Goal: Task Accomplishment & Management: Manage account settings

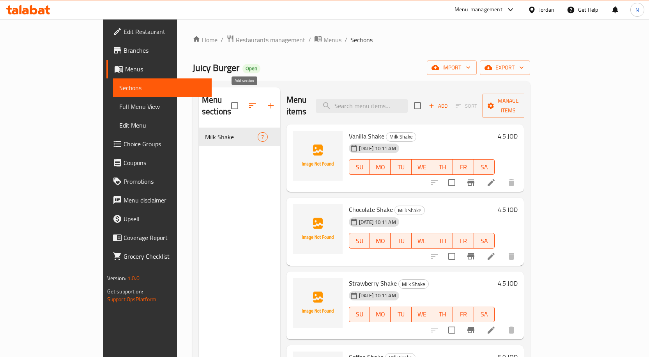
click at [266, 103] on icon "button" at bounding box center [270, 105] width 9 height 9
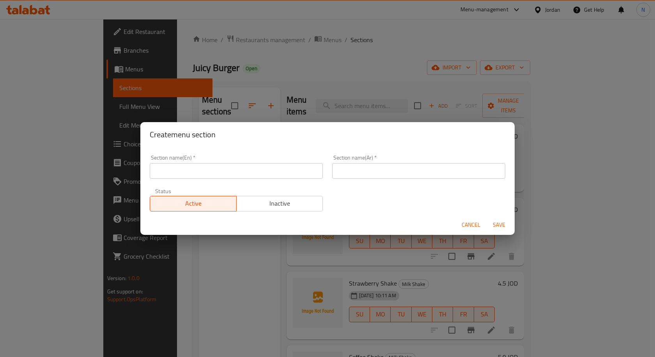
click at [233, 167] on input "text" at bounding box center [236, 171] width 173 height 16
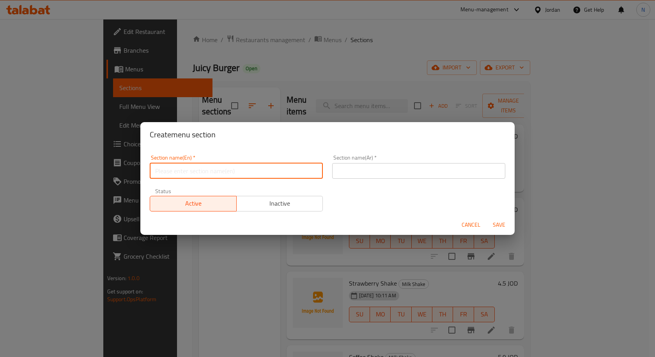
type input "س"
type input "Side"
click at [381, 171] on input "text" at bounding box center [418, 171] width 173 height 16
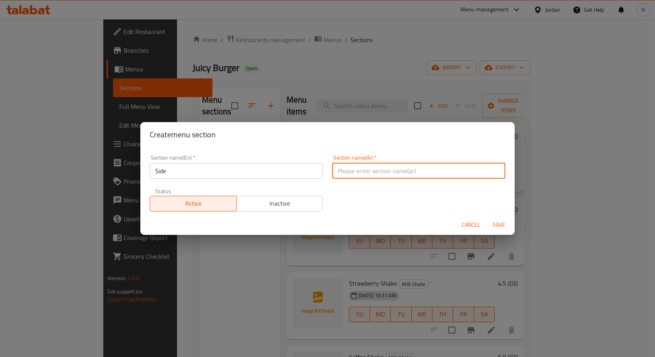
click at [159, 172] on input "Side" at bounding box center [236, 171] width 173 height 16
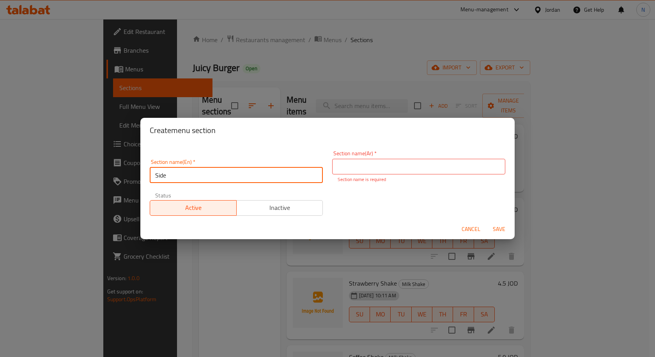
click at [159, 172] on input "Side" at bounding box center [236, 175] width 173 height 16
click at [365, 163] on input "text" at bounding box center [418, 167] width 173 height 16
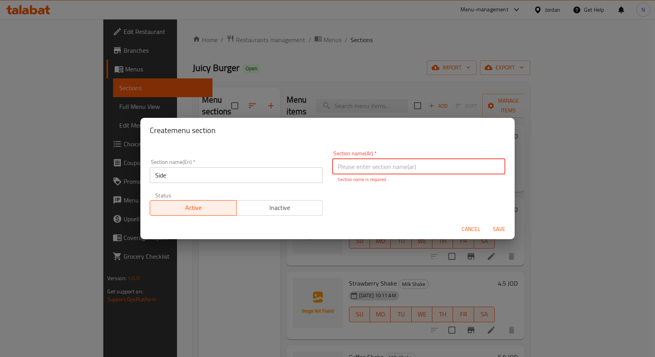
type input "h"
type input "الجانبى"
click at [498, 225] on span "Save" at bounding box center [499, 229] width 19 height 10
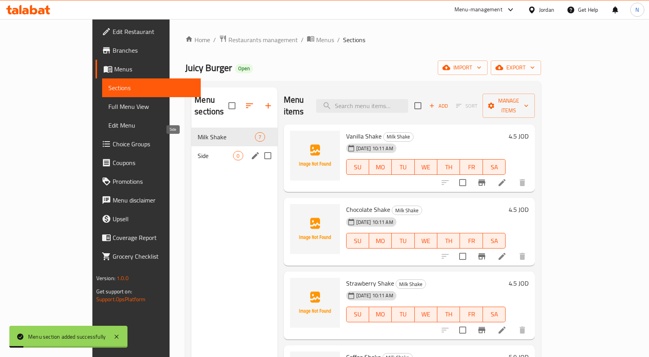
click at [201, 151] on span "Side" at bounding box center [215, 155] width 35 height 9
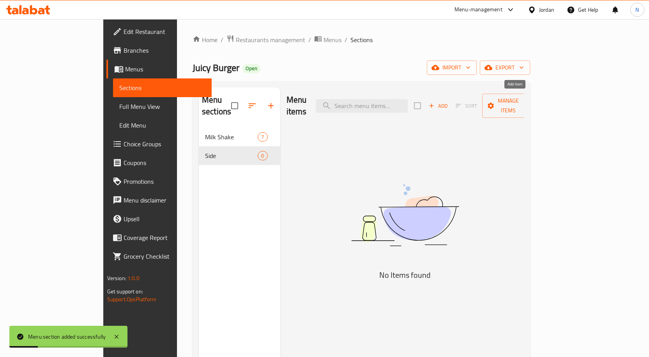
click at [435, 102] on icon "button" at bounding box center [431, 105] width 7 height 7
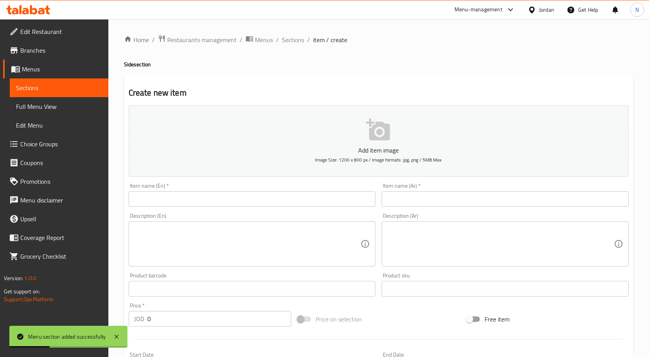
click at [268, 198] on input "text" at bounding box center [252, 199] width 247 height 16
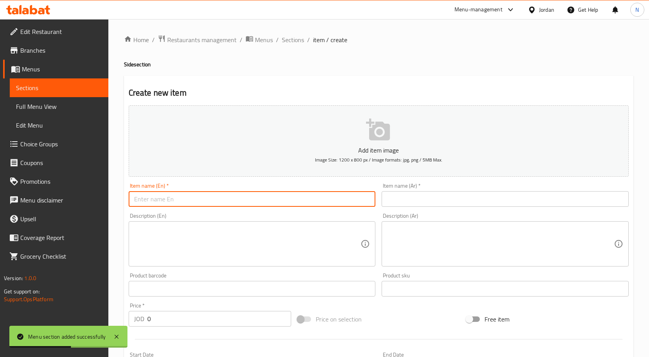
paste input "Side"
type input "Side"
click at [181, 200] on input "Side" at bounding box center [252, 199] width 247 height 16
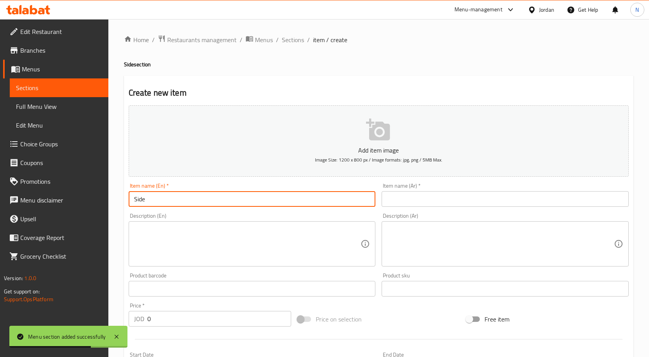
click at [181, 200] on input "Side" at bounding box center [252, 199] width 247 height 16
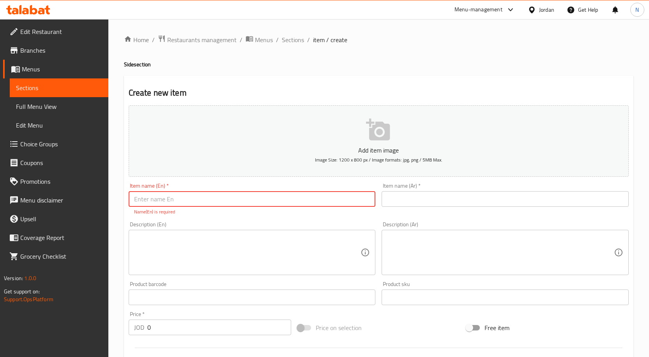
click at [179, 193] on input "text" at bounding box center [252, 199] width 247 height 16
paste input "French Fries (2.20JD)"
type input "French Fries (2.20JD)"
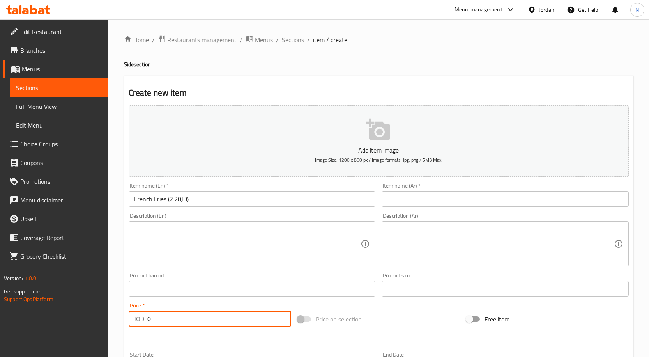
drag, startPoint x: 164, startPoint y: 328, endPoint x: 147, endPoint y: 329, distance: 17.6
click at [147, 329] on div "Price   * JOD 0 Price *" at bounding box center [210, 314] width 169 height 30
type input "2.20"
click at [206, 193] on input "French Fries (2.20JD)" at bounding box center [252, 199] width 247 height 16
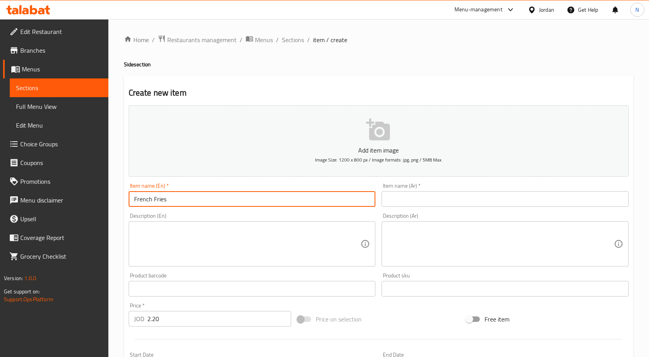
click at [148, 202] on input "French Fries" at bounding box center [252, 199] width 247 height 16
type input "French Fries"
click at [415, 200] on input "text" at bounding box center [505, 199] width 247 height 16
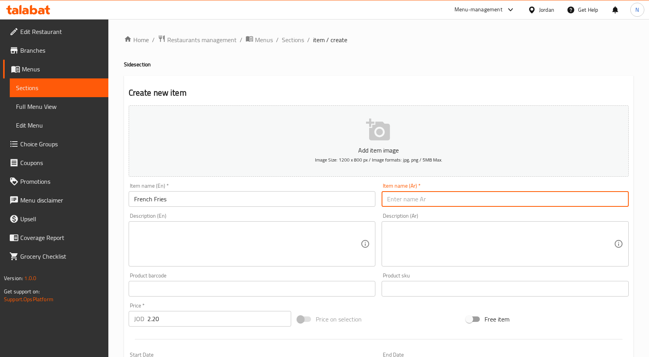
paste input "بطاطس مقلية"
type input "بطاطس مقلية"
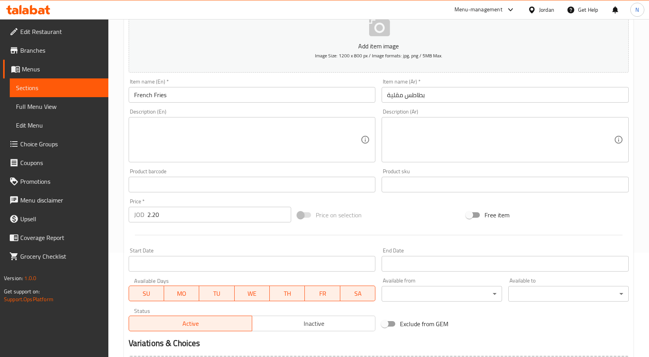
scroll to position [155, 0]
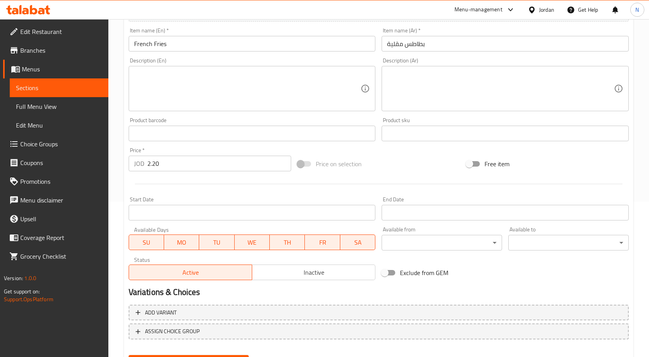
click at [407, 166] on div "Price on selection" at bounding box center [378, 163] width 169 height 21
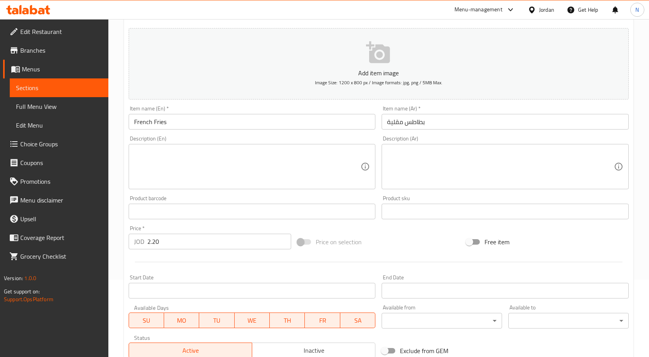
scroll to position [194, 0]
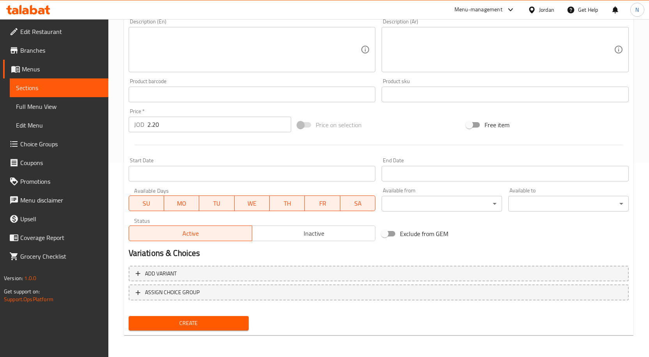
click at [211, 323] on span "Create" at bounding box center [189, 323] width 108 height 10
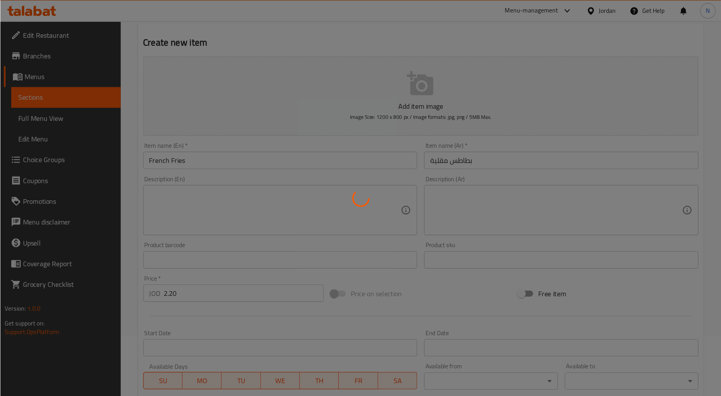
scroll to position [0, 0]
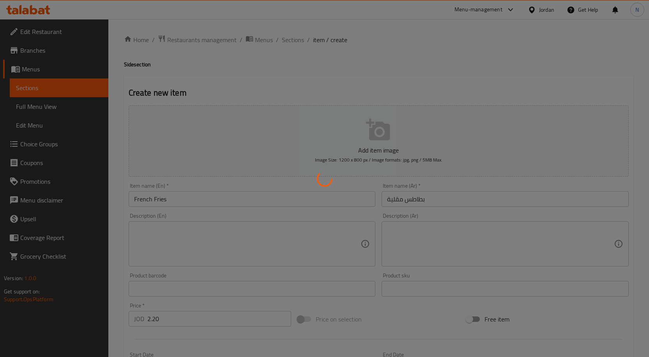
type input "0"
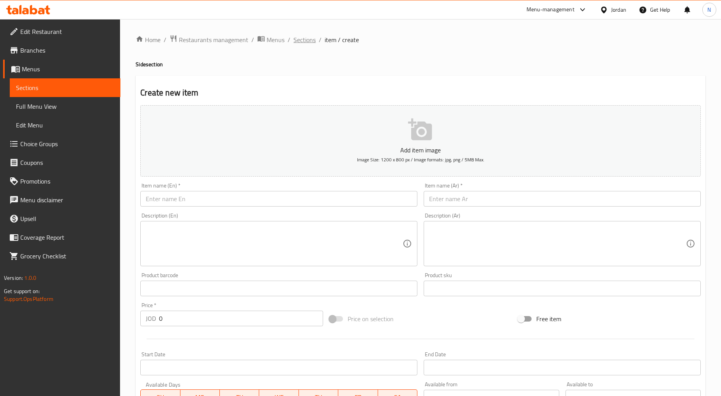
click at [309, 39] on span "Sections" at bounding box center [305, 39] width 22 height 9
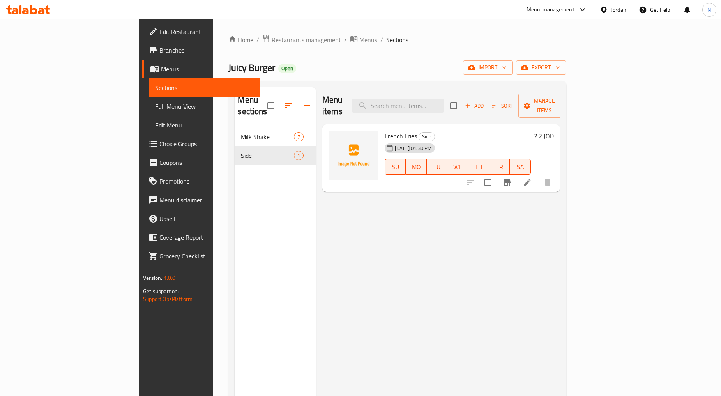
click at [532, 178] on icon at bounding box center [527, 182] width 9 height 9
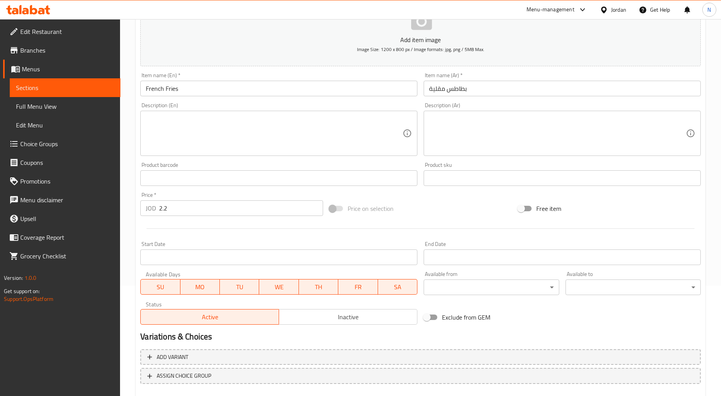
scroll to position [153, 0]
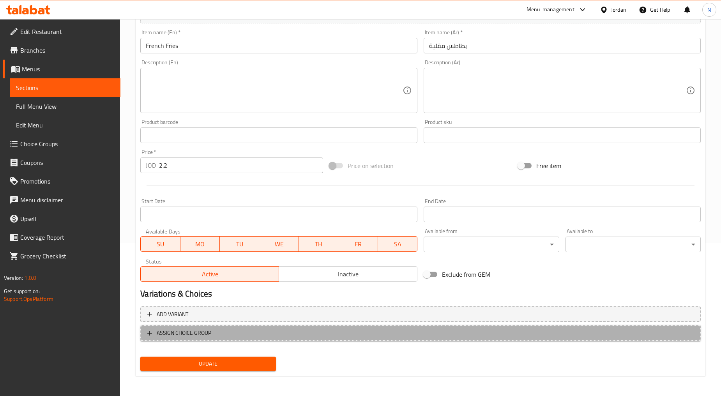
click at [342, 326] on button "ASSIGN CHOICE GROUP" at bounding box center [420, 333] width 561 height 16
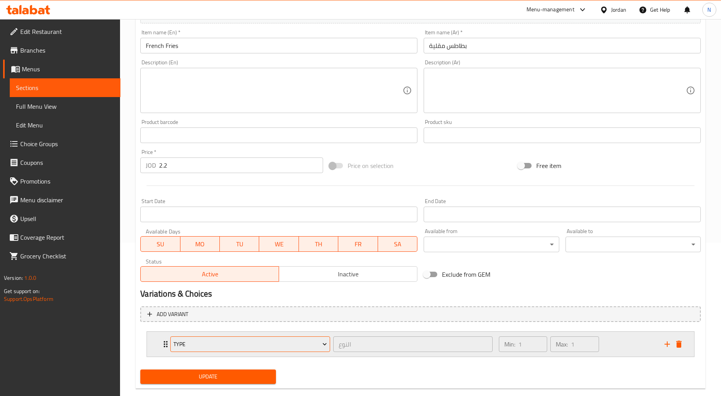
click at [301, 345] on span "Type" at bounding box center [251, 345] width 154 height 10
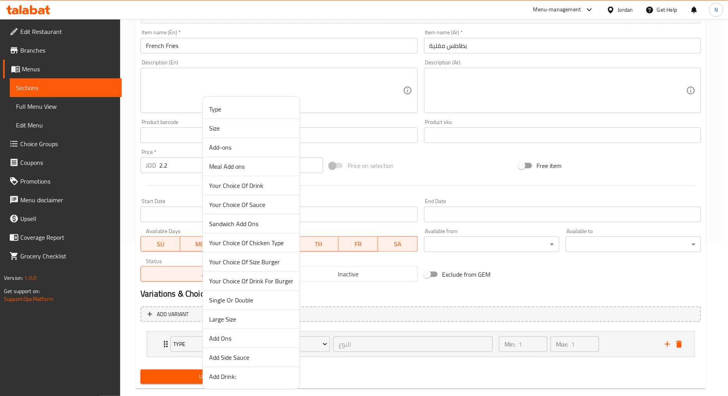
click at [239, 338] on span "Add Ons" at bounding box center [251, 338] width 84 height 9
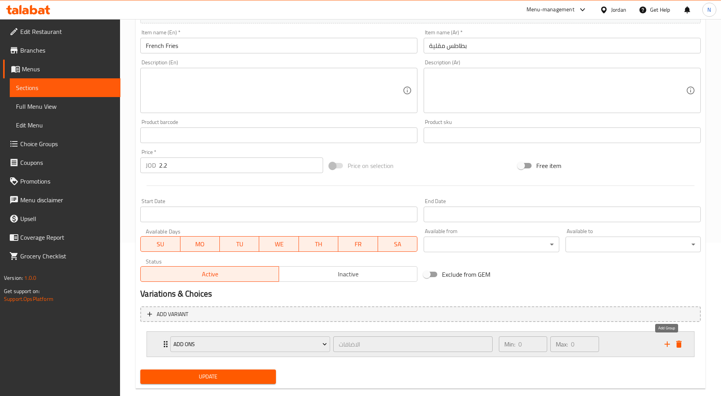
click at [649, 345] on icon "add" at bounding box center [667, 344] width 9 height 9
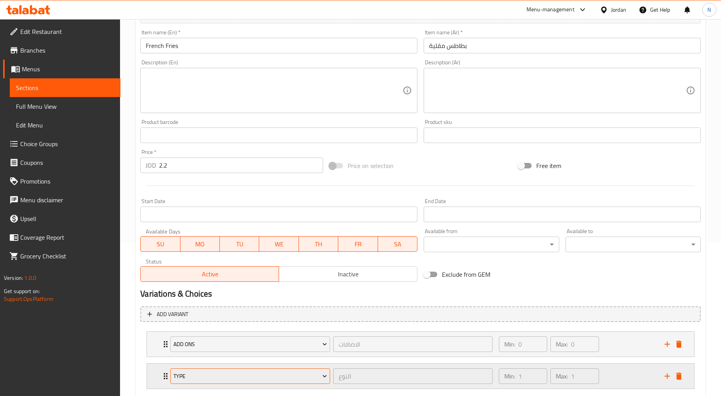
click at [299, 356] on span "Type" at bounding box center [251, 377] width 154 height 10
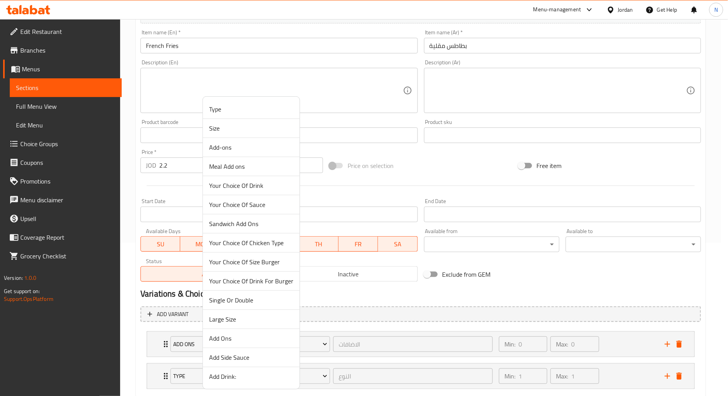
click at [319, 356] on div at bounding box center [364, 198] width 728 height 396
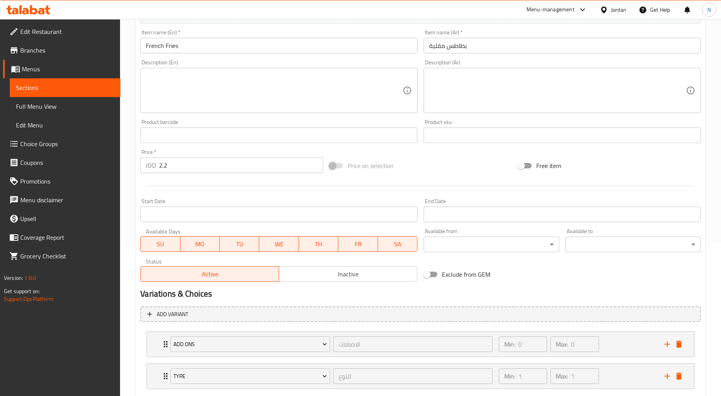
click at [319, 356] on span "Type" at bounding box center [251, 377] width 154 height 10
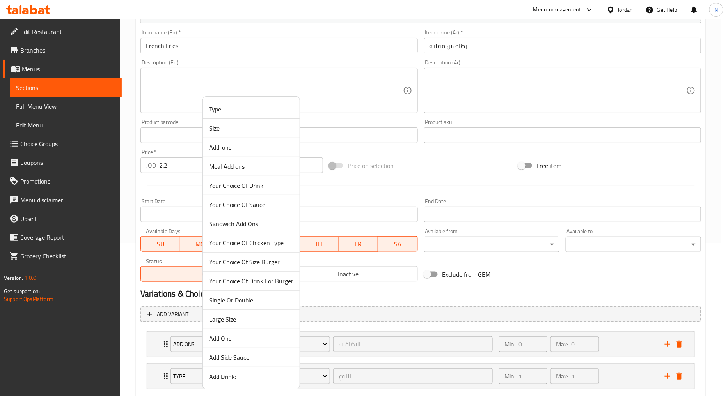
click at [229, 356] on span "Add Side Sauce" at bounding box center [251, 357] width 84 height 9
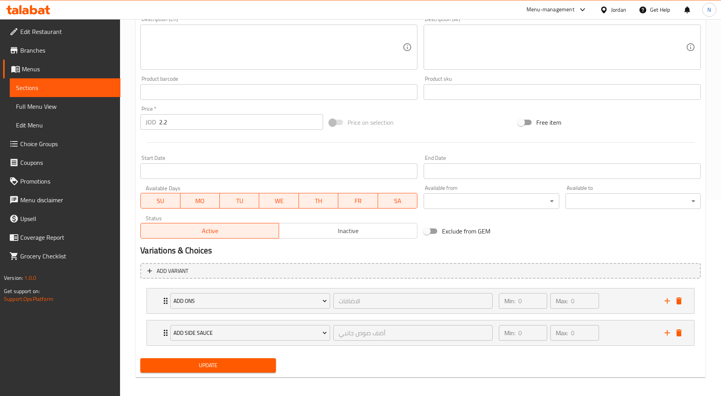
scroll to position [199, 0]
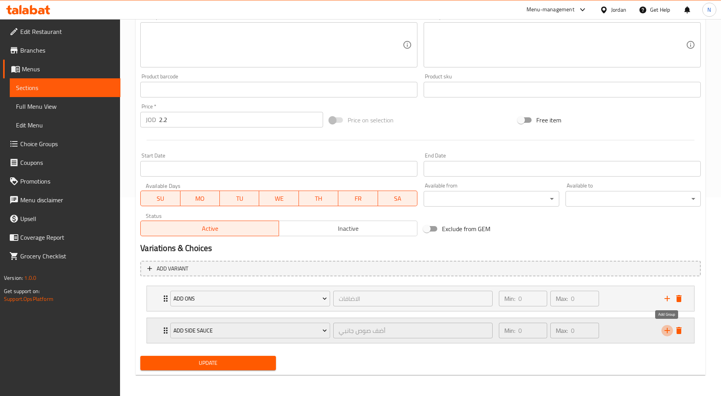
click at [649, 329] on icon "add" at bounding box center [667, 330] width 9 height 9
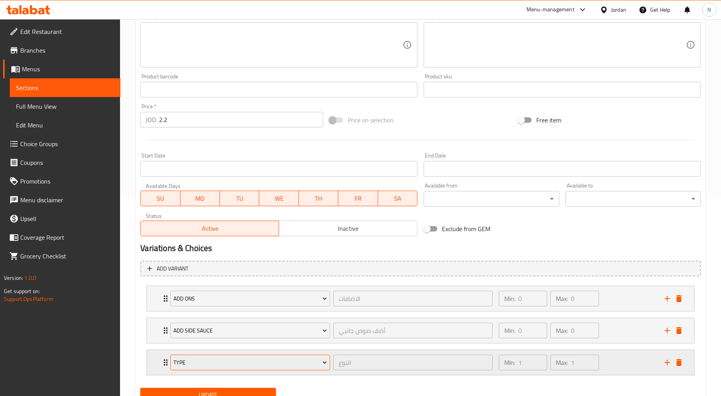
click at [301, 356] on span "Type" at bounding box center [251, 363] width 154 height 10
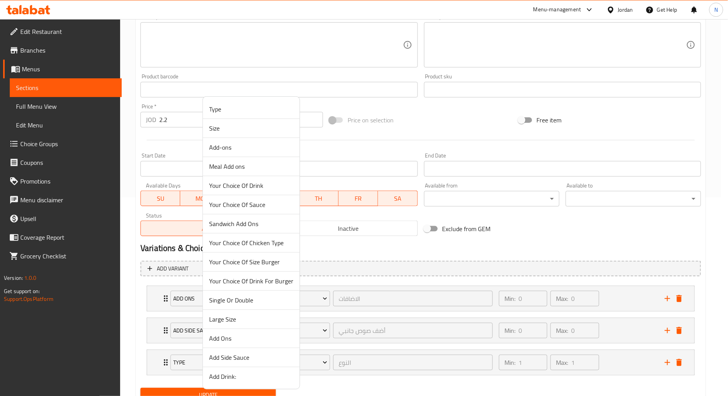
click at [241, 356] on span "Add Drink:" at bounding box center [251, 376] width 84 height 9
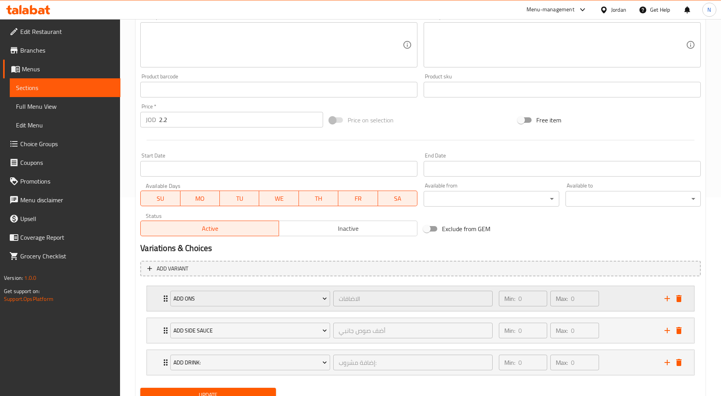
click at [649, 296] on div "Min: 0 ​ Max: 0 ​" at bounding box center [577, 298] width 166 height 25
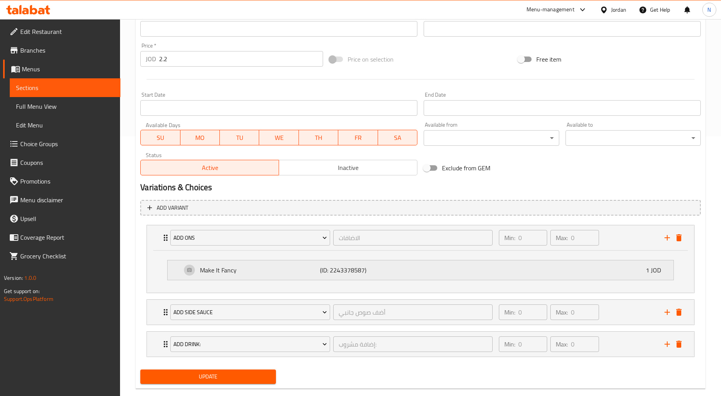
scroll to position [273, 0]
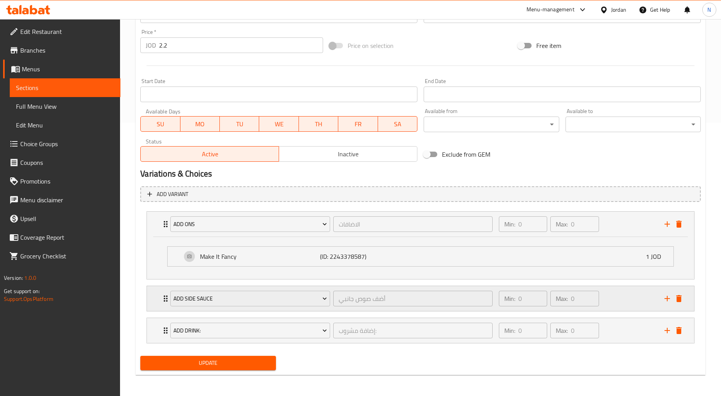
click at [615, 301] on div "Min: 0 ​ Max: 0 ​" at bounding box center [577, 298] width 166 height 25
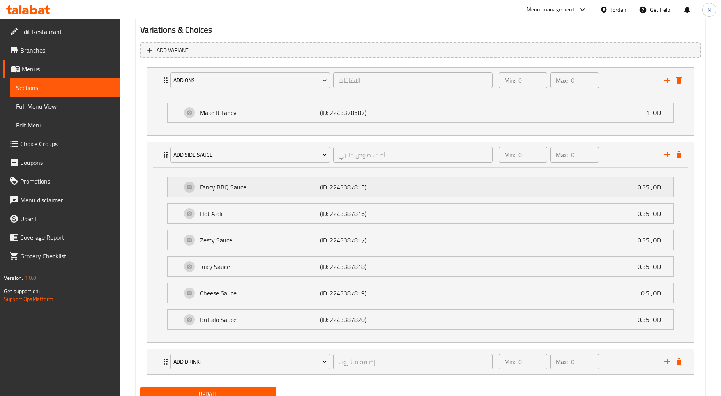
scroll to position [446, 0]
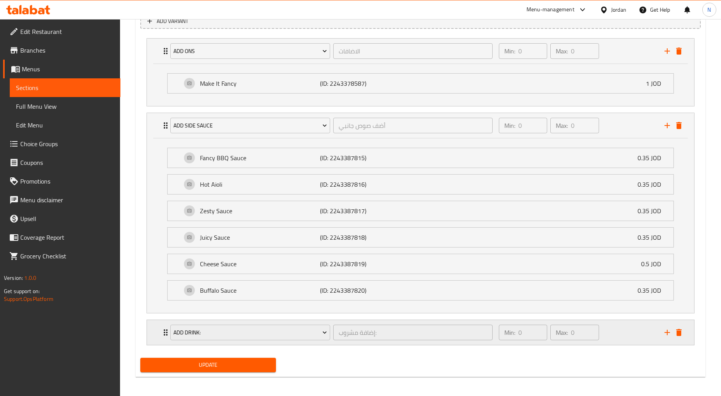
click at [625, 338] on div "Min: 0 ​ Max: 0 ​" at bounding box center [577, 332] width 166 height 25
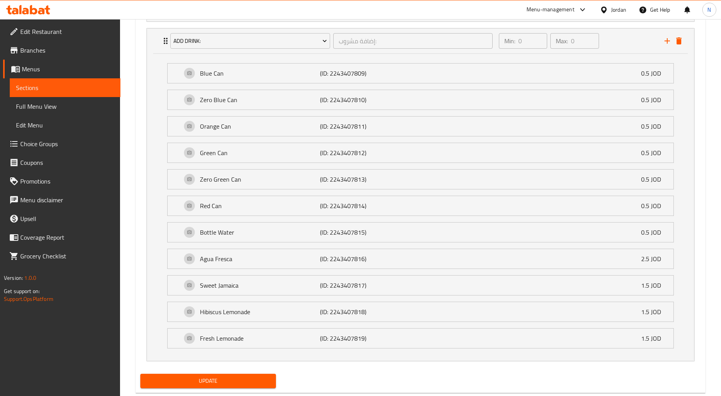
scroll to position [758, 0]
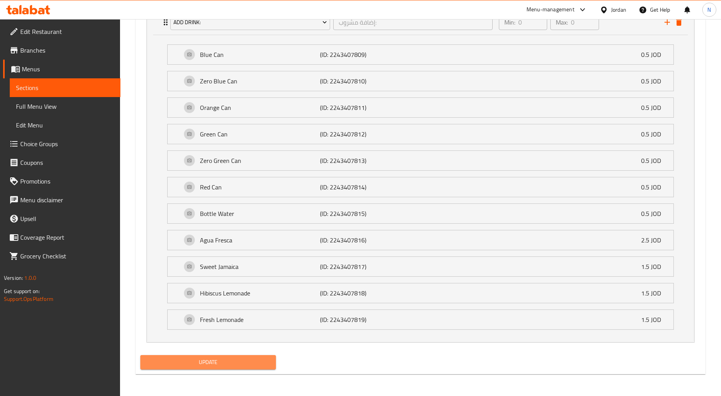
click at [244, 356] on span "Update" at bounding box center [208, 363] width 123 height 10
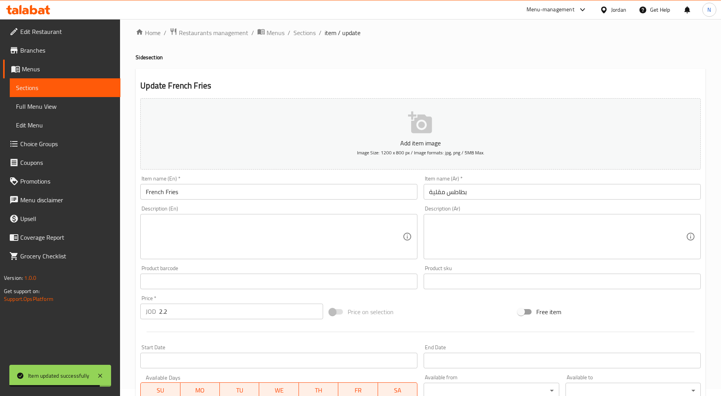
scroll to position [0, 0]
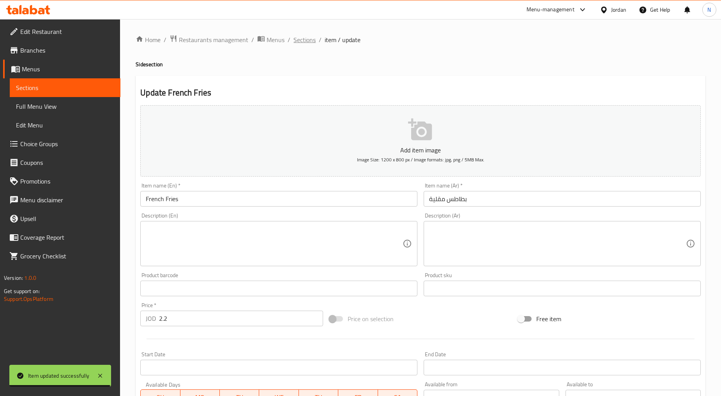
click at [313, 41] on span "Sections" at bounding box center [305, 39] width 22 height 9
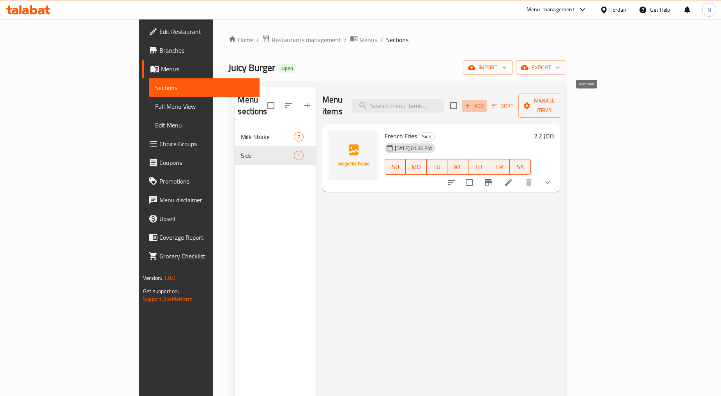
click at [485, 101] on span "Add" at bounding box center [474, 105] width 21 height 9
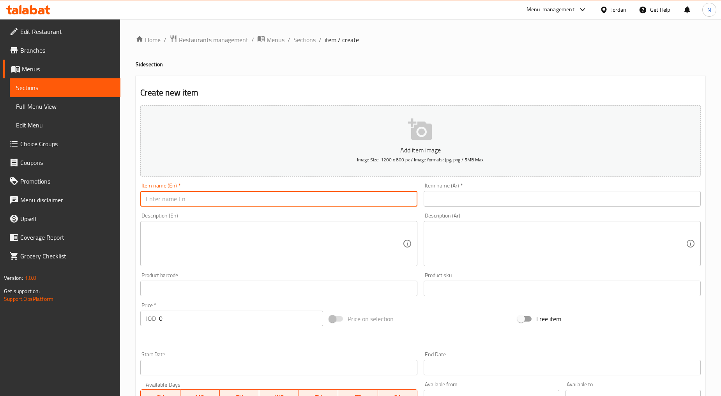
click at [357, 197] on input "text" at bounding box center [278, 199] width 277 height 16
paste input "Onion Rings (4.40JD)"
type input "Onion Rings (4.40JD)"
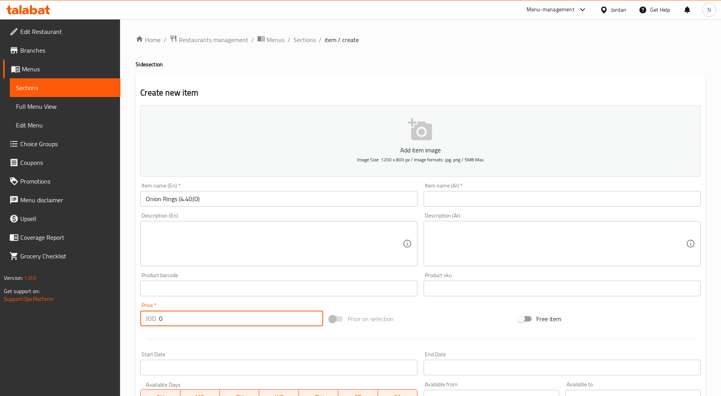
drag, startPoint x: 177, startPoint y: 319, endPoint x: 138, endPoint y: 316, distance: 39.5
click at [138, 316] on div "Price   * JOD 0 Price *" at bounding box center [231, 314] width 189 height 30
type input "4.40"
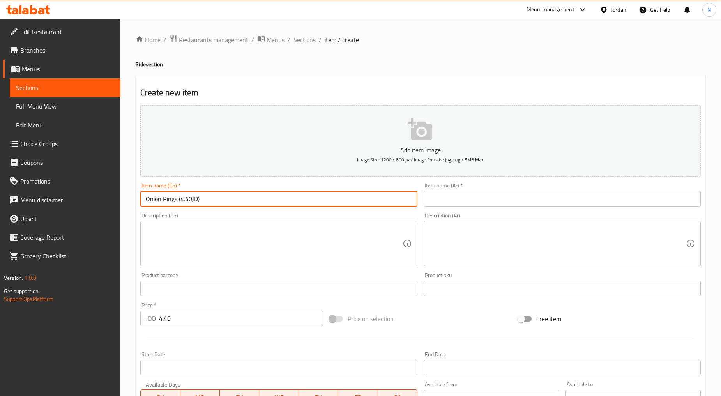
drag, startPoint x: 202, startPoint y: 198, endPoint x: 179, endPoint y: 198, distance: 23.4
click at [179, 198] on input "Onion Rings (4.40JD)" at bounding box center [278, 199] width 277 height 16
click at [175, 199] on input "Onion Rings" at bounding box center [278, 199] width 277 height 16
click at [174, 200] on input "Onion Rings" at bounding box center [278, 199] width 277 height 16
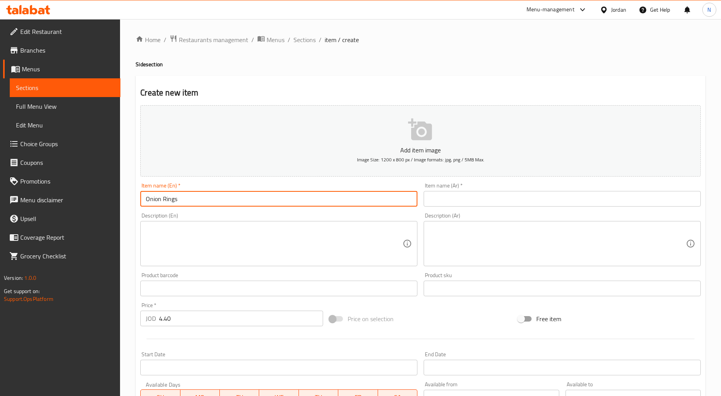
click at [174, 200] on input "Onion Rings" at bounding box center [278, 199] width 277 height 16
type input "Onion Rings"
click at [453, 201] on input "text" at bounding box center [562, 199] width 277 height 16
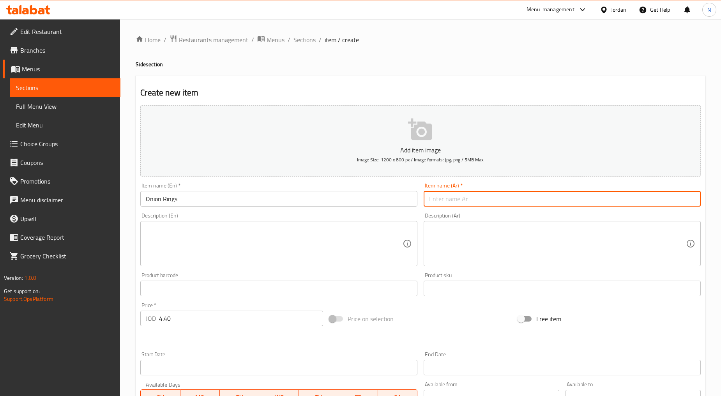
paste input "حلقات البصل"
type input "حلقات البصل"
click at [462, 257] on textarea at bounding box center [557, 243] width 257 height 37
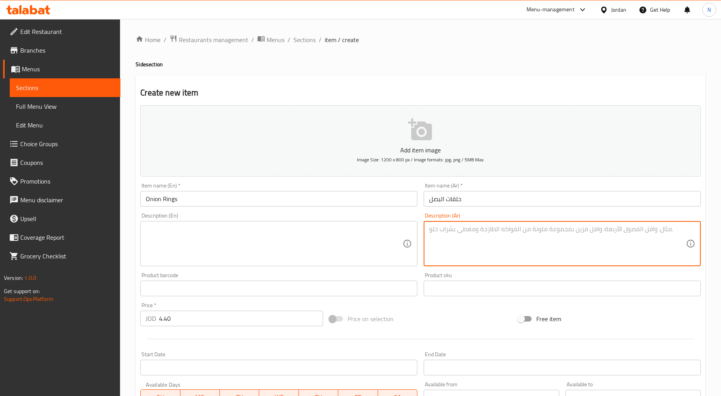
click at [437, 314] on div "Price on selection" at bounding box center [420, 318] width 189 height 21
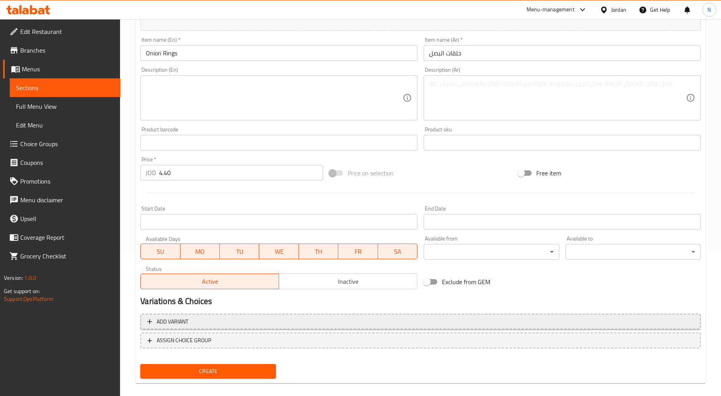
scroll to position [153, 0]
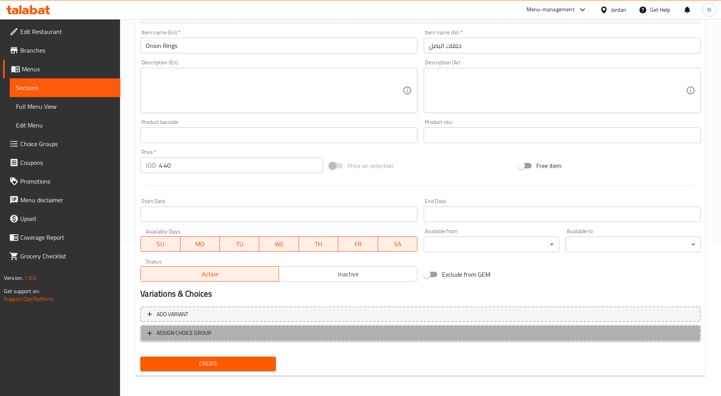
click at [379, 332] on span "ASSIGN CHOICE GROUP" at bounding box center [420, 333] width 547 height 10
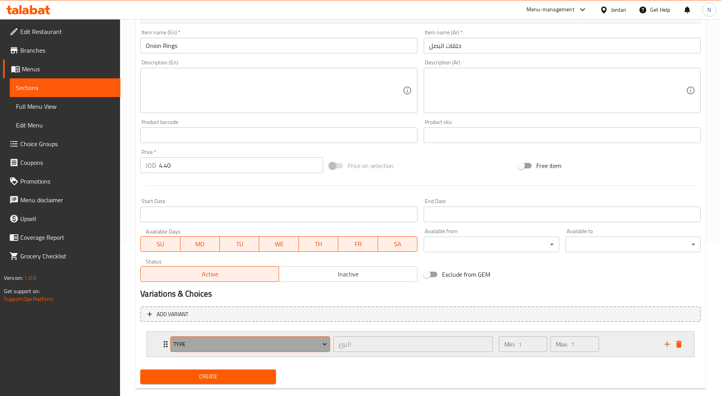
click at [318, 345] on span "Type" at bounding box center [251, 345] width 154 height 10
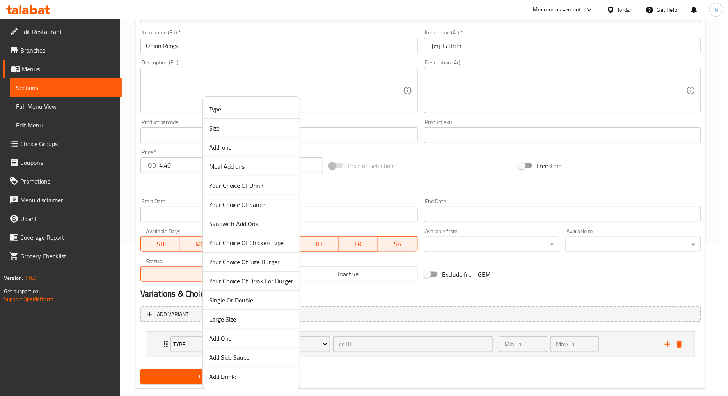
click at [235, 339] on span "Add Ons" at bounding box center [251, 338] width 84 height 9
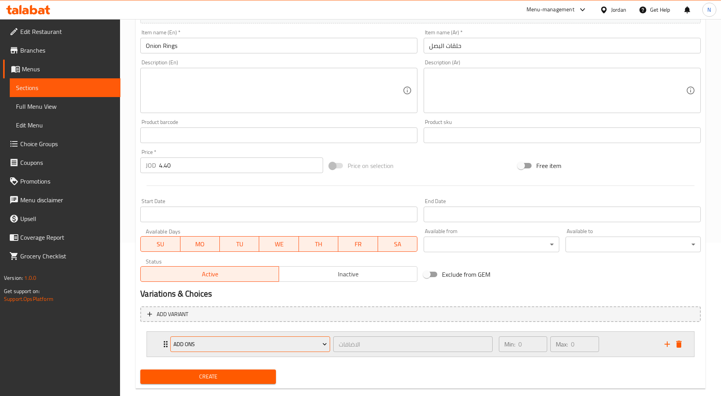
click at [324, 340] on icon "Expand" at bounding box center [325, 344] width 8 height 8
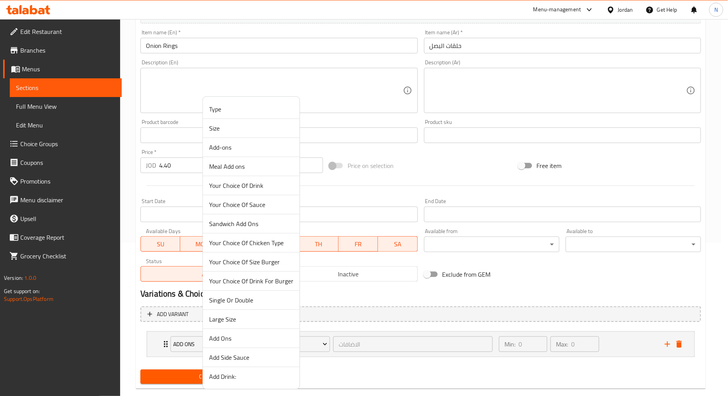
click at [258, 356] on span "Add Side Sauce" at bounding box center [251, 357] width 84 height 9
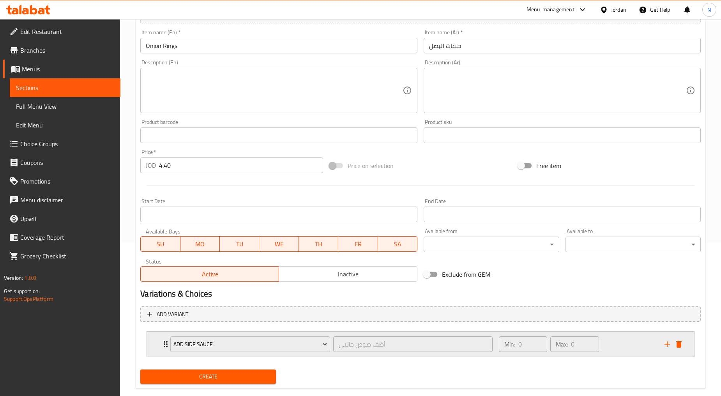
click at [649, 341] on icon "add" at bounding box center [667, 344] width 9 height 9
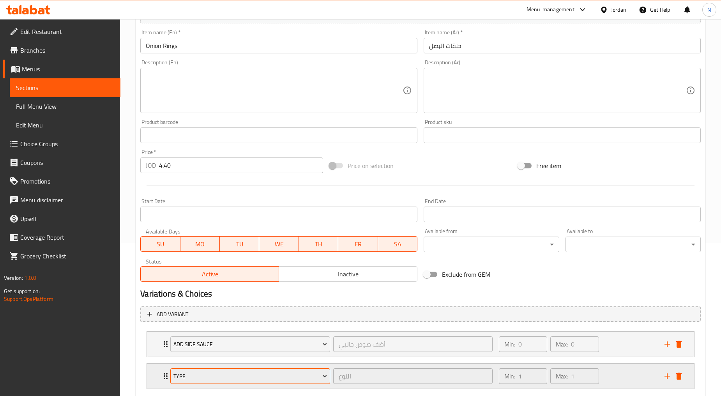
click at [271, 356] on span "Type" at bounding box center [251, 377] width 154 height 10
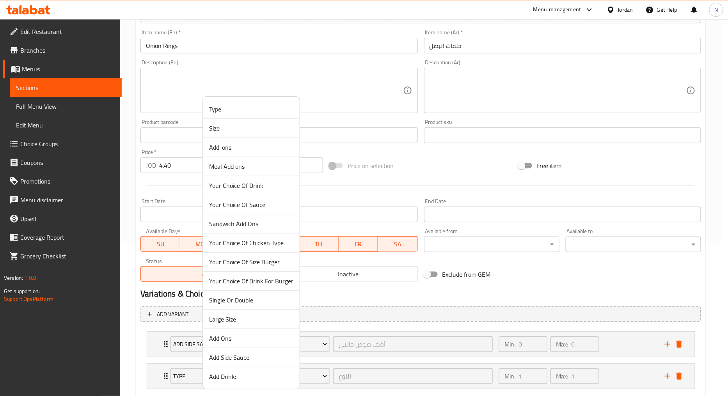
click at [236, 356] on span "Add Drink:" at bounding box center [251, 376] width 84 height 9
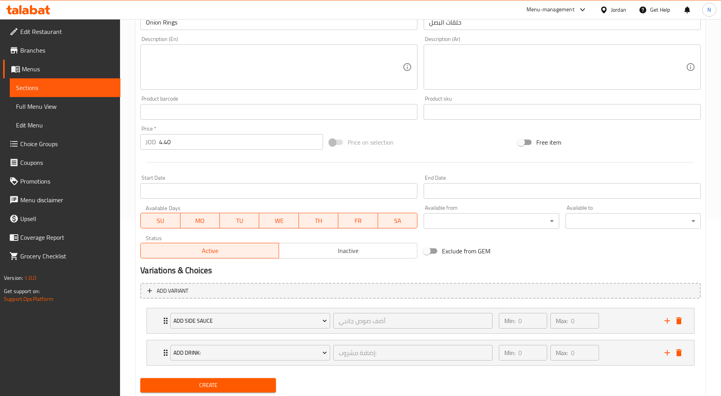
scroll to position [199, 0]
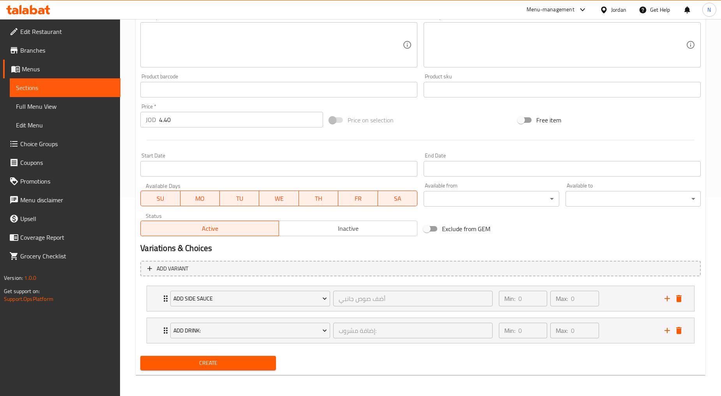
click at [202, 356] on span "Create" at bounding box center [208, 363] width 123 height 10
type input "0"
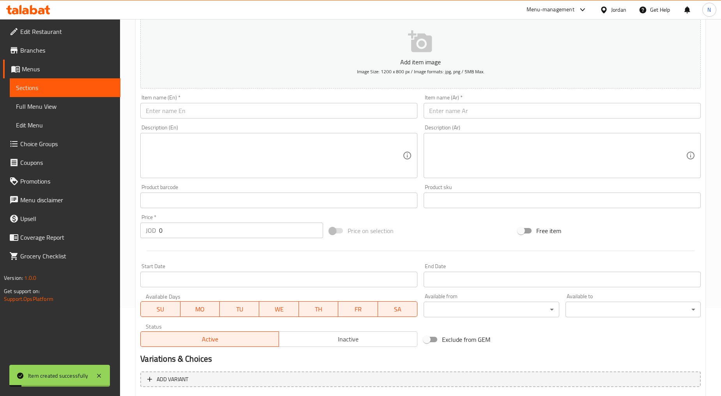
scroll to position [0, 0]
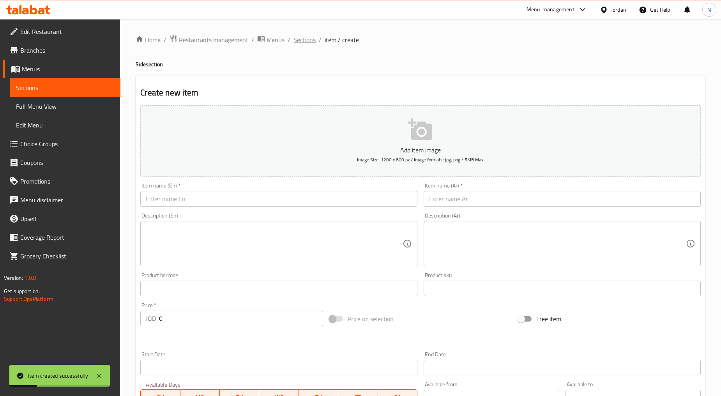
click at [301, 40] on span "Sections" at bounding box center [305, 39] width 22 height 9
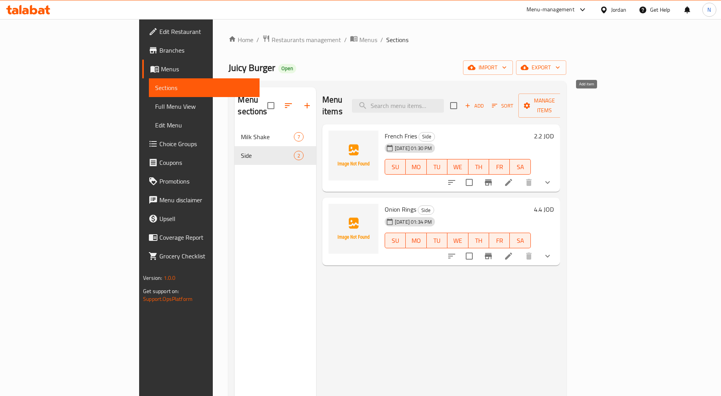
click at [471, 102] on icon "button" at bounding box center [467, 105] width 7 height 7
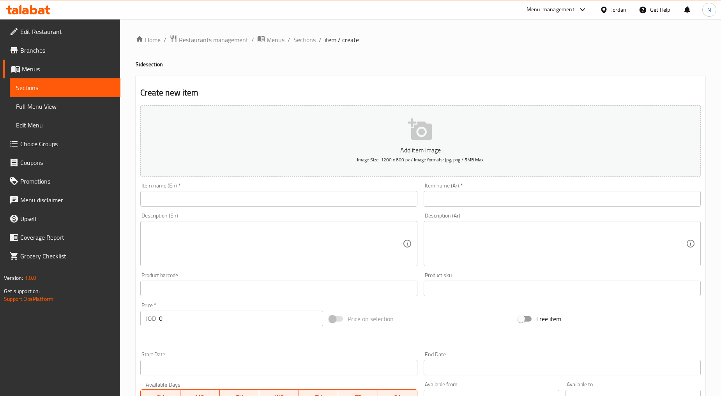
click at [349, 197] on input "text" at bounding box center [278, 199] width 277 height 16
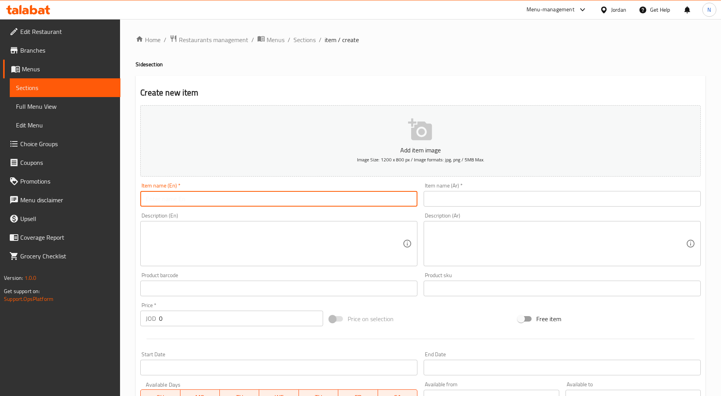
paste input "Crispy Tenders (3.50JD)"
type input "Crispy Tenders (3.50JD)"
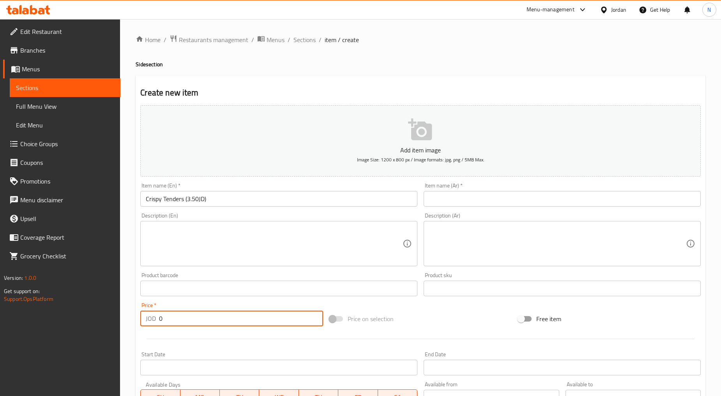
drag, startPoint x: 213, startPoint y: 322, endPoint x: 145, endPoint y: 323, distance: 67.1
click at [145, 323] on div "JOD 0 Price *" at bounding box center [231, 319] width 183 height 16
type input "3.50"
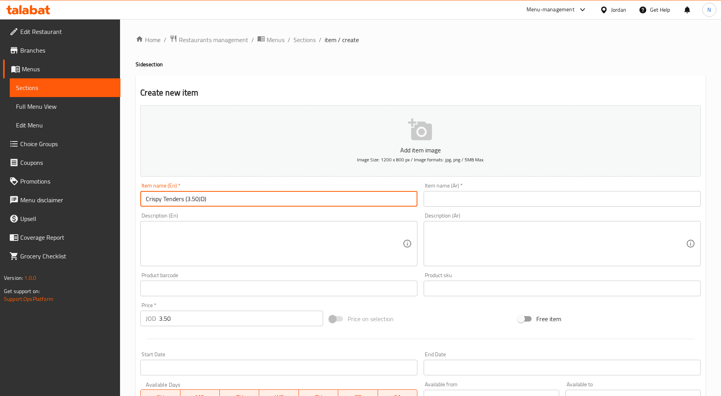
drag, startPoint x: 213, startPoint y: 200, endPoint x: 184, endPoint y: 199, distance: 28.1
click at [184, 199] on input "Crispy Tenders (3.50JD)" at bounding box center [278, 199] width 277 height 16
click at [178, 202] on input "Crispy Tenders" at bounding box center [278, 199] width 277 height 16
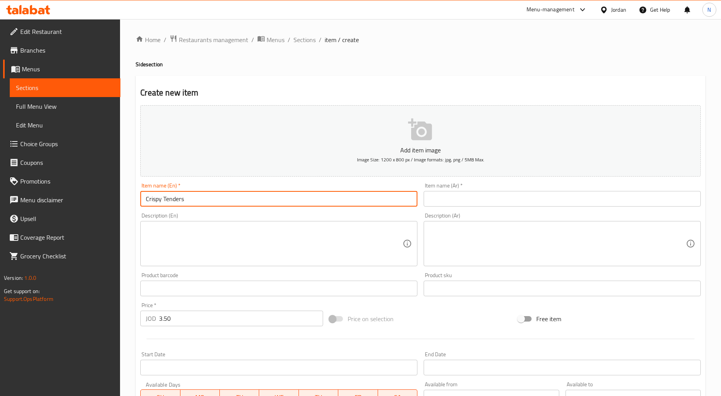
type input "Crispy Tenders"
click at [479, 203] on input "text" at bounding box center [562, 199] width 277 height 16
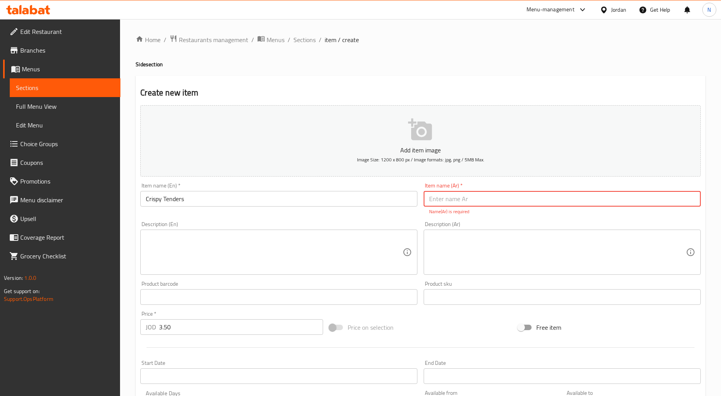
click at [432, 200] on input "text" at bounding box center [562, 199] width 277 height 16
paste input "قطع طرية مقرمشة"
click at [473, 203] on input "قطع طرية مقرمشة" at bounding box center [562, 199] width 277 height 16
click at [459, 203] on input "طرية مقرمشة" at bounding box center [562, 199] width 277 height 16
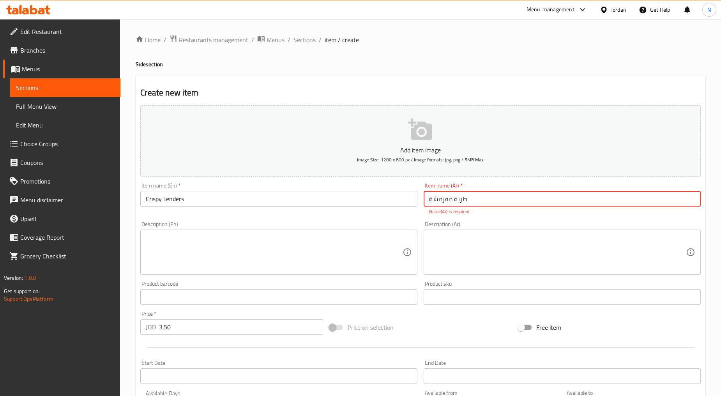
click at [459, 203] on input "طرية مقرمشة" at bounding box center [562, 199] width 277 height 16
click at [433, 199] on input "تندورى مقرمشة" at bounding box center [562, 199] width 277 height 16
click at [445, 200] on input "تندورى مقرمشة" at bounding box center [562, 199] width 277 height 16
type input "تندورى كرسبى"
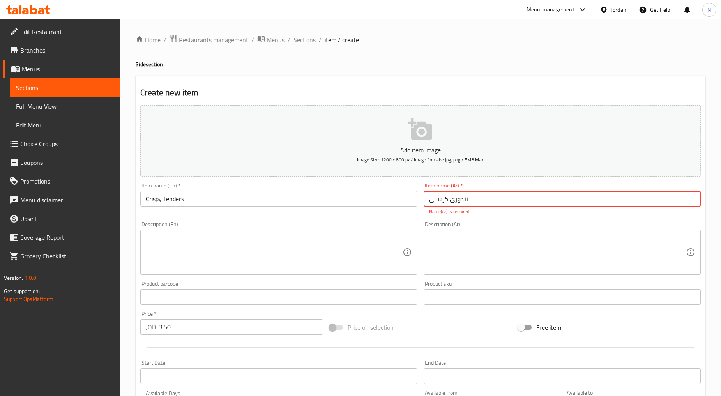
click at [371, 247] on textarea at bounding box center [274, 252] width 257 height 37
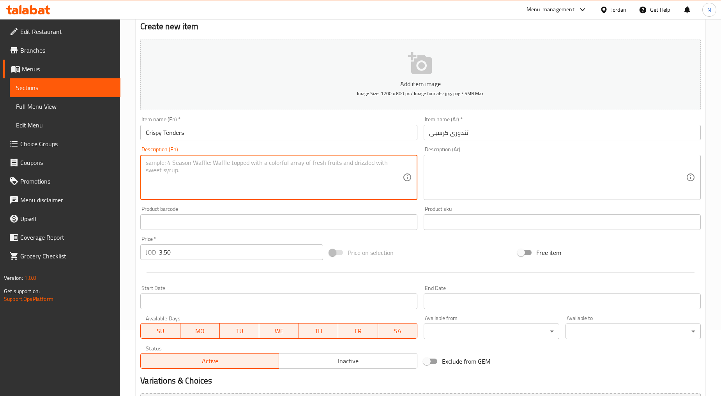
scroll to position [153, 0]
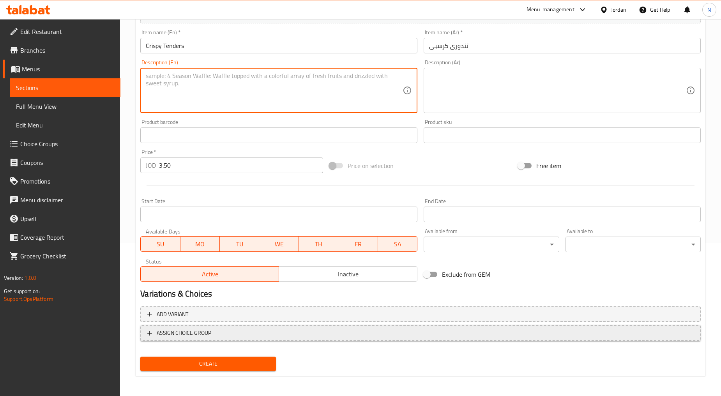
click at [237, 330] on span "ASSIGN CHOICE GROUP" at bounding box center [420, 333] width 547 height 10
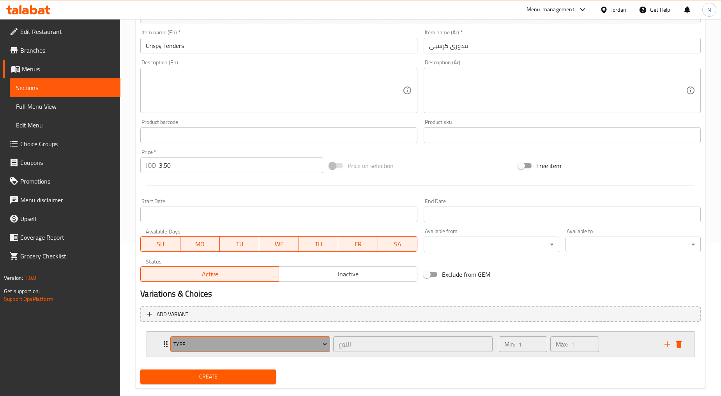
click at [215, 347] on span "Type" at bounding box center [251, 345] width 154 height 10
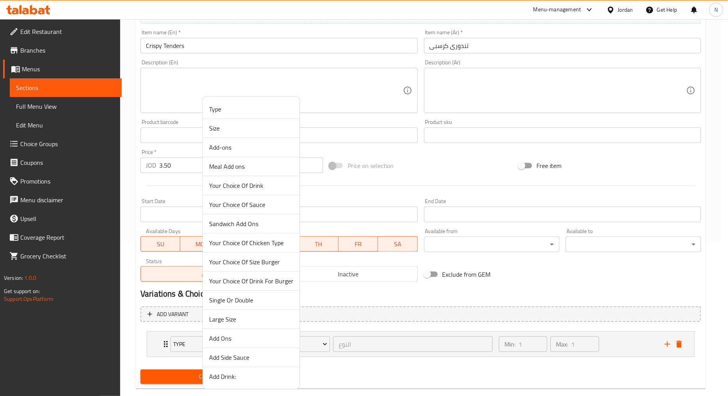
click at [236, 356] on span "Add Side Sauce" at bounding box center [251, 357] width 84 height 9
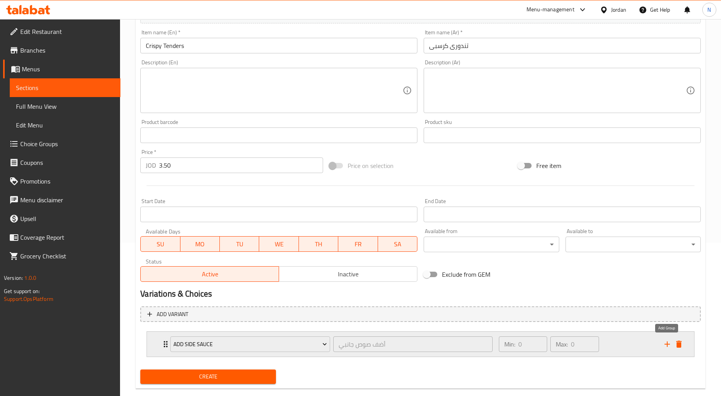
click at [649, 340] on icon "add" at bounding box center [667, 344] width 9 height 9
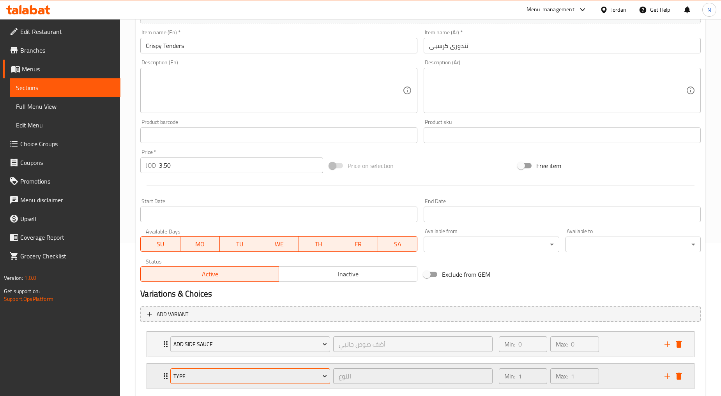
click at [260, 356] on span "Type" at bounding box center [251, 377] width 154 height 10
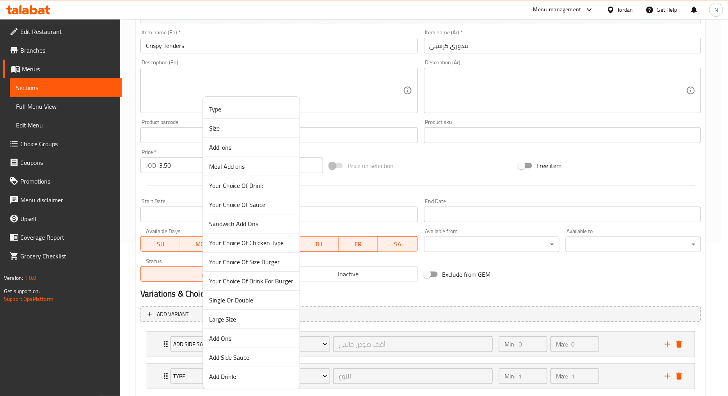
click at [230, 356] on span "Add Drink:" at bounding box center [251, 376] width 84 height 9
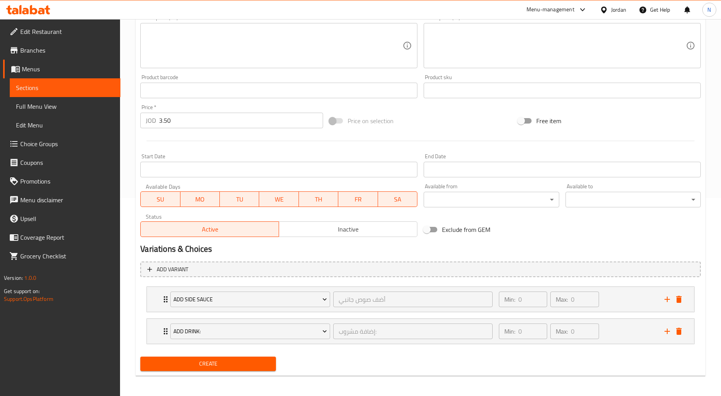
scroll to position [199, 0]
click at [205, 356] on span "Create" at bounding box center [208, 363] width 123 height 10
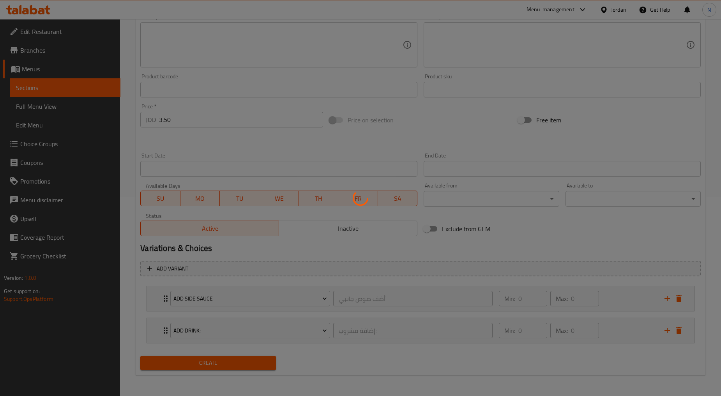
type input "0"
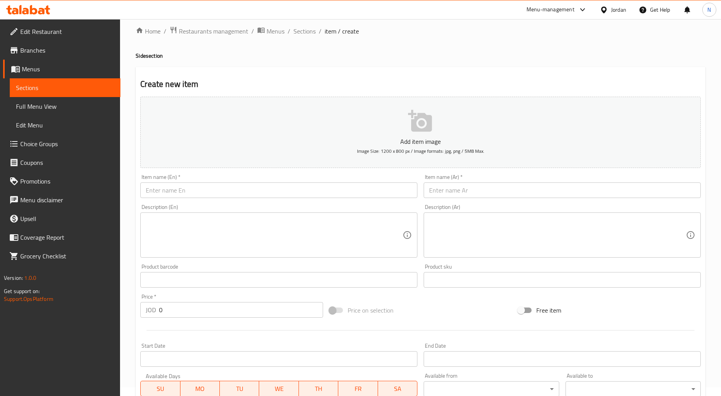
scroll to position [0, 0]
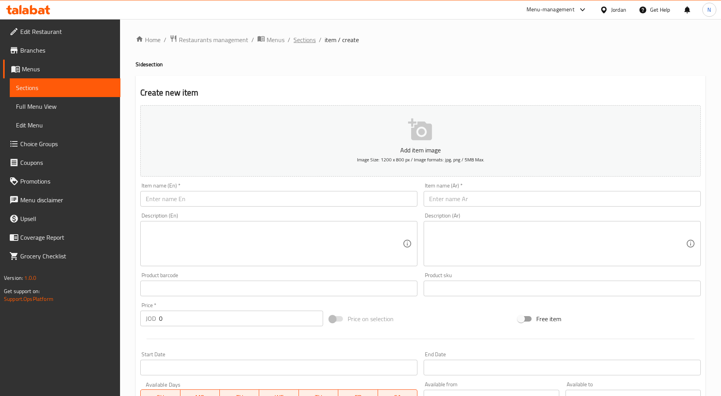
click at [307, 39] on span "Sections" at bounding box center [305, 39] width 22 height 9
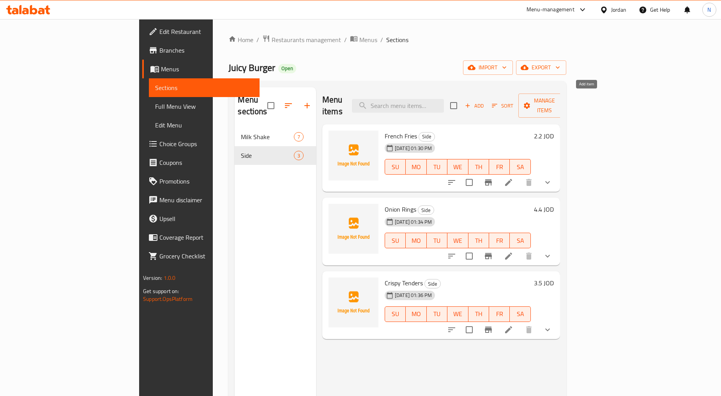
click at [485, 101] on span "Add" at bounding box center [474, 105] width 21 height 9
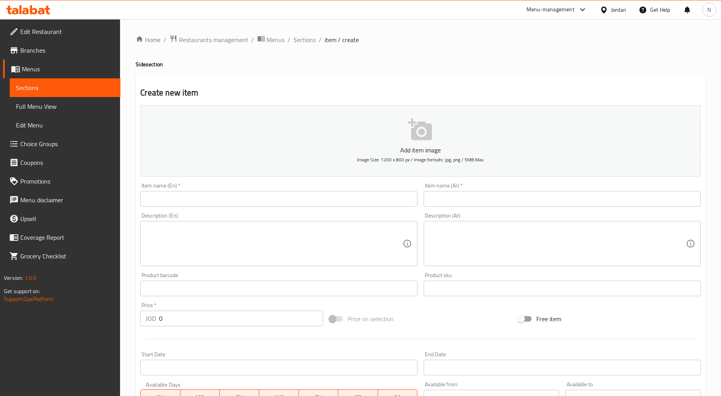
click at [375, 193] on input "text" at bounding box center [278, 199] width 277 height 16
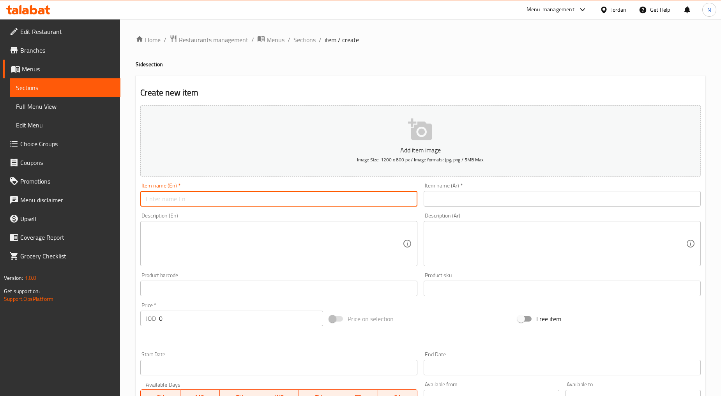
paste input "Grilled Tenders (3.50JD)"
type input "Grilled Tenders (3.50JD)"
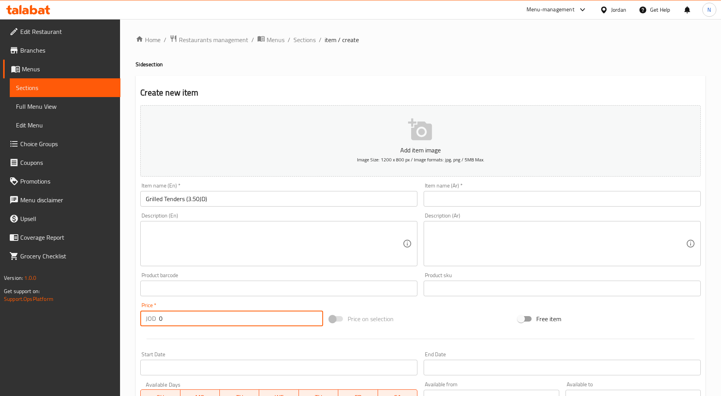
drag, startPoint x: 168, startPoint y: 325, endPoint x: 156, endPoint y: 321, distance: 11.8
click at [156, 321] on div "JOD 0 Price *" at bounding box center [231, 319] width 183 height 16
type input "3.50"
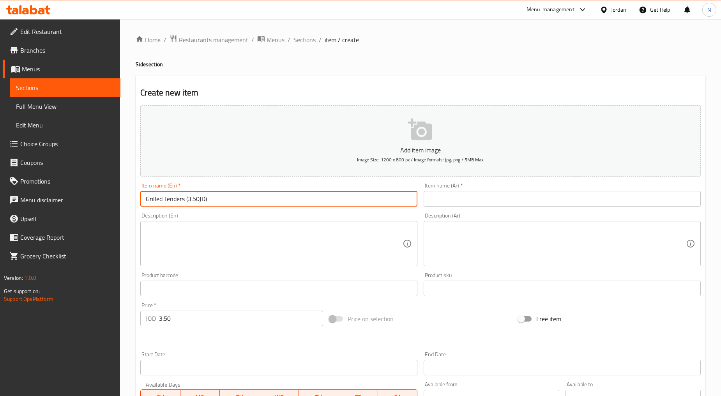
drag, startPoint x: 216, startPoint y: 200, endPoint x: 186, endPoint y: 200, distance: 30.4
click at [186, 200] on input "Grilled Tenders (3.50JD)" at bounding box center [278, 199] width 277 height 16
click at [171, 200] on input "Grilled Tenders" at bounding box center [278, 199] width 277 height 16
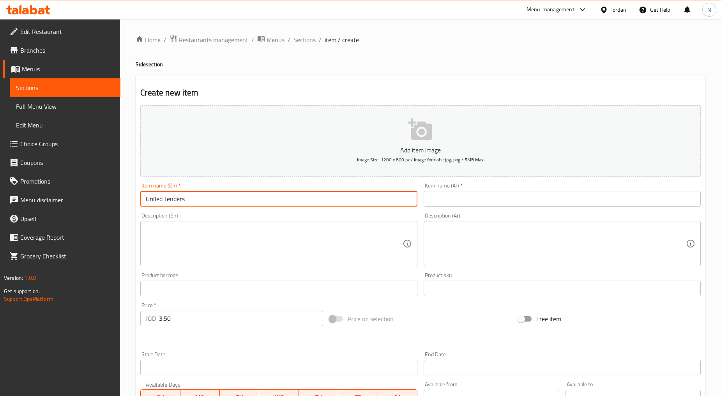
type input "Grilled Tenders"
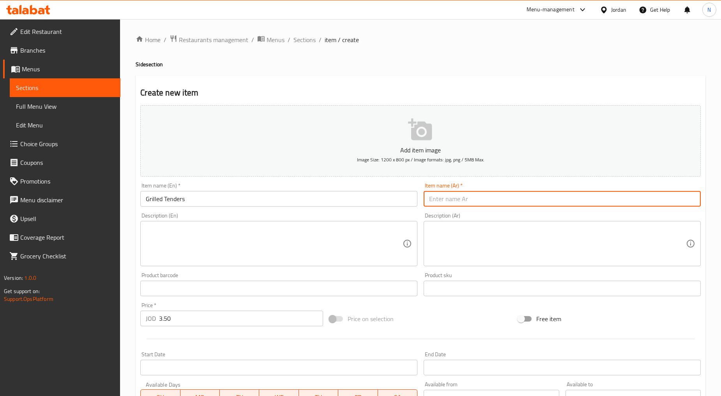
click at [495, 205] on input "text" at bounding box center [562, 199] width 277 height 16
paste input "شرائح لحم مشوية"
click at [472, 202] on input "شرائح لحم مشوية" at bounding box center [562, 199] width 277 height 16
click at [455, 200] on input "لحم مشوية" at bounding box center [562, 199] width 277 height 16
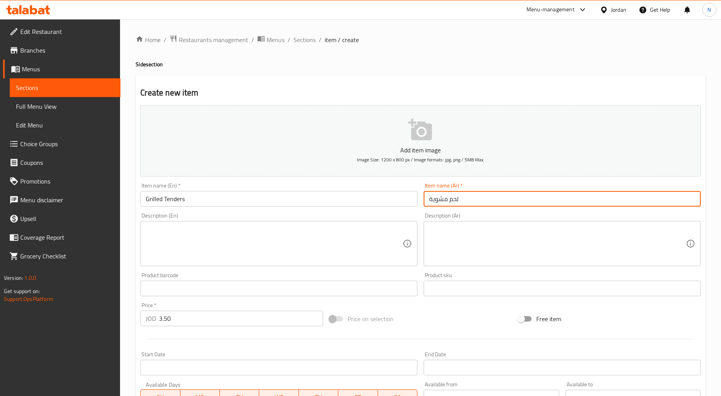
click at [455, 200] on input "لحم مشوية" at bounding box center [562, 199] width 277 height 16
type input "تندورى مشوية"
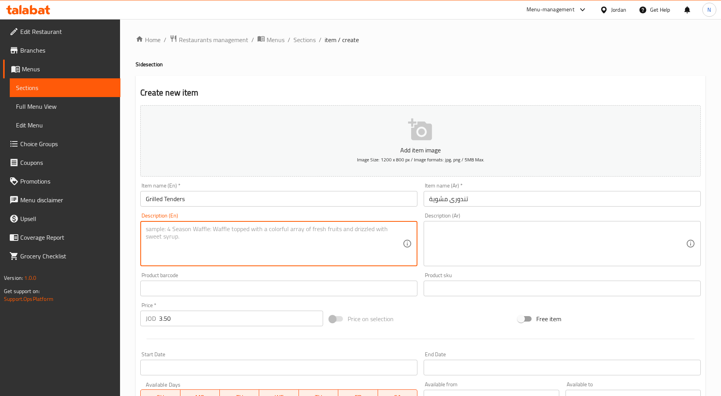
click at [328, 240] on textarea at bounding box center [274, 243] width 257 height 37
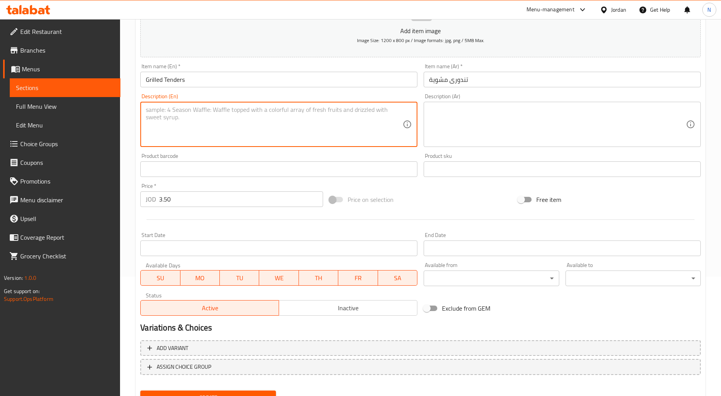
scroll to position [153, 0]
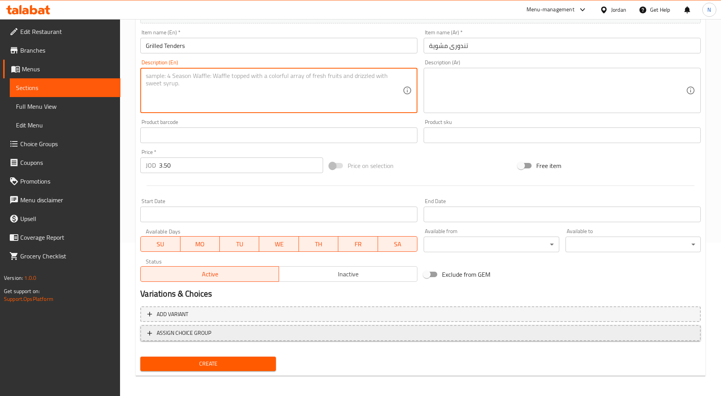
click at [225, 329] on span "ASSIGN CHOICE GROUP" at bounding box center [420, 333] width 547 height 10
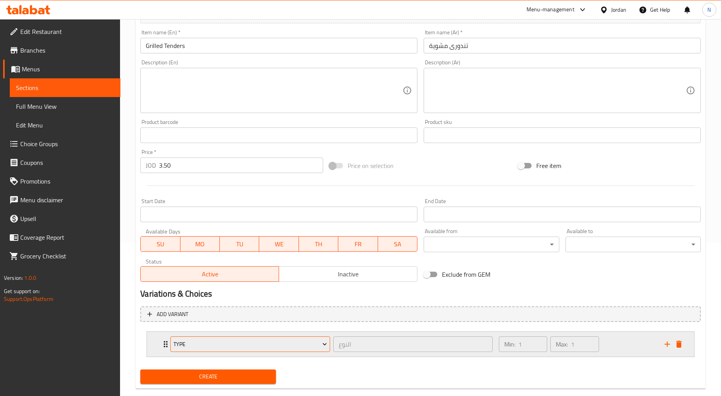
click at [224, 344] on span "Type" at bounding box center [251, 345] width 154 height 10
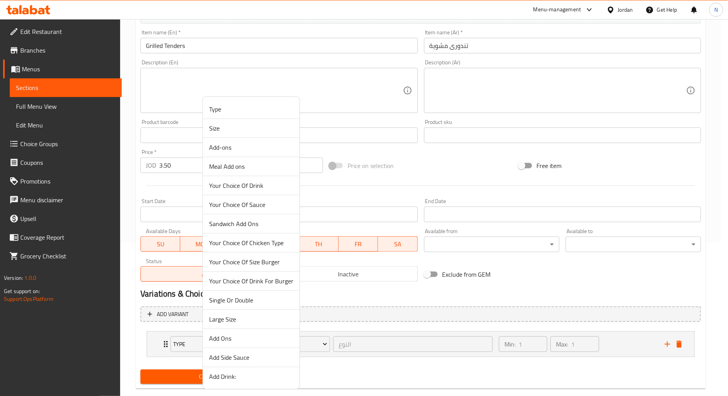
click at [245, 356] on span "Add Side Sauce" at bounding box center [251, 357] width 84 height 9
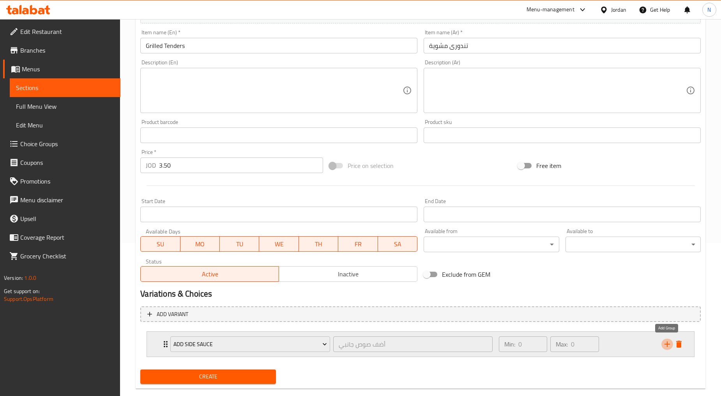
click at [649, 344] on icon "add" at bounding box center [667, 344] width 9 height 9
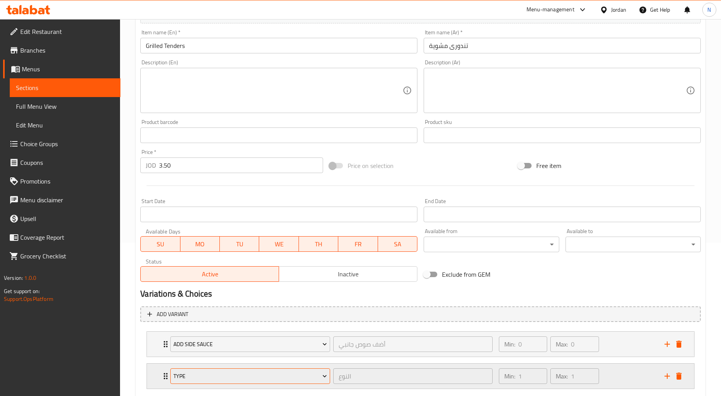
click at [264, 356] on span "Type" at bounding box center [251, 377] width 154 height 10
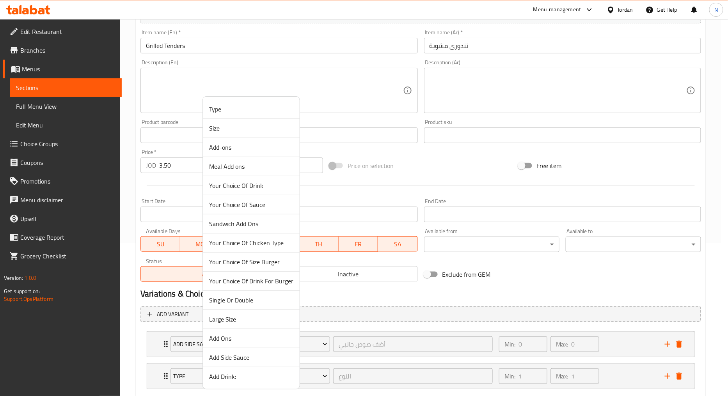
click at [229, 356] on span "Add Drink:" at bounding box center [251, 376] width 84 height 9
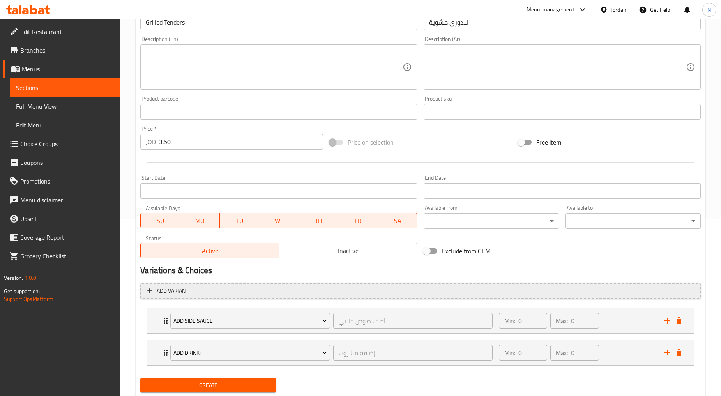
scroll to position [199, 0]
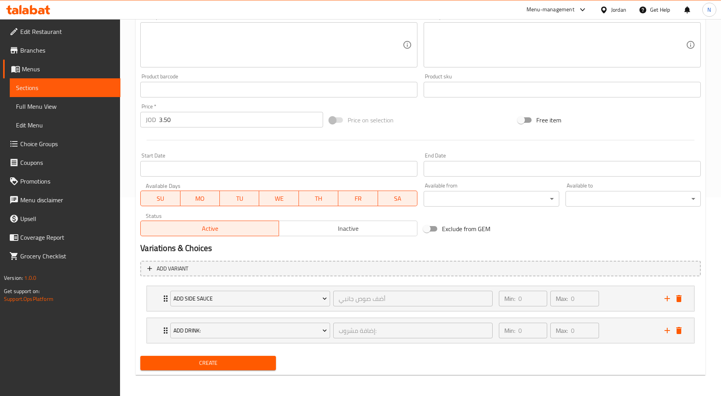
click at [204, 356] on span "Create" at bounding box center [208, 363] width 123 height 10
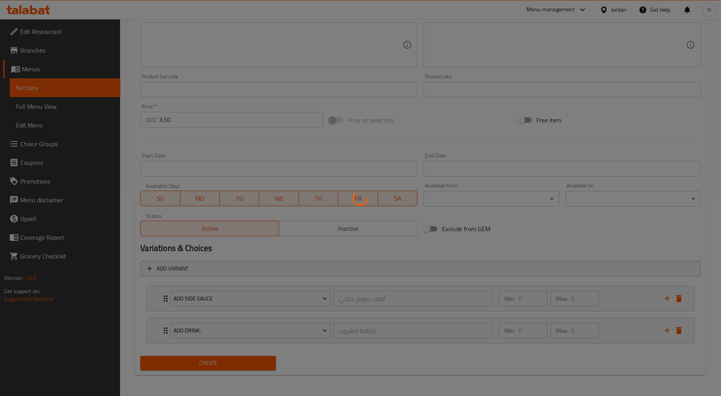
type input "0"
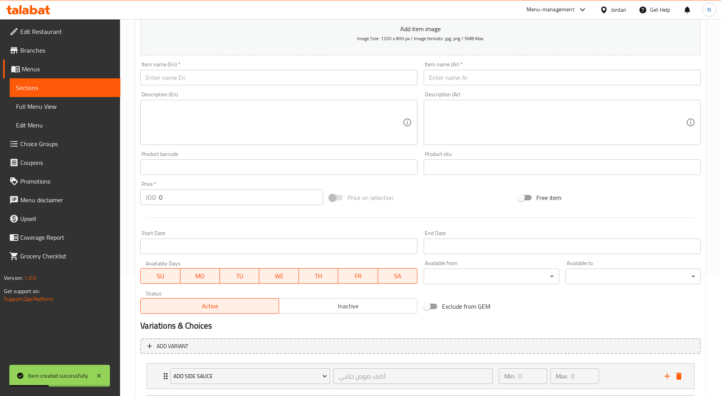
scroll to position [0, 0]
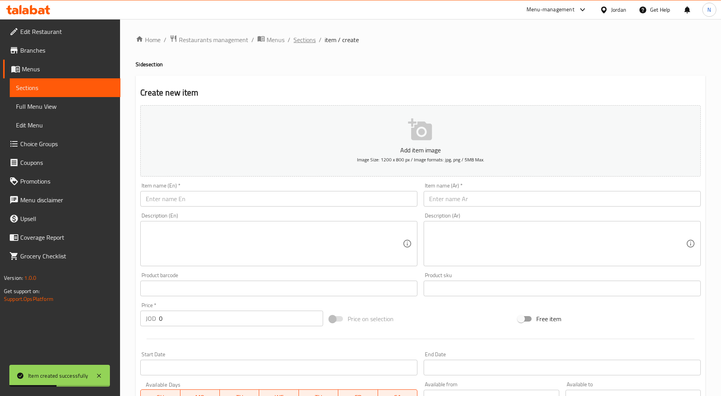
click at [305, 40] on span "Sections" at bounding box center [305, 39] width 22 height 9
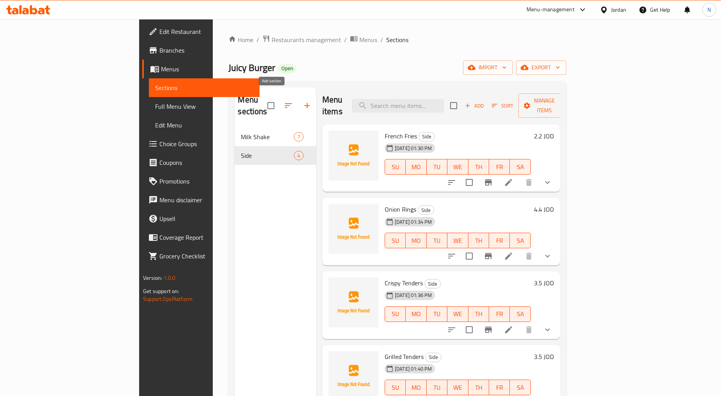
click at [303, 101] on icon "button" at bounding box center [307, 105] width 9 height 9
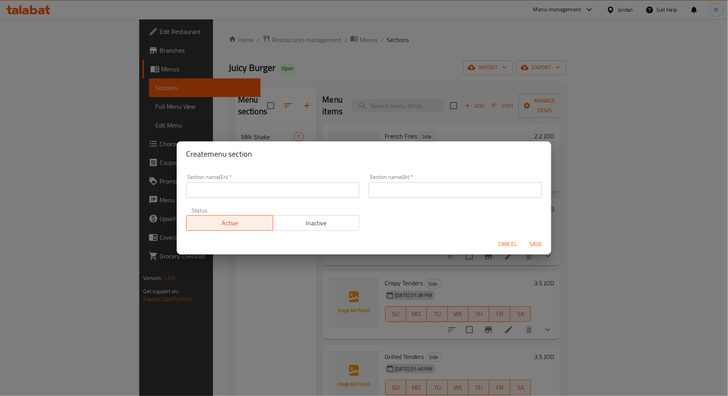
click at [244, 184] on input "text" at bounding box center [272, 190] width 173 height 16
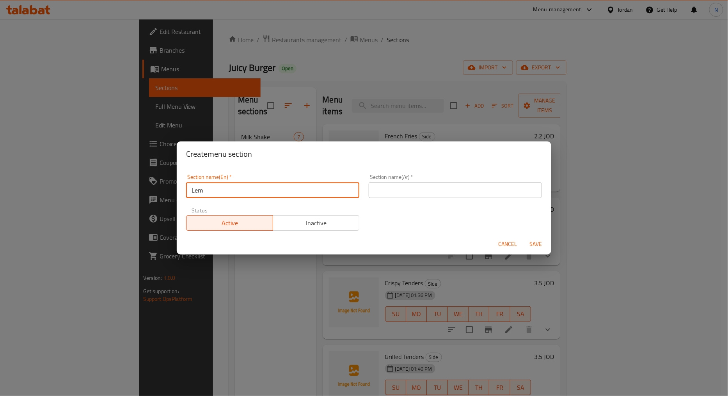
click at [219, 185] on input "Lem" at bounding box center [272, 190] width 173 height 16
paste input "onade"
type input "Lemonade"
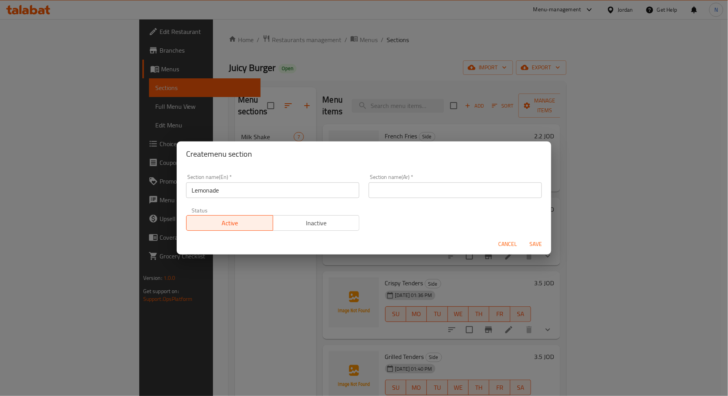
click at [411, 189] on input "text" at bounding box center [455, 190] width 173 height 16
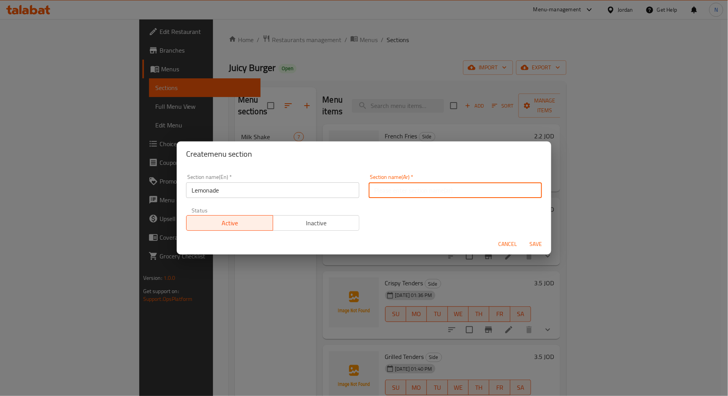
paste input "ليموناضة"
type input "ليموناضة"
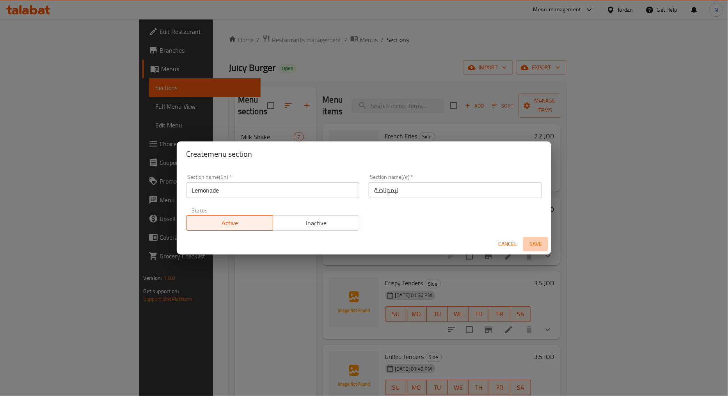
click at [535, 239] on span "Save" at bounding box center [535, 244] width 19 height 10
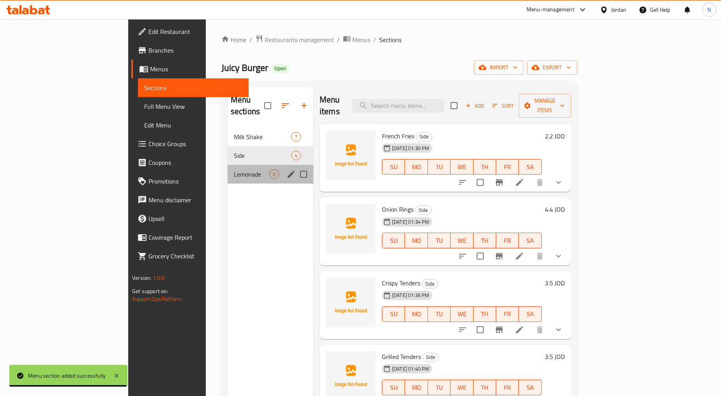
click at [228, 170] on div "Lemonade 0" at bounding box center [271, 174] width 86 height 19
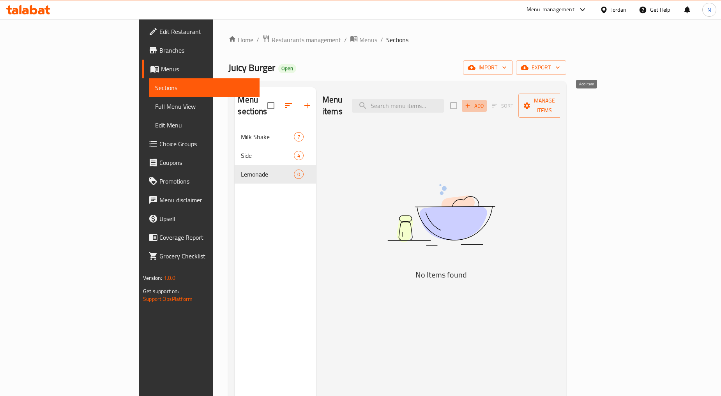
click at [471, 102] on icon "button" at bounding box center [467, 105] width 7 height 7
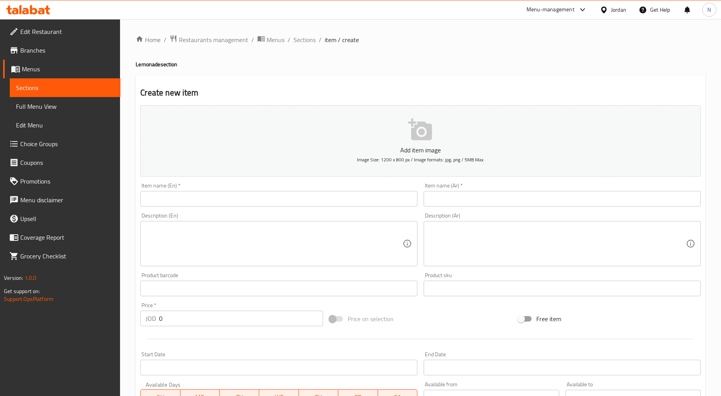
click at [372, 204] on input "text" at bounding box center [278, 199] width 277 height 16
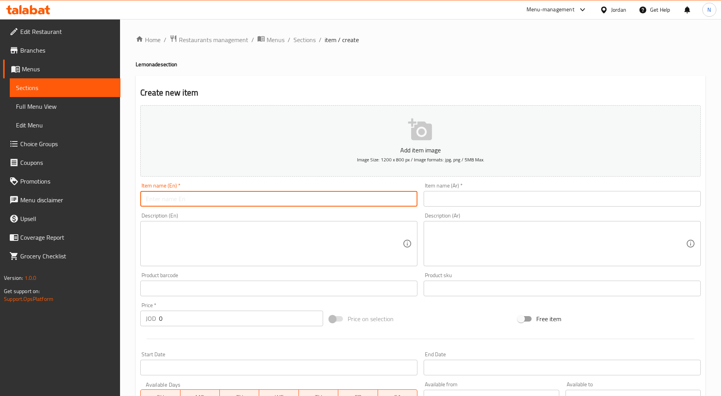
paste input "1- Agua Fresca ( 2.99 JD)"
click at [153, 198] on input "1- Agua Fresca ( 2.99 JD)" at bounding box center [278, 199] width 277 height 16
drag, startPoint x: 184, startPoint y: 199, endPoint x: 194, endPoint y: 200, distance: 9.4
click at [194, 200] on input "Agua Fresca ( 2.99 JD)" at bounding box center [278, 199] width 277 height 16
type input "Agua Fresca ( 2.99 JD)"
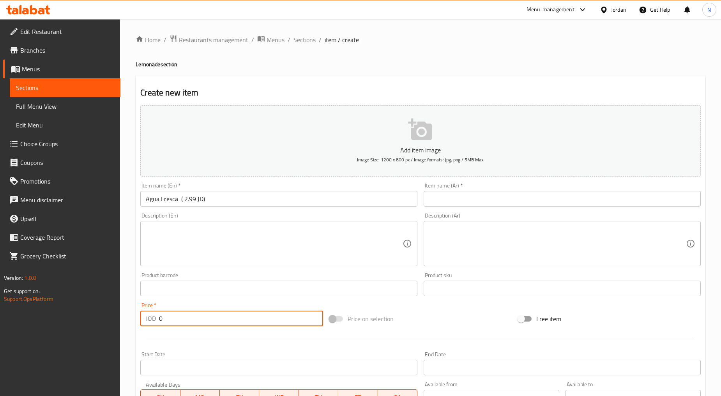
drag, startPoint x: 177, startPoint y: 320, endPoint x: 143, endPoint y: 322, distance: 34.0
click at [143, 322] on div "JOD 0 Price *" at bounding box center [231, 319] width 183 height 16
paste input "2.99"
type input "2.99"
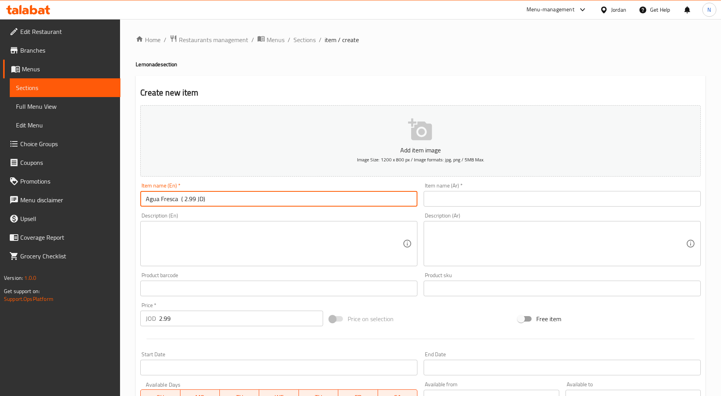
drag, startPoint x: 214, startPoint y: 203, endPoint x: 180, endPoint y: 203, distance: 34.7
click at [180, 203] on input "Agua Fresca ( 2.99 JD)" at bounding box center [278, 199] width 277 height 16
click at [172, 203] on input "Agua Fresca" at bounding box center [278, 199] width 277 height 16
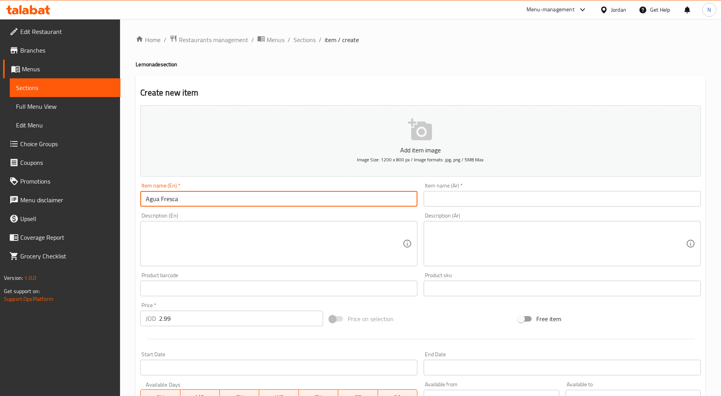
type input "Agua Fresca"
click at [445, 202] on input "text" at bounding box center [562, 199] width 277 height 16
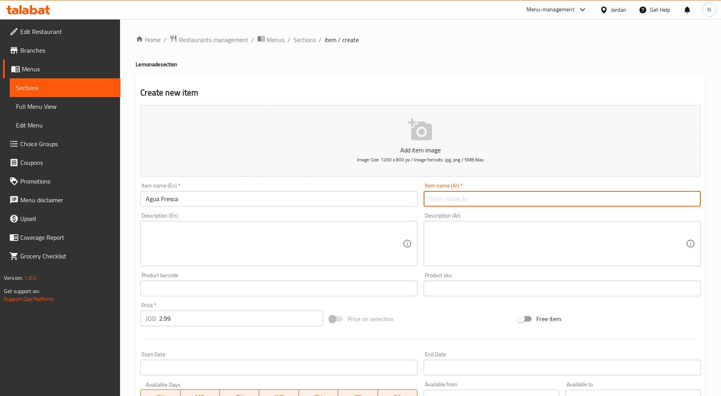
paste input "[PERSON_NAME]"
type input "[PERSON_NAME]"
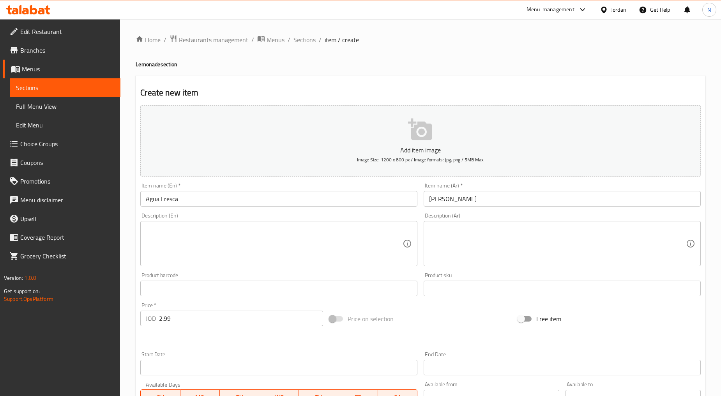
click at [340, 244] on textarea at bounding box center [274, 243] width 257 height 37
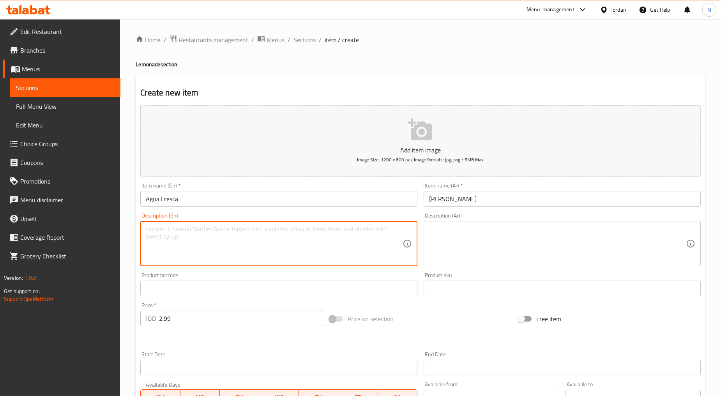
paste textarea "Agua Fresca is a light and refreshing summer drink made with fresh lemonade inf…"
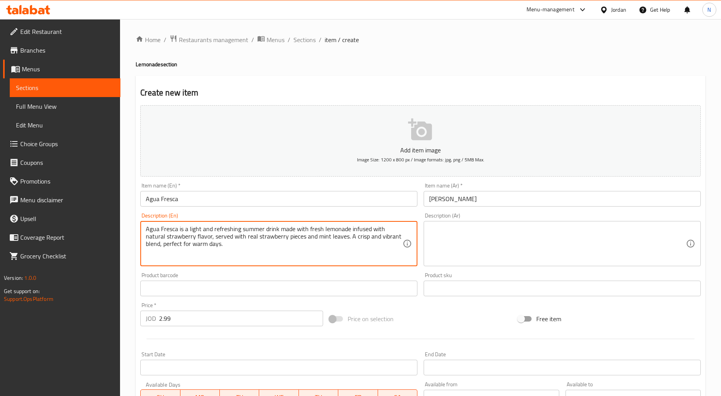
type textarea "Agua Fresca is a light and refreshing summer drink made with fresh lemonade inf…"
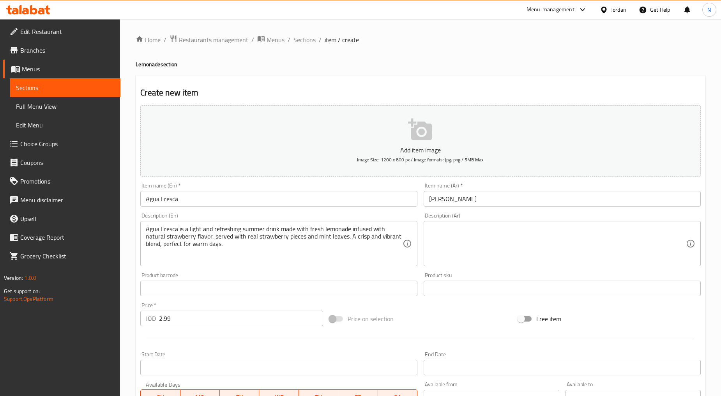
click at [642, 236] on textarea at bounding box center [557, 243] width 257 height 37
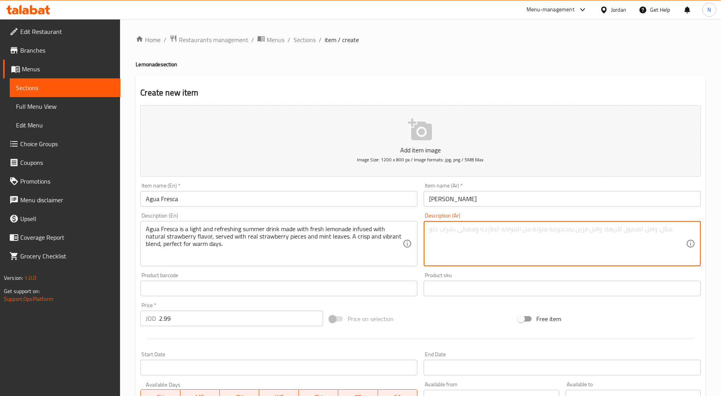
paste textarea "مشروب صيفي خفيف ومنعش، يُحضّر من ليموناد طازج ممزوج بنكهة الفراولة الطبيعية، وي…"
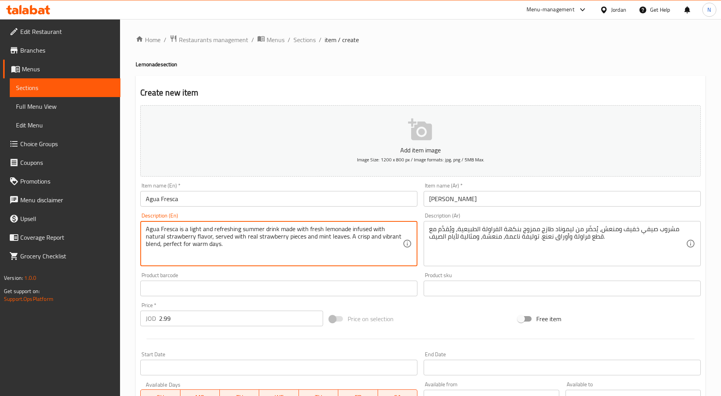
click at [224, 241] on textarea "Agua Fresca is a light and refreshing summer drink made with fresh lemonade inf…" at bounding box center [274, 243] width 257 height 37
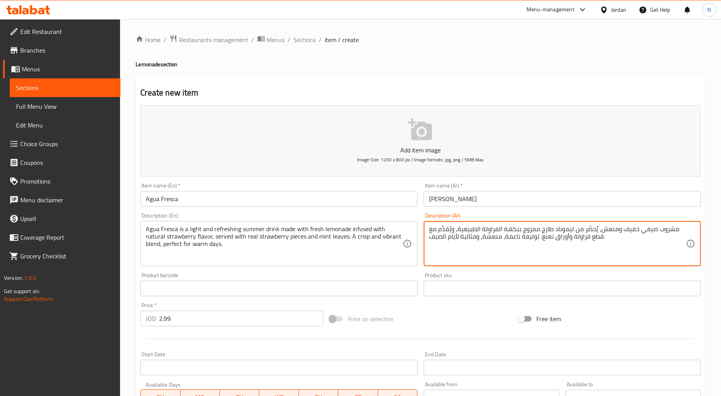
click at [609, 239] on textarea "مشروب صيفي خفيف ومنعش، يُحضّر من ليموناد طازج ممزوج بنكهة الفراولة الطبيعية، وي…" at bounding box center [557, 243] width 257 height 37
paste textarea "أغوا فريسكا مشروب صيفي خفيف ومنعش، مصنوع من عصير الليمون الطازج بنكهة الفراولة …"
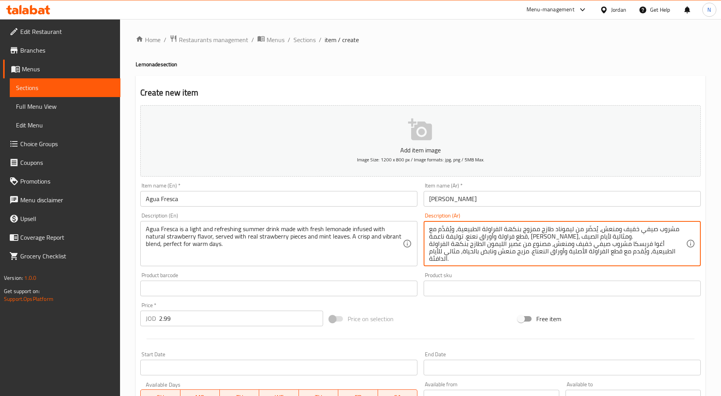
click at [619, 232] on textarea "مشروب صيفي خفيف ومنعش، يُحضّر من ليموناد طازج ممزوج بنكهة الفراولة الطبيعية، وي…" at bounding box center [557, 243] width 257 height 37
drag, startPoint x: 619, startPoint y: 232, endPoint x: 617, endPoint y: 246, distance: 15.0
click at [617, 246] on textarea "مشروب صيفي خفيف ومنعش، يُحضّر من ليموناد طازج ممزوج بنكهة الفراولة الطبيعية، وي…" at bounding box center [557, 243] width 257 height 37
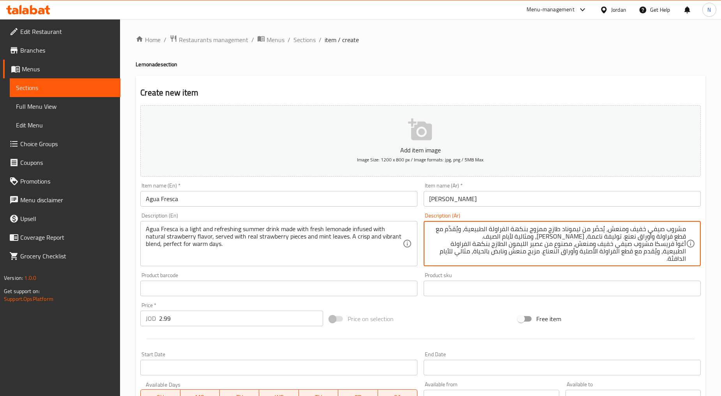
click at [648, 244] on textarea "مشروب صيفي خفيف ومنعش، يُحضّر من ليموناد طازج ممزوج بنكهة الفراولة الطبيعية، وي…" at bounding box center [557, 243] width 257 height 37
click at [594, 253] on textarea "مشروب صيفي خفيف ومنعش، يُحضّر من ليموناد طازج ممزوج بنكهة الفراولة الطبيعية، وي…" at bounding box center [557, 243] width 257 height 37
click at [649, 236] on textarea "مشروب صيفي خفيف ومنعش، يُحضّر من ليموناد طازج ممزوج بنكهة الفراولة الطبيعية، وي…" at bounding box center [557, 243] width 257 height 37
paste textarea "الأصلية"
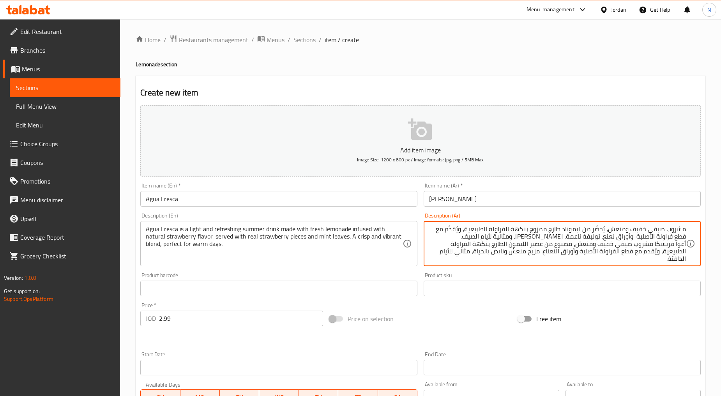
click at [552, 251] on textarea "مشروب صيفي خفيف ومنعش، يُحضّر من ليموناد طازج ممزوج بنكهة الفراولة الطبيعية، وي…" at bounding box center [557, 243] width 257 height 37
drag, startPoint x: 556, startPoint y: 252, endPoint x: 545, endPoint y: 252, distance: 11.3
click at [545, 252] on textarea "مشروب صيفي خفيف ومنعش، يُحضّر من ليموناد طازج ممزوج بنكهة الفراولة الطبيعية، وي…" at bounding box center [557, 243] width 257 height 37
click at [610, 240] on textarea "مشروب صيفي خفيف ومنعش، يُحضّر من ليموناد طازج ممزوج بنكهة الفراولة الطبيعية، وي…" at bounding box center [557, 243] width 257 height 37
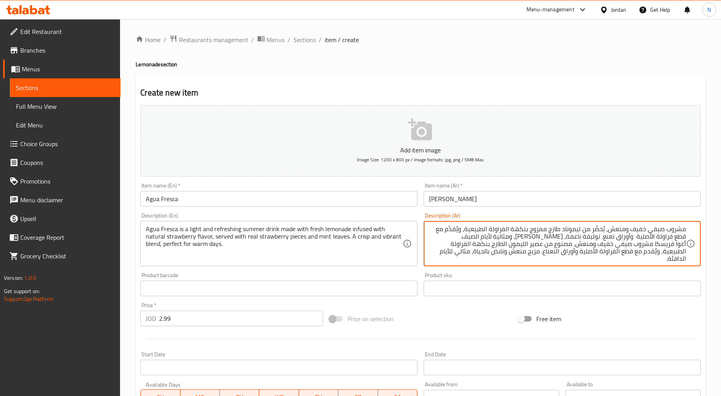
click at [611, 235] on textarea "مشروب صيفي خفيف ومنعش، يُحضّر من ليموناد طازج ممزوج بنكهة الفراولة الطبيعية، وي…" at bounding box center [557, 243] width 257 height 37
click at [610, 237] on textarea "مشروب صيفي خفيف ومنعش، يُحضّر من ليموناد طازج ممزوج بنكهة الفراولة الطبيعية، وي…" at bounding box center [557, 243] width 257 height 37
paste textarea
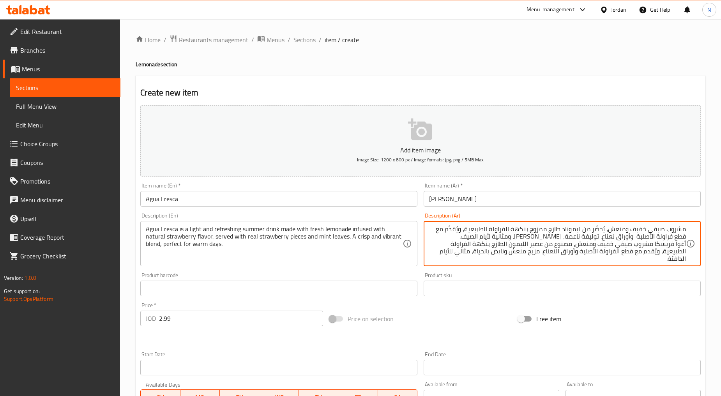
click at [546, 254] on textarea "مشروب صيفي خفيف ومنعش، يُحضّر من ليموناد طازج ممزوج بنكهة الفراولة الطبيعية، وي…" at bounding box center [557, 243] width 257 height 37
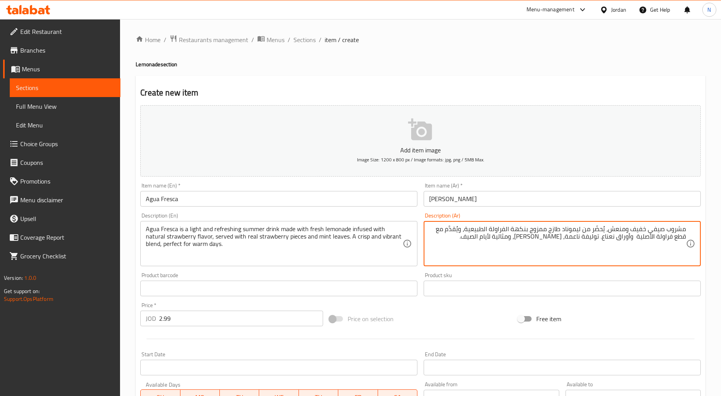
type textarea "مشروب صيفي خفيف ومنعش، يُحضّر من ليموناد طازج ممزوج بنكهة الفراولة الطبيعية، وي…"
click at [425, 324] on div "Price on selection" at bounding box center [420, 318] width 189 height 21
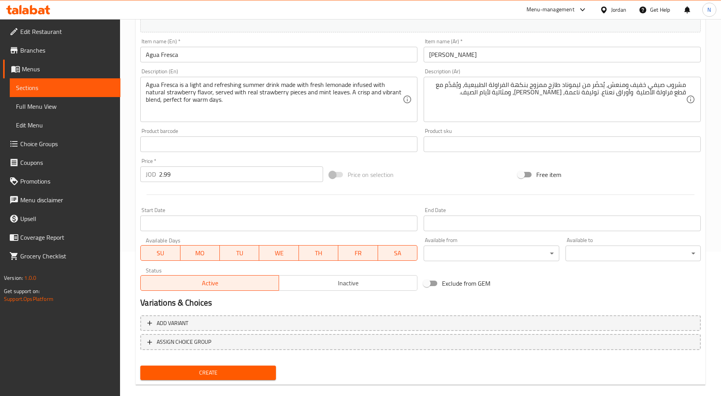
scroll to position [153, 0]
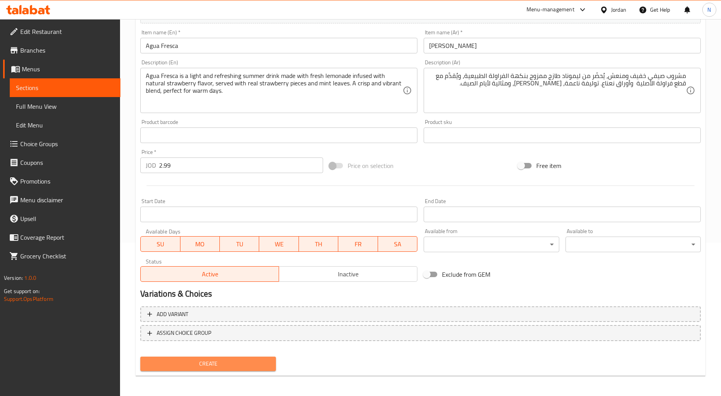
click at [216, 356] on span "Create" at bounding box center [208, 364] width 123 height 10
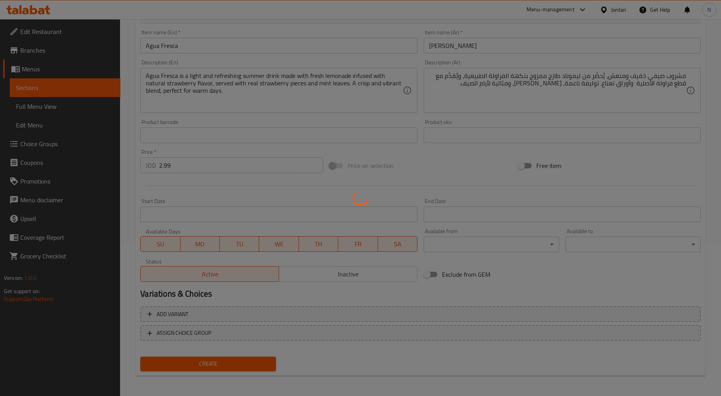
scroll to position [43, 0]
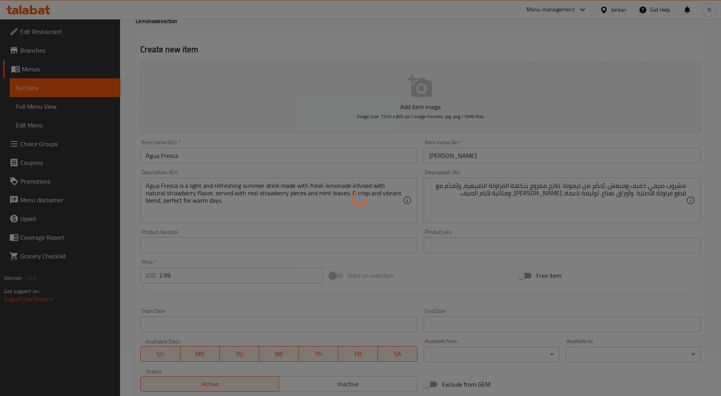
type input "0"
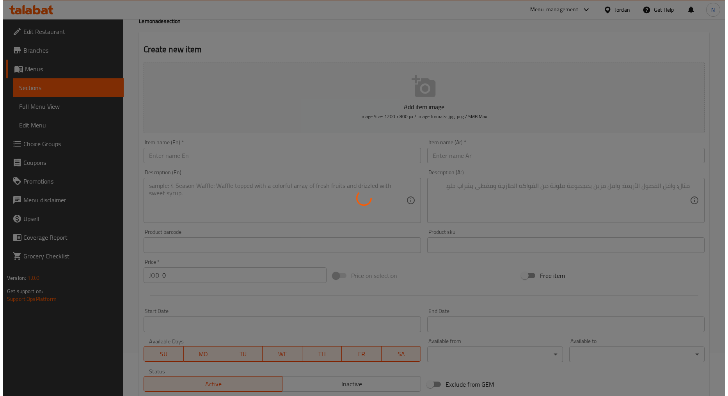
scroll to position [0, 0]
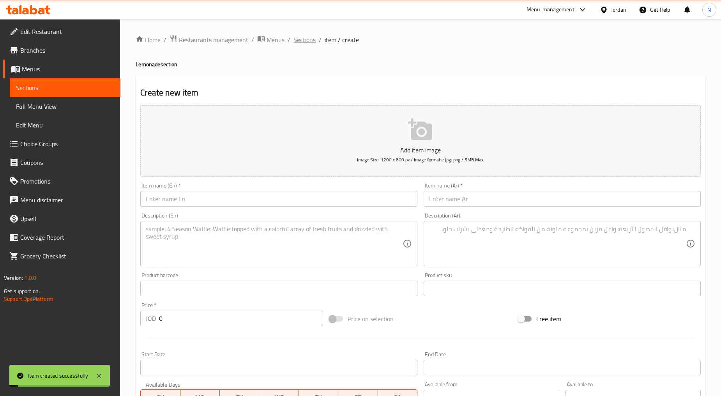
click at [306, 35] on span "Sections" at bounding box center [305, 39] width 22 height 9
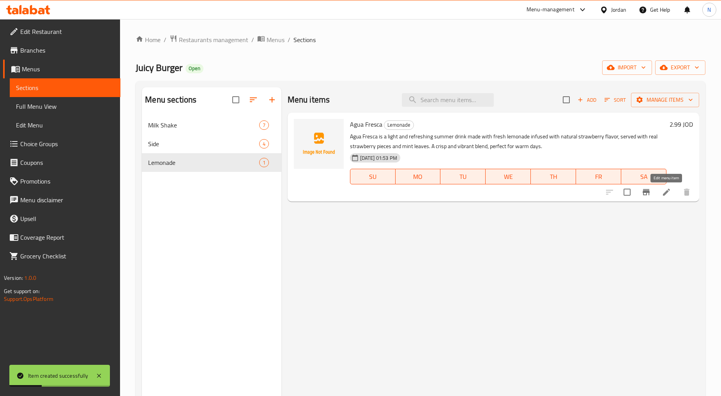
click at [649, 194] on icon at bounding box center [666, 192] width 7 height 7
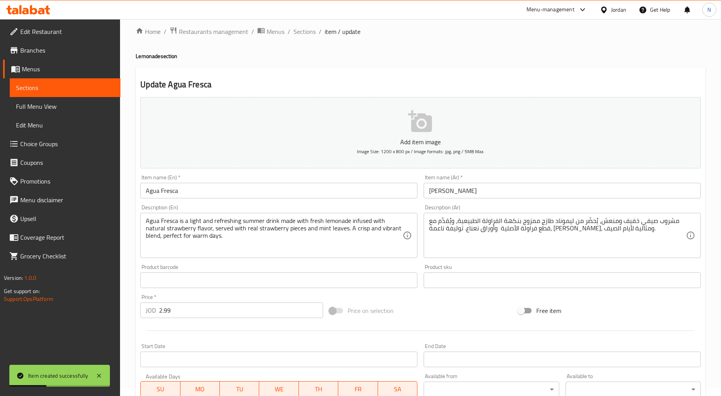
scroll to position [153, 0]
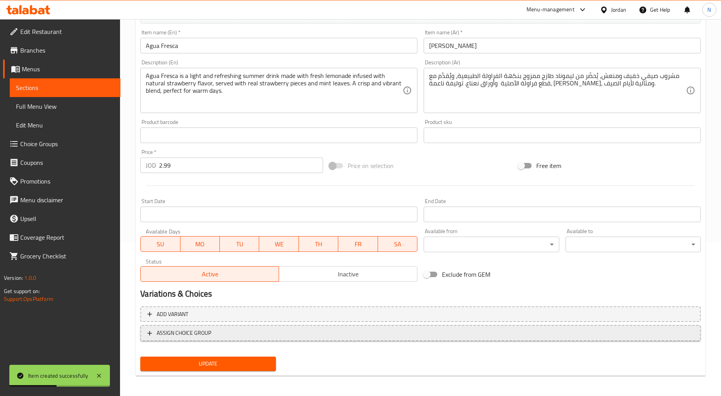
click at [290, 338] on button "ASSIGN CHOICE GROUP" at bounding box center [420, 333] width 561 height 16
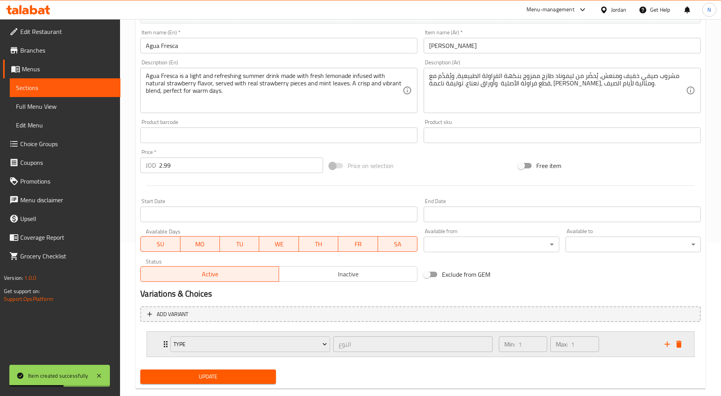
scroll to position [167, 0]
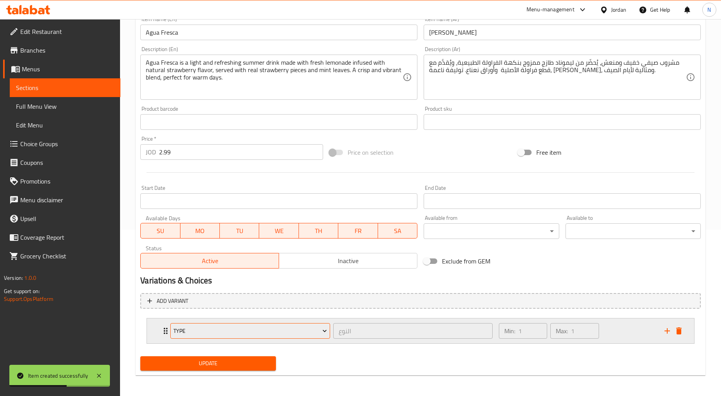
click at [221, 330] on span "Type" at bounding box center [251, 331] width 154 height 10
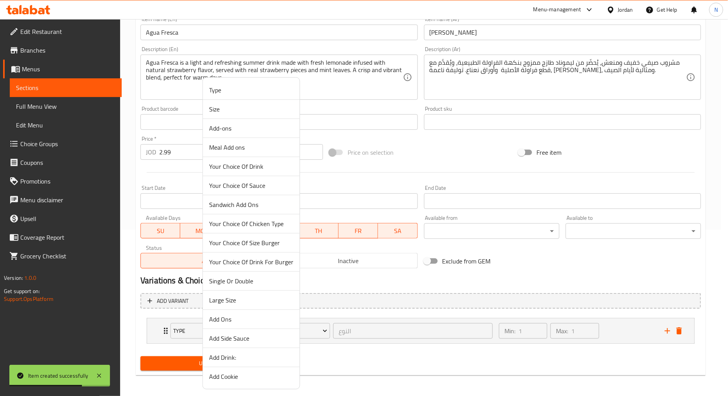
click at [237, 356] on span "Add Cookie" at bounding box center [251, 376] width 84 height 9
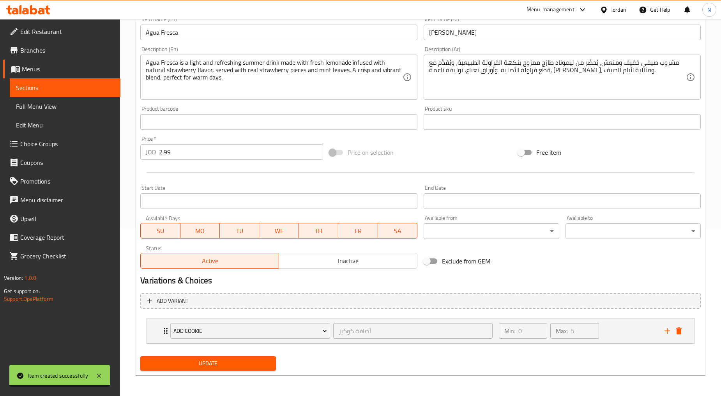
click at [246, 356] on span "Update" at bounding box center [208, 364] width 123 height 10
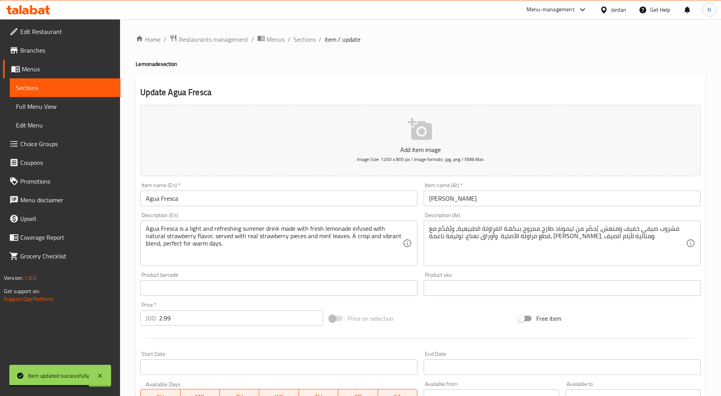
scroll to position [0, 0]
click at [309, 42] on span "Sections" at bounding box center [305, 39] width 22 height 9
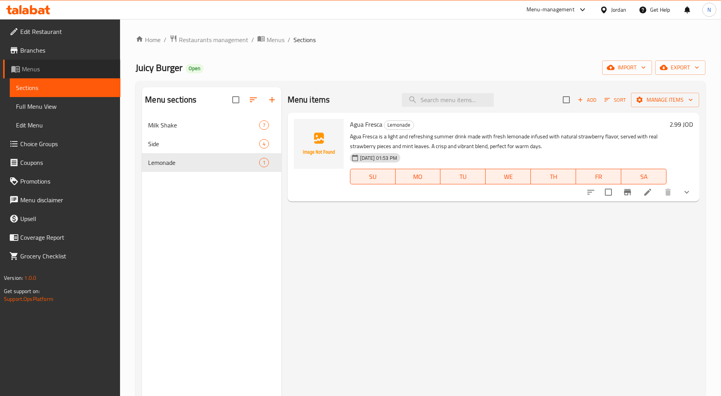
click at [55, 67] on span "Menus" at bounding box center [68, 68] width 92 height 9
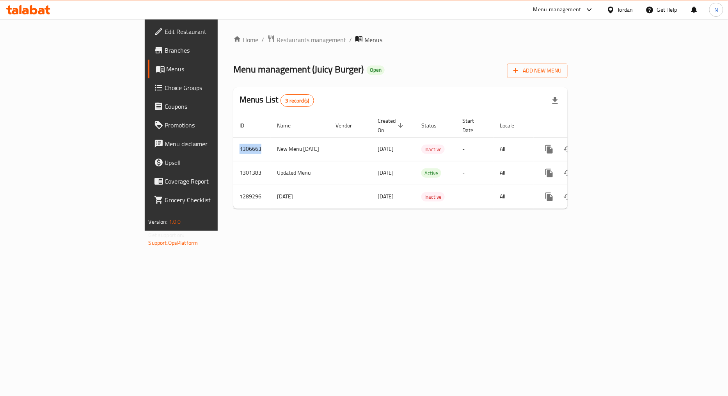
drag, startPoint x: 165, startPoint y: 142, endPoint x: 135, endPoint y: 142, distance: 30.0
click at [218, 142] on div "Home / Restaurants management / Menus Menu management ( Juicy Burger ) Open Add…" at bounding box center [400, 125] width 365 height 212
copy table "ID Name Vendor Created On sorted descending Status Start Date Locale Actions 13…"
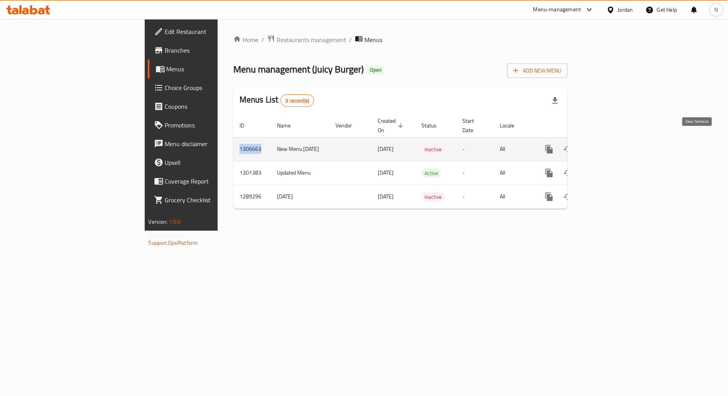
click at [610, 145] on icon "enhanced table" at bounding box center [605, 149] width 9 height 9
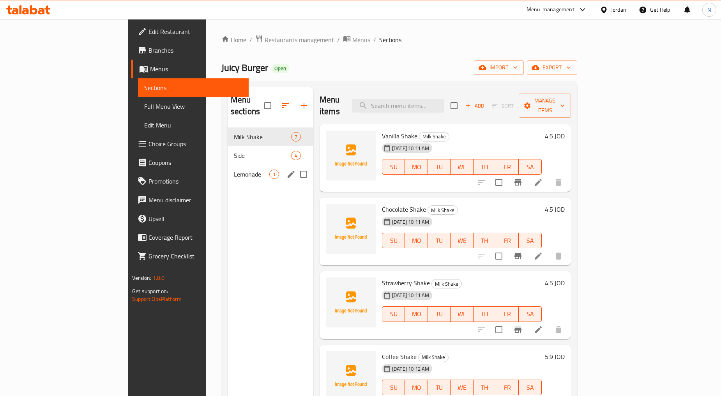
click at [296, 166] on input "Menu sections" at bounding box center [304, 174] width 16 height 16
checkbox input "true"
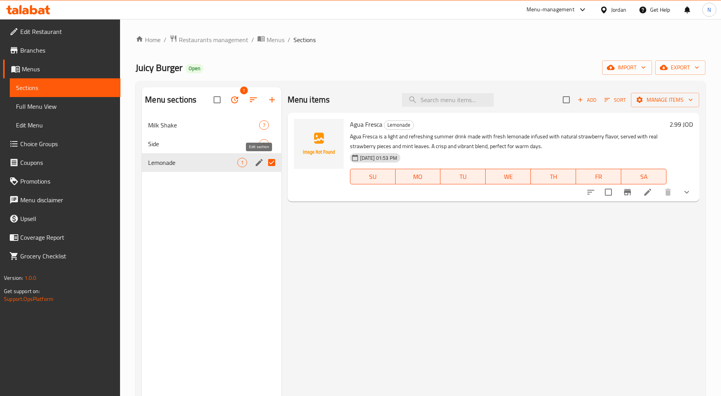
click at [256, 167] on icon "edit" at bounding box center [259, 162] width 9 height 9
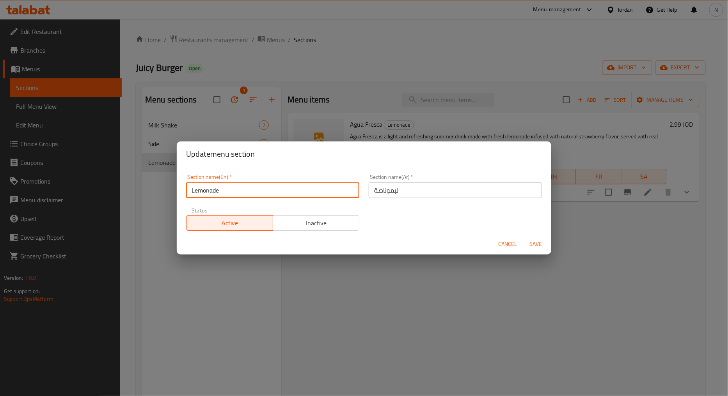
drag, startPoint x: 220, startPoint y: 190, endPoint x: 191, endPoint y: 189, distance: 29.3
click at [191, 189] on input "Lemonade" at bounding box center [272, 190] width 173 height 16
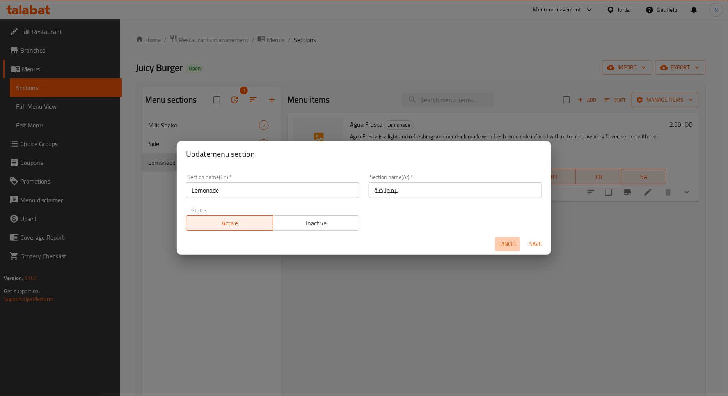
click at [511, 239] on span "Cancel" at bounding box center [507, 244] width 19 height 10
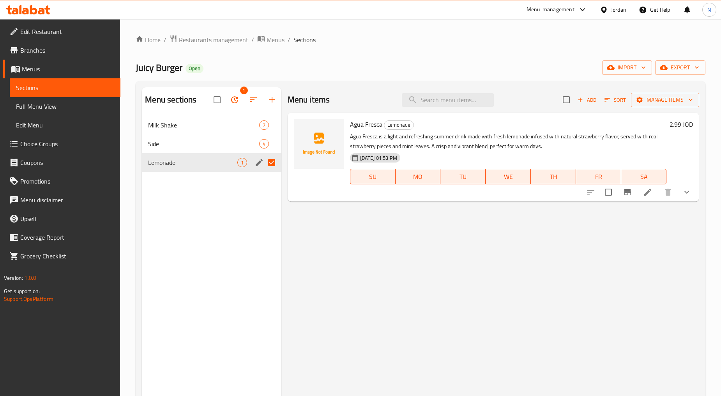
click at [60, 68] on span "Menus" at bounding box center [68, 68] width 92 height 9
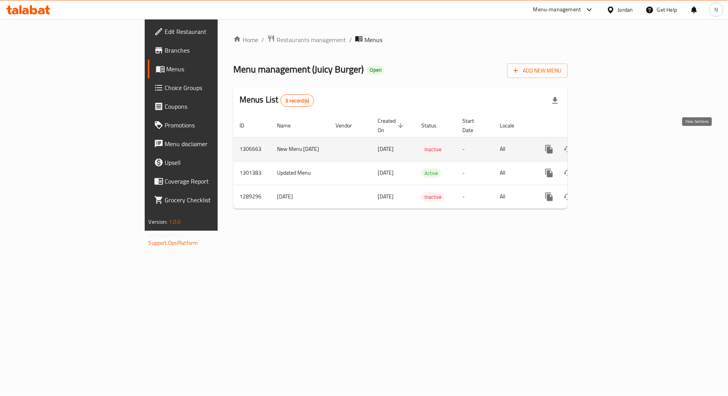
click at [610, 145] on icon "enhanced table" at bounding box center [605, 149] width 9 height 9
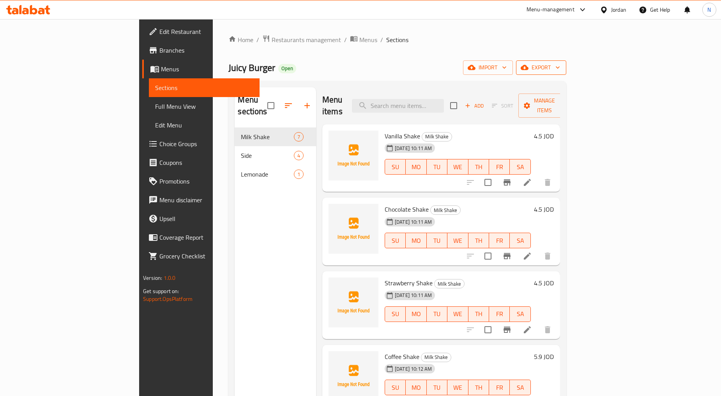
click at [529, 69] on icon "button" at bounding box center [525, 67] width 8 height 5
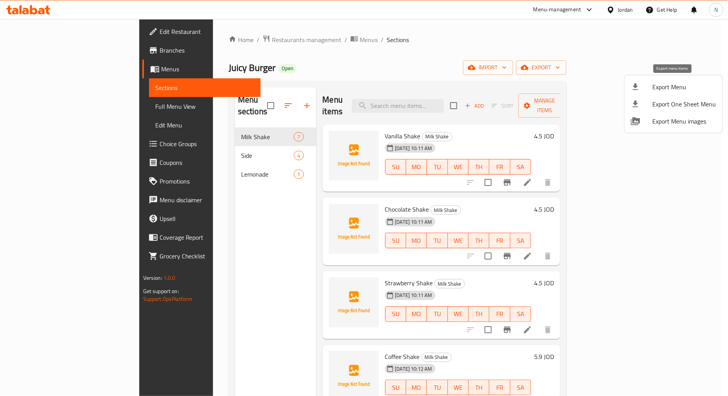
click at [649, 89] on span "Export Menu" at bounding box center [684, 86] width 64 height 9
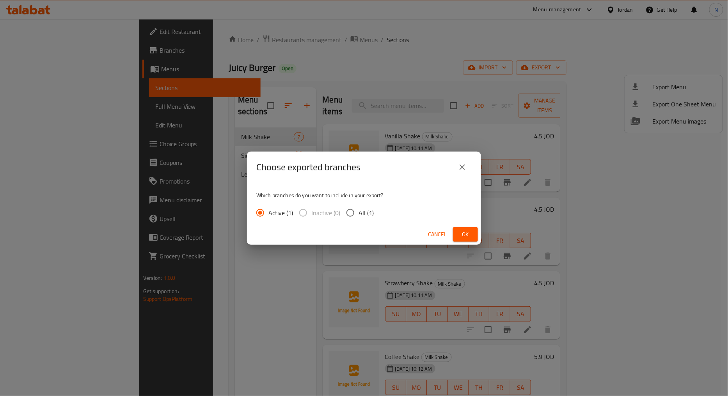
click at [350, 212] on input "All (1)" at bounding box center [350, 213] width 16 height 16
radio input "true"
click at [455, 232] on button "Ok" at bounding box center [465, 234] width 25 height 14
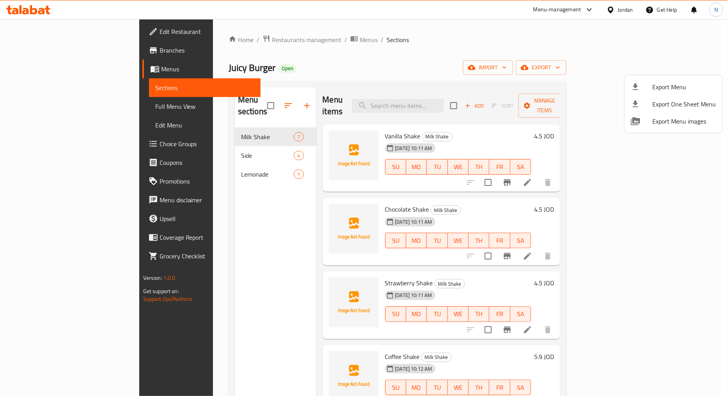
click at [58, 57] on div at bounding box center [364, 198] width 728 height 396
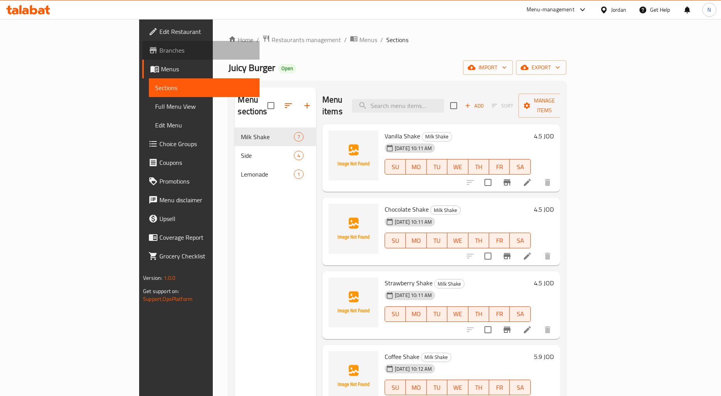
click at [159, 48] on span "Branches" at bounding box center [206, 50] width 94 height 9
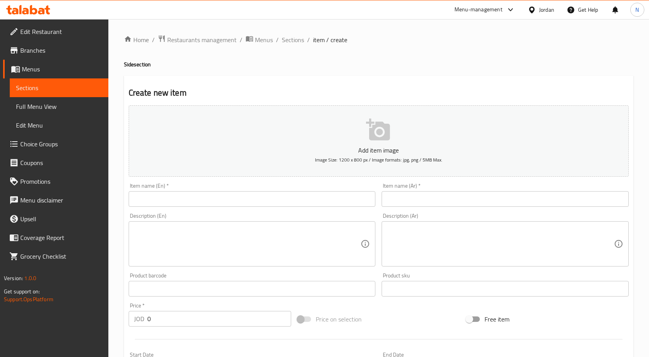
click at [34, 145] on span "Choice Groups" at bounding box center [61, 143] width 82 height 9
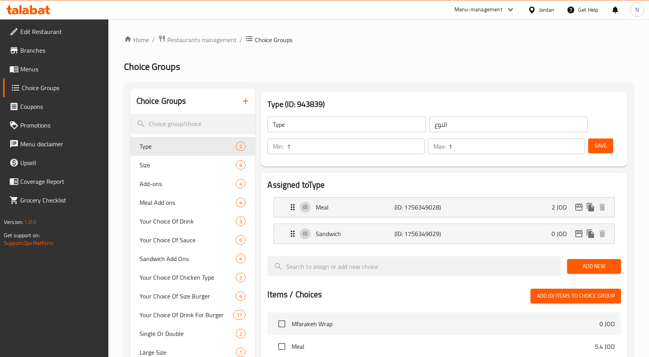
click at [246, 104] on icon "button" at bounding box center [245, 100] width 9 height 9
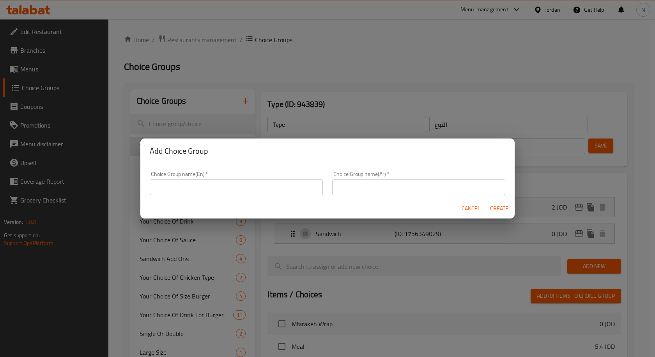
click at [307, 188] on input "text" at bounding box center [236, 187] width 173 height 16
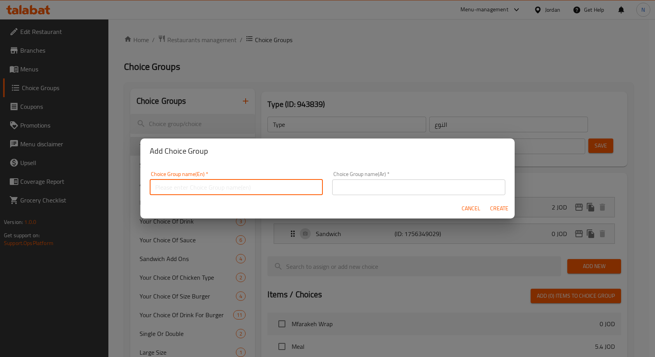
type input "ش"
type input "a"
type input "Add Ons"
click at [364, 191] on input "text" at bounding box center [418, 187] width 173 height 16
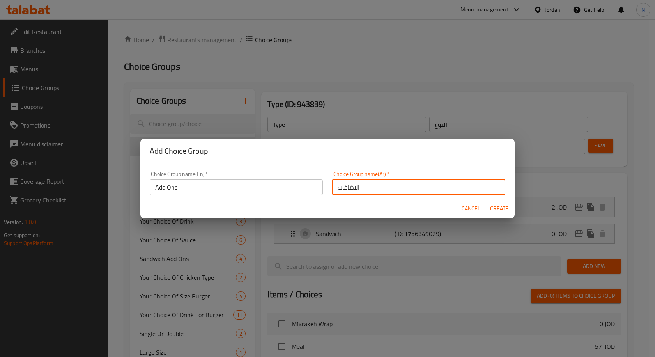
type input "الاضافات"
click at [503, 210] on span "Create" at bounding box center [499, 209] width 19 height 10
type input "Add Ons"
type input "الاضافات"
type input "0"
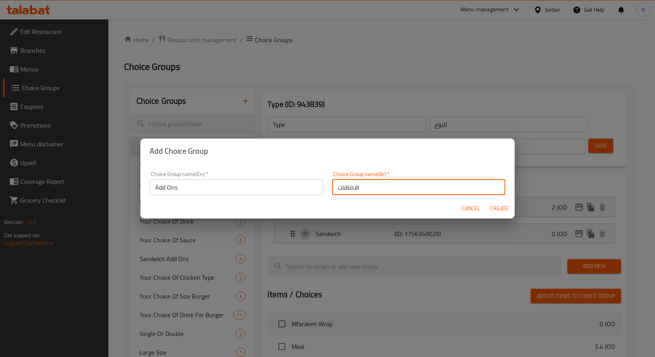
type input "0"
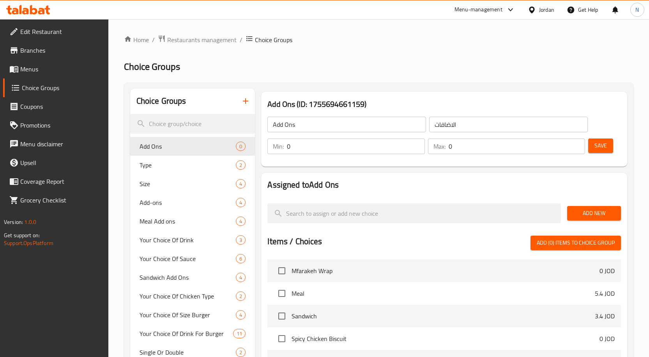
click at [585, 212] on span "Add New" at bounding box center [594, 213] width 41 height 10
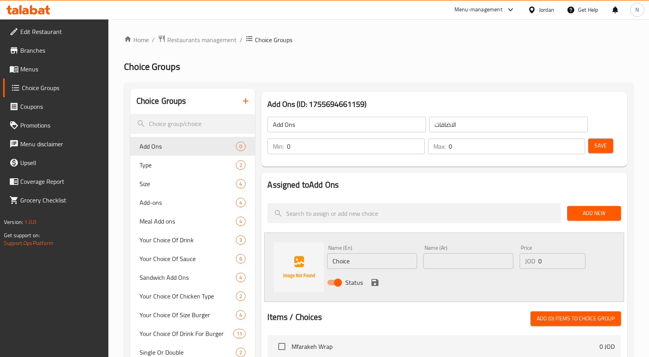
click at [392, 259] on input "Choice" at bounding box center [372, 261] width 90 height 16
paste input "1-Make It Fancy ( +1JD)"
type input "1-Make It Fancy ( +1JD)"
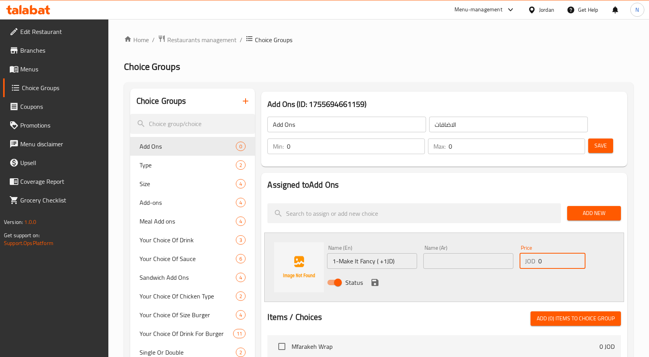
drag, startPoint x: 562, startPoint y: 261, endPoint x: 503, endPoint y: 266, distance: 59.5
click at [503, 266] on div "Name (En) 1-Make It Fancy ( +1JD) Name (En) Name (Ar) Name (Ar) Price JOD 0 Pri…" at bounding box center [468, 267] width 289 height 51
type input "1"
click at [397, 261] on input "1-Make It Fancy ( +1JD)" at bounding box center [372, 261] width 90 height 16
click at [338, 260] on input "1-Make It Fancy" at bounding box center [372, 261] width 90 height 16
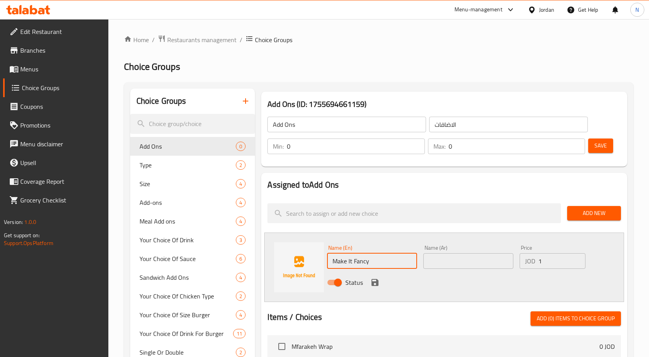
click at [355, 260] on input "Make It Fancy" at bounding box center [372, 261] width 90 height 16
type input "Make It Fancy"
click at [434, 255] on input "text" at bounding box center [468, 261] width 90 height 16
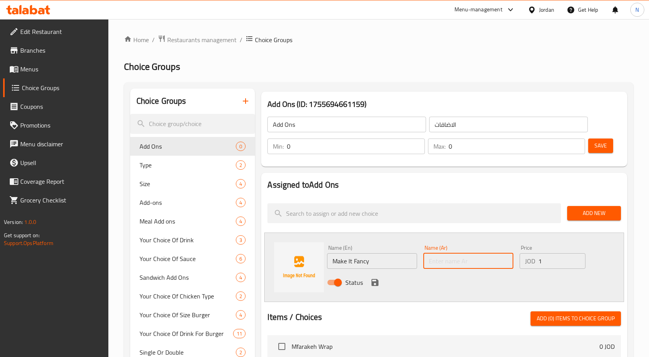
paste input "اجعلها فاخرة"
type input "اجعلها فاخرة"
click at [359, 263] on input "Make It Fancy" at bounding box center [372, 261] width 90 height 16
click at [361, 264] on input "Make It Fancy" at bounding box center [372, 261] width 90 height 16
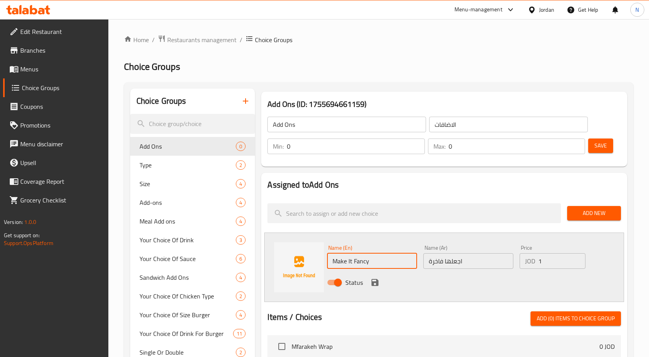
click at [361, 264] on input "Make It Fancy" at bounding box center [372, 261] width 90 height 16
click at [359, 260] on input "Make It Fancy" at bounding box center [372, 261] width 90 height 16
click at [377, 283] on icon "save" at bounding box center [375, 282] width 7 height 7
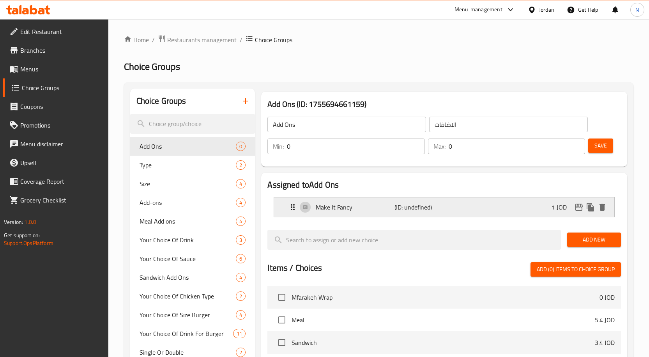
click at [540, 208] on div "Make It Fancy (ID: undefined) 1 JOD" at bounding box center [446, 206] width 317 height 19
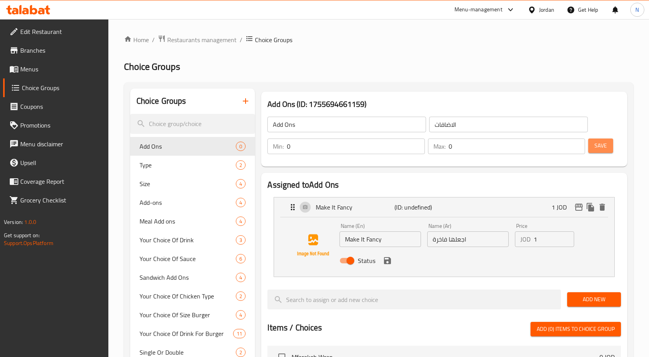
click at [594, 143] on button "Save" at bounding box center [600, 145] width 25 height 14
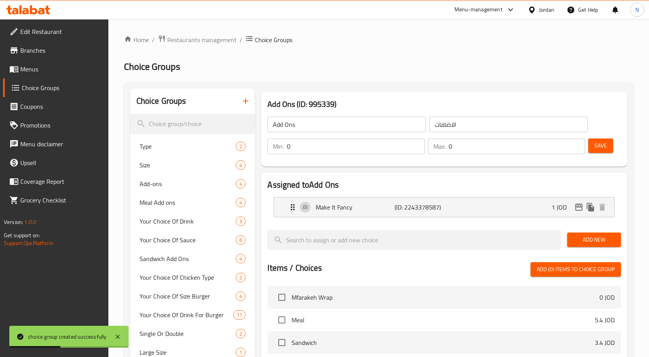
click at [249, 99] on icon "button" at bounding box center [245, 100] width 9 height 9
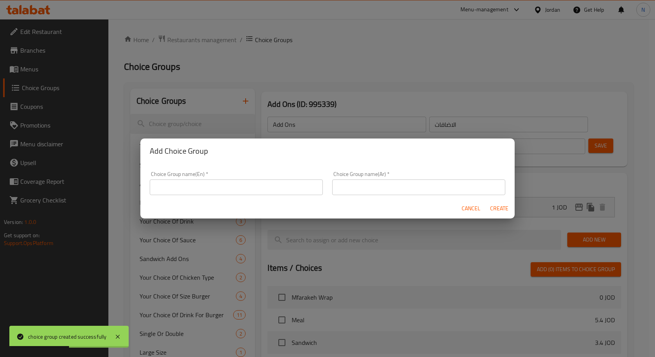
click at [271, 184] on input "text" at bounding box center [236, 187] width 173 height 16
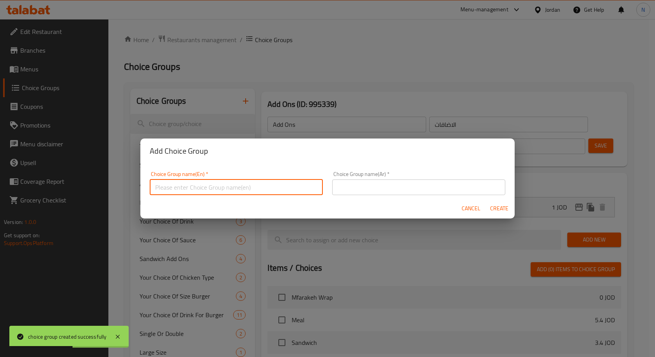
paste input "2- Add Side Sauce ( with photo for each sauce )"
click at [168, 186] on input "2- Add Side Sauce ( with photo for each sauce )" at bounding box center [236, 187] width 173 height 16
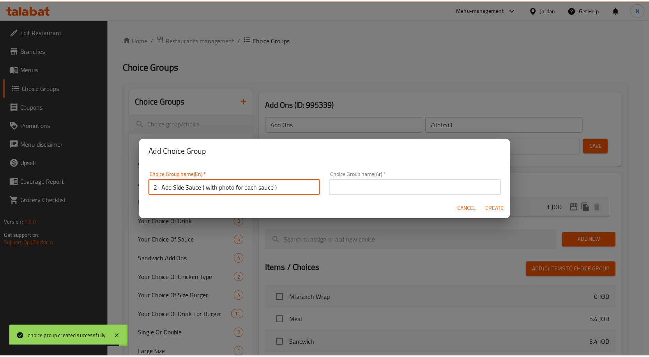
scroll to position [2, 0]
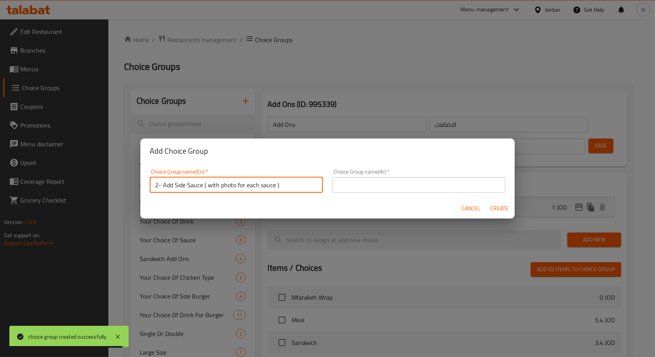
drag, startPoint x: 203, startPoint y: 188, endPoint x: 288, endPoint y: 193, distance: 85.1
click at [288, 193] on div "Choice Group name(En)   * 2- Add Side Sauce ( with photo for each sauce ) Choic…" at bounding box center [236, 180] width 182 height 33
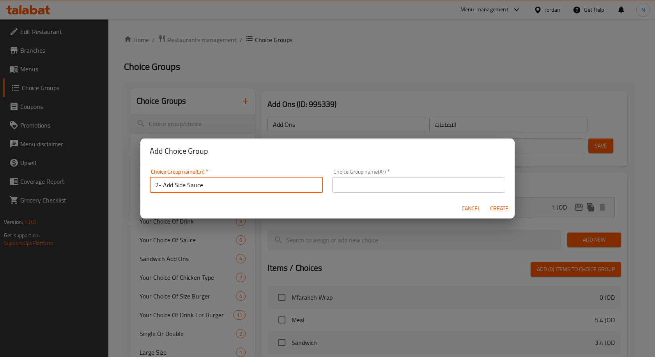
click at [192, 185] on input "2- Add Side Sauce" at bounding box center [236, 185] width 173 height 16
drag, startPoint x: 163, startPoint y: 185, endPoint x: 144, endPoint y: 186, distance: 19.5
click at [144, 186] on div "Choice Group name(En)   * 2- Add Side Sauce Choice Group name(En) * Choice Grou…" at bounding box center [327, 180] width 374 height 35
click at [177, 186] on input "Add Side Sauce" at bounding box center [236, 185] width 173 height 16
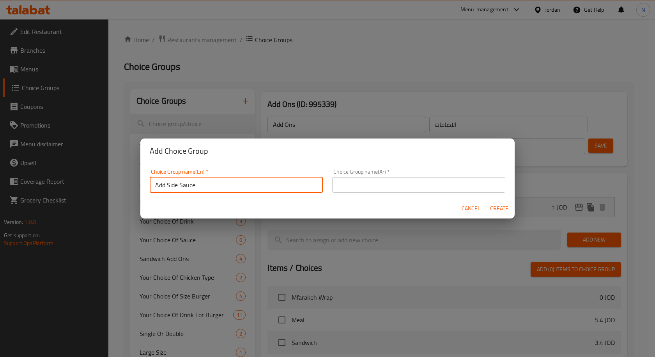
click at [177, 186] on input "Add Side Sauce" at bounding box center [236, 185] width 173 height 16
type input "Add Side Sauce"
click at [371, 183] on input "text" at bounding box center [418, 185] width 173 height 16
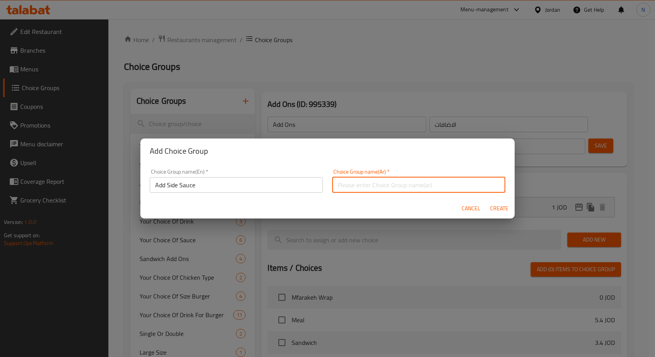
paste input "أضف صلصة جانبية"
click at [358, 186] on input "أضف صلصة جانبية" at bounding box center [418, 185] width 173 height 16
click at [392, 184] on input "أضف صوص جانبية" at bounding box center [418, 185] width 173 height 16
type input "أضف صوص جانبي"
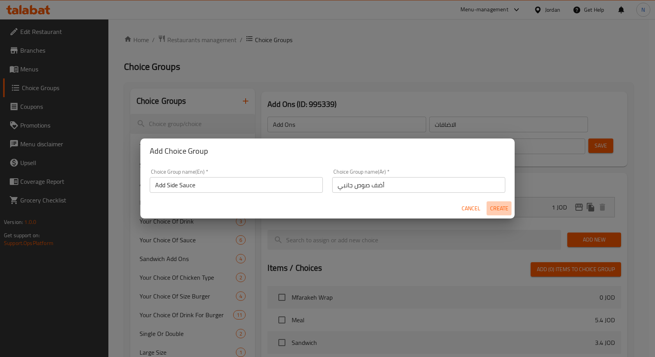
click at [500, 210] on span "Create" at bounding box center [499, 209] width 19 height 10
type input "Add Side Sauce"
type input "أضف صوص جانبي"
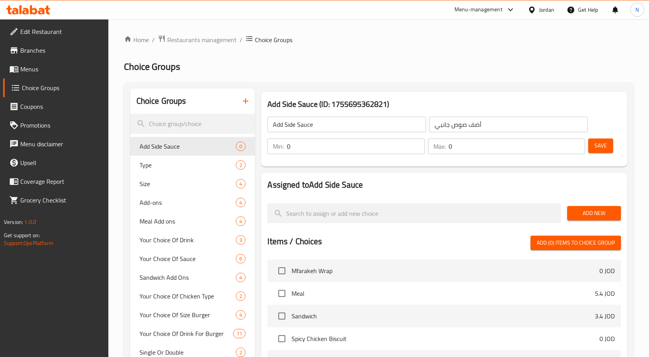
click at [582, 212] on span "Add New" at bounding box center [594, 213] width 41 height 10
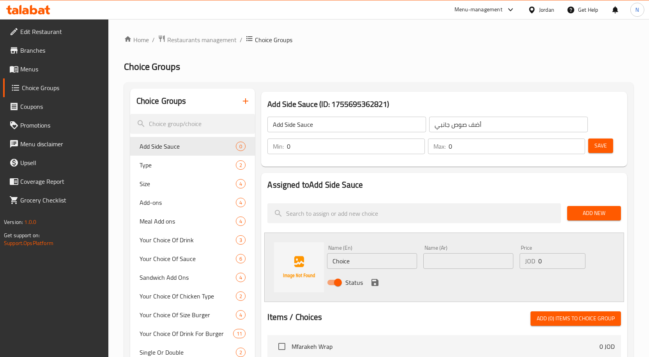
click at [379, 258] on input "Choice" at bounding box center [372, 261] width 90 height 16
paste input "Fancy BBQ Sauce ( 0.35 JD)"
drag, startPoint x: 383, startPoint y: 262, endPoint x: 394, endPoint y: 260, distance: 11.0
click at [394, 260] on input "Fancy BBQ Sauce ( 0.35 JD)" at bounding box center [372, 261] width 90 height 16
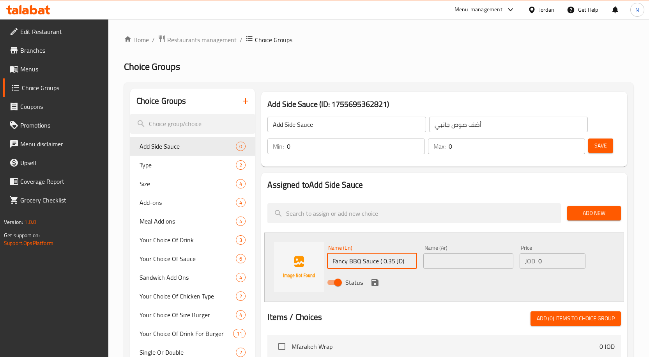
type input "Fancy BBQ Sauce ( 0.35 JD)"
drag, startPoint x: 543, startPoint y: 260, endPoint x: 537, endPoint y: 260, distance: 5.8
click at [537, 260] on div "JOD 0 Price" at bounding box center [553, 261] width 66 height 16
paste input ".35"
type input "0.35"
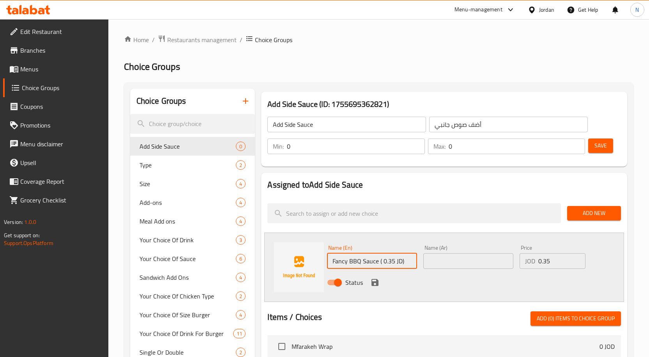
drag, startPoint x: 405, startPoint y: 259, endPoint x: 379, endPoint y: 262, distance: 26.4
click at [379, 262] on input "Fancy BBQ Sauce ( 0.35 JD)" at bounding box center [372, 261] width 90 height 16
click at [363, 255] on input "Fancy BBQ Sauce" at bounding box center [372, 261] width 90 height 16
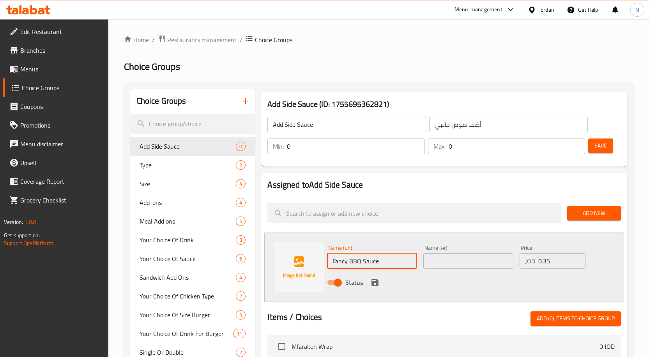
type input "Fancy BBQ Sauce"
click at [471, 265] on input "text" at bounding box center [468, 261] width 90 height 16
paste input "صلصة الشواء الفاخرة"
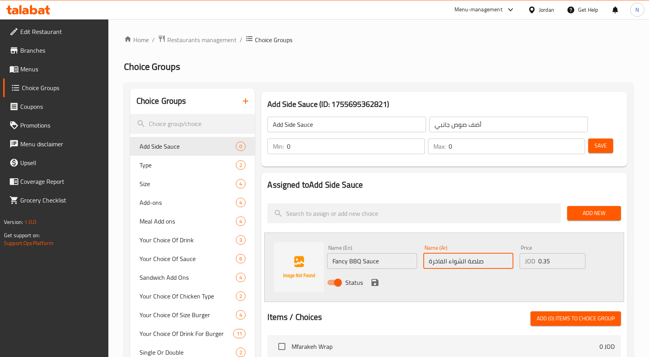
click at [459, 263] on input "صلصة الشواء الفاخرة" at bounding box center [468, 261] width 90 height 16
click at [356, 263] on input "Fancy BBQ Sauce" at bounding box center [372, 261] width 90 height 16
click at [458, 265] on input "صلصة الشواء الفاخرة" at bounding box center [468, 261] width 90 height 16
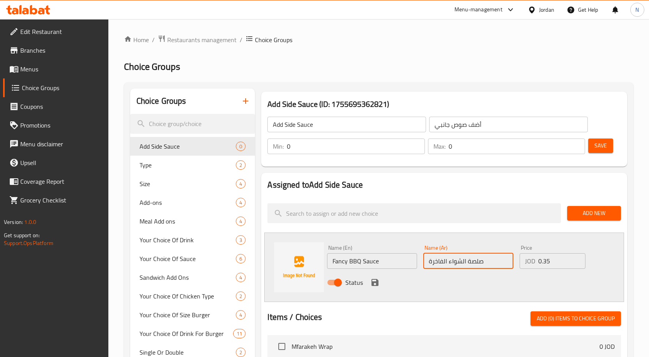
click at [458, 265] on input "صلصة الشواء الفاخرة" at bounding box center [468, 261] width 90 height 16
paste input "اربيكيو"
click at [444, 262] on input "صلصة باربيكيو الفاخرة" at bounding box center [468, 261] width 90 height 16
type input "صلصة باربيكيو فاخرة"
click at [376, 285] on icon "save" at bounding box center [375, 282] width 7 height 7
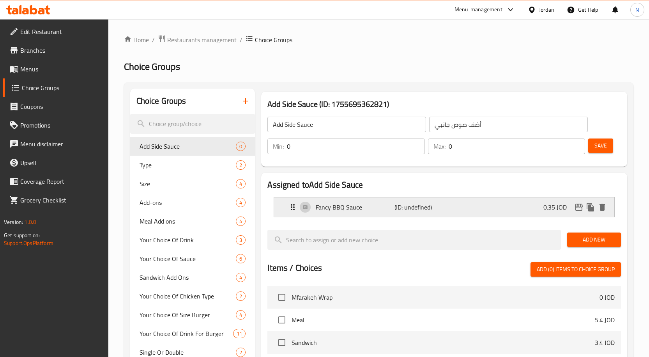
click at [478, 209] on div "Fancy BBQ Sauce (ID: undefined) 0.35 JOD" at bounding box center [446, 206] width 317 height 19
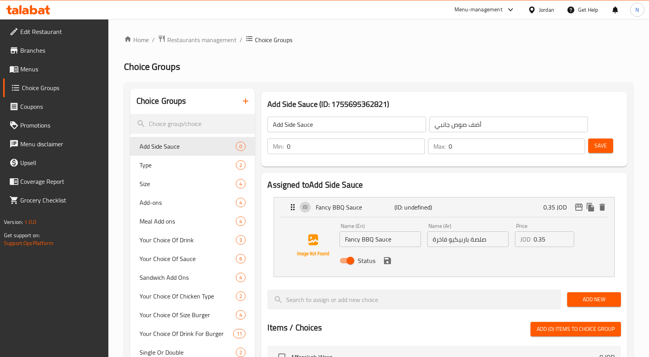
click at [480, 245] on input "صلصة باربيكيو فاخرة" at bounding box center [468, 239] width 82 height 16
click at [479, 245] on input "صلصة باربيكيو فاخرة" at bounding box center [468, 239] width 82 height 16
type input "صوص باربيكيو فاخرة"
click at [392, 262] on button "save" at bounding box center [388, 261] width 12 height 12
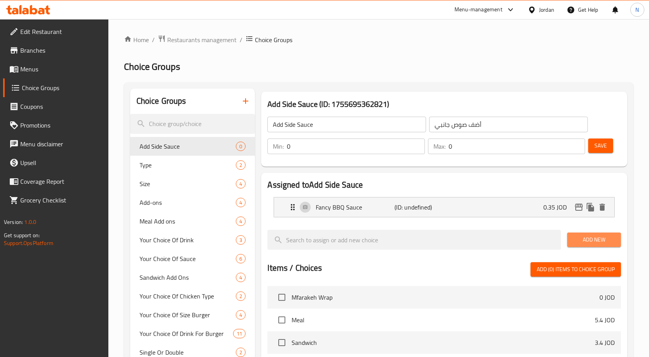
click at [585, 244] on span "Add New" at bounding box center [594, 240] width 41 height 10
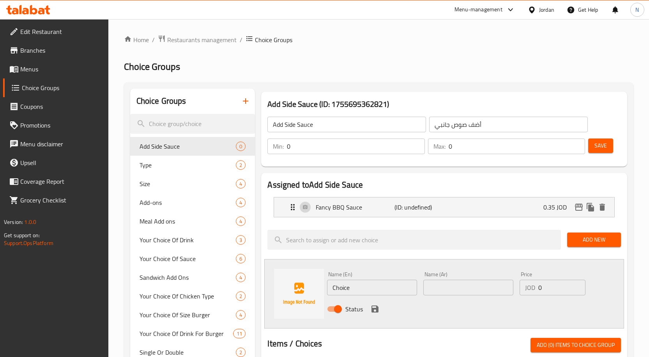
click at [398, 285] on input "Choice" at bounding box center [372, 288] width 90 height 16
paste input "Hot Aioli (0.35 JD)"
type input "Hot Aioli (0.35 JD)"
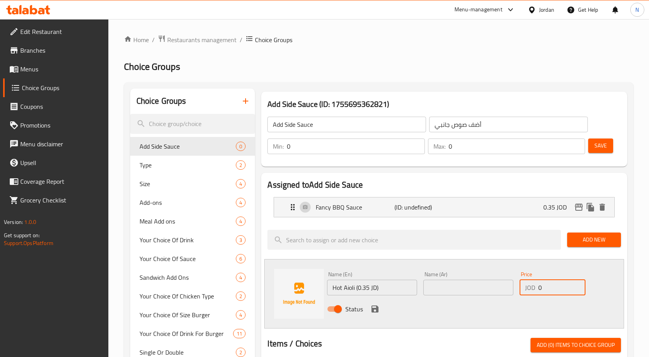
drag, startPoint x: 548, startPoint y: 289, endPoint x: 538, endPoint y: 288, distance: 10.2
click at [538, 288] on div "JOD 0 Price" at bounding box center [553, 288] width 66 height 16
type input "0.35"
click at [391, 285] on input "Hot Aioli (0.35 JD)" at bounding box center [372, 288] width 90 height 16
click at [338, 291] on input "Hot Aioli" at bounding box center [372, 288] width 90 height 16
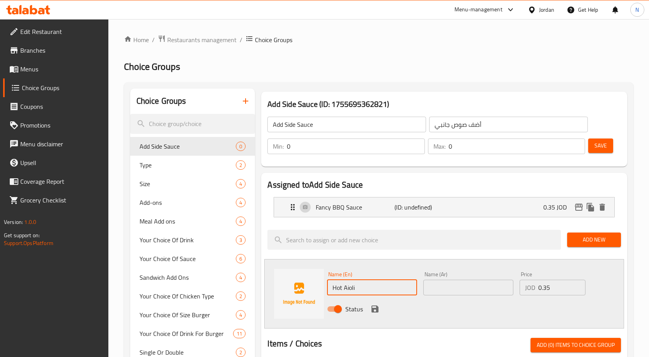
click at [338, 291] on input "Hot Aioli" at bounding box center [372, 288] width 90 height 16
type input "Hot Aioli"
click at [445, 282] on input "text" at bounding box center [468, 288] width 90 height 16
paste input "[PERSON_NAME]"
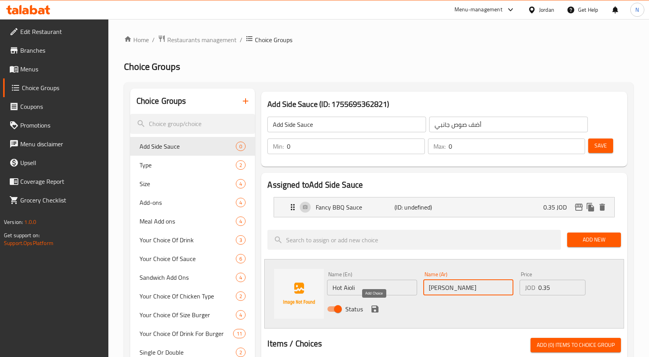
type input "[PERSON_NAME]"
click at [373, 304] on icon "save" at bounding box center [374, 308] width 9 height 9
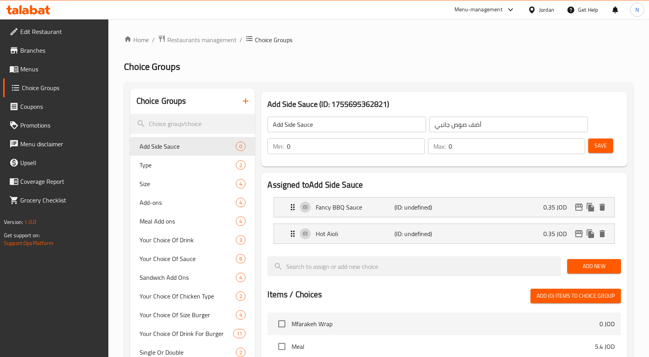
click at [599, 266] on span "Add New" at bounding box center [594, 266] width 41 height 10
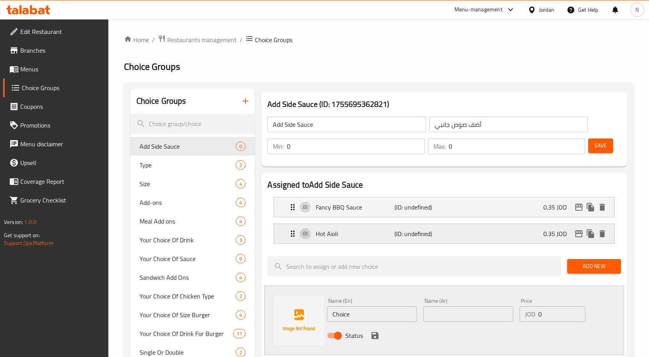
click at [503, 229] on div "Hot Aioli (ID: undefined) 0.35 JOD" at bounding box center [446, 233] width 317 height 19
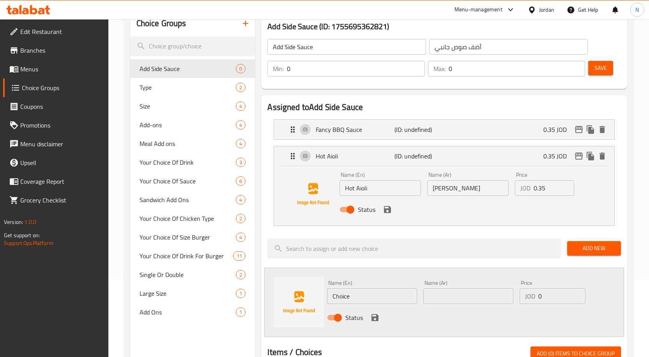
scroll to position [78, 0]
click at [377, 305] on div "Name (En) Choice Name (En)" at bounding box center [372, 291] width 96 height 30
click at [377, 291] on input "Choice" at bounding box center [372, 296] width 90 height 16
paste input "Zesty Sauce (0.35 JD)"
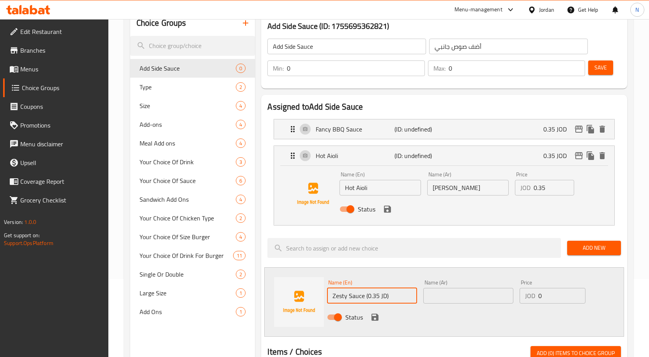
type input "Zesty Sauce (0.35 JD)"
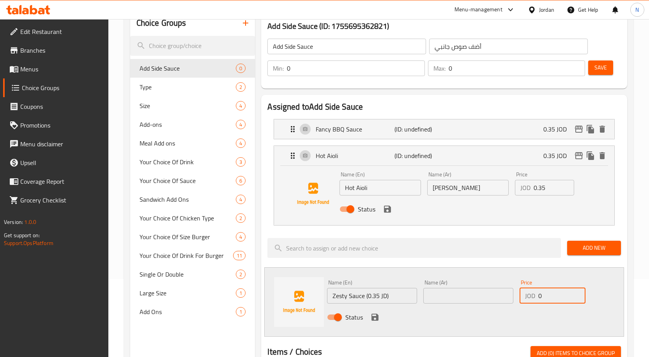
drag, startPoint x: 546, startPoint y: 298, endPoint x: 540, endPoint y: 298, distance: 5.5
click at [540, 298] on input "0" at bounding box center [562, 296] width 47 height 16
type input "0.35"
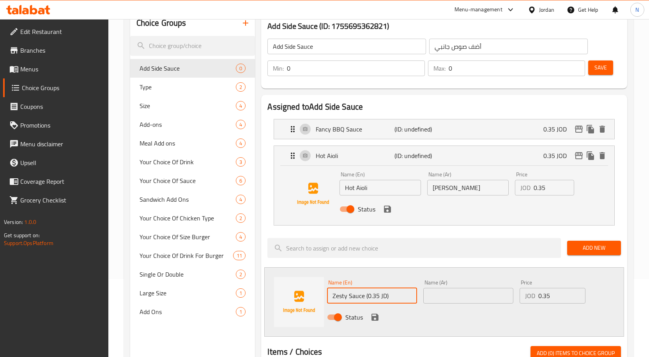
click at [399, 291] on input "Zesty Sauce (0.35 JD)" at bounding box center [372, 296] width 90 height 16
click at [354, 297] on input "Zesty Sauce" at bounding box center [372, 296] width 90 height 16
type input "Zesty Sauce"
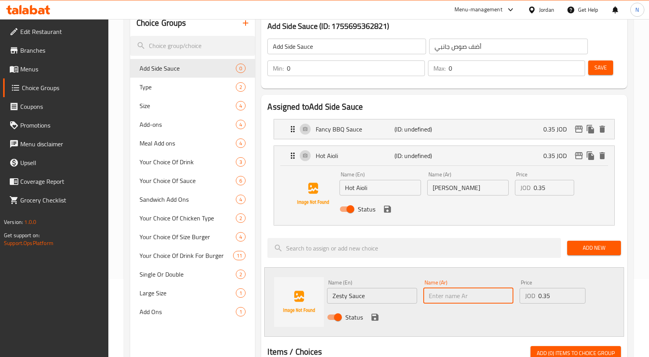
click at [454, 297] on input "text" at bounding box center [468, 296] width 90 height 16
paste input "صلصة لذيذة"
click at [451, 298] on input "صلصة لذيذة" at bounding box center [468, 296] width 90 height 16
type input "صوص لذيذة"
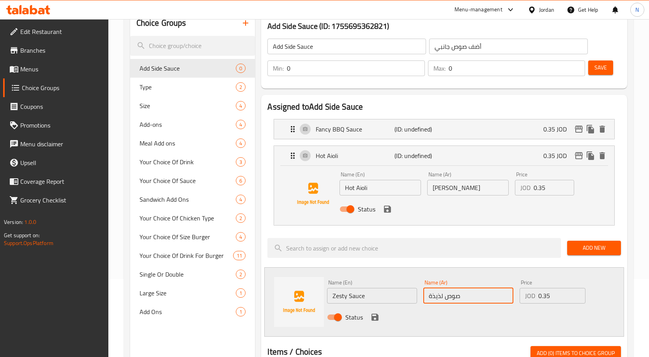
click at [376, 315] on icon "save" at bounding box center [374, 316] width 9 height 9
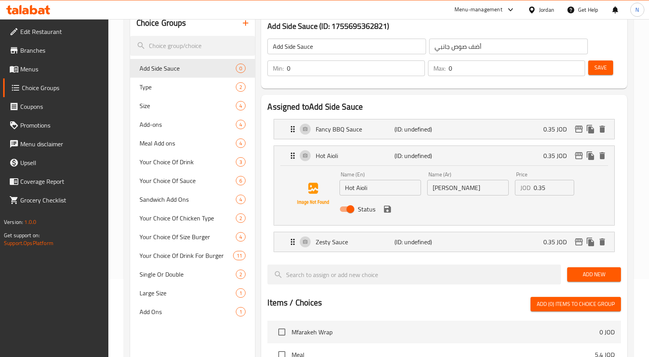
click at [392, 207] on icon "save" at bounding box center [387, 208] width 9 height 9
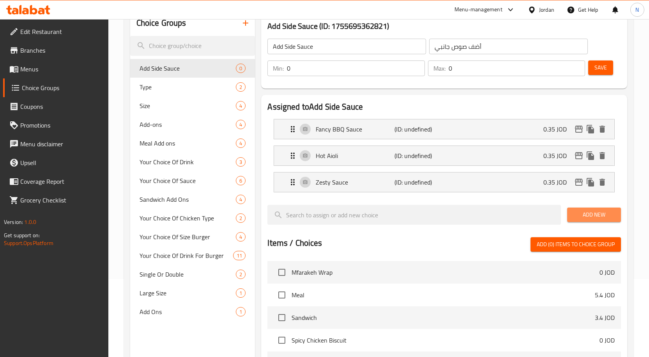
click at [590, 214] on span "Add New" at bounding box center [594, 215] width 41 height 10
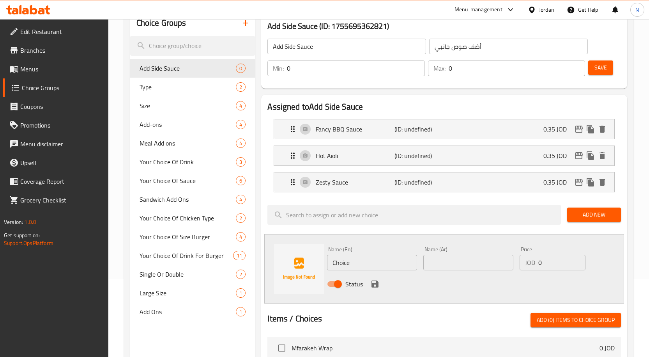
click at [379, 264] on input "Choice" at bounding box center [372, 263] width 90 height 16
paste input "Juicy Sauce 0.35 JD"
type input "Juicy Sauce 0.35 JD"
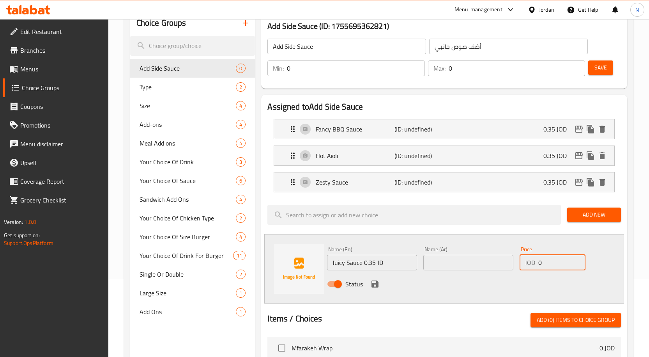
drag, startPoint x: 546, startPoint y: 266, endPoint x: 536, endPoint y: 264, distance: 10.7
click at [536, 264] on div "JOD 0 Price" at bounding box center [553, 263] width 66 height 16
type input "0.35"
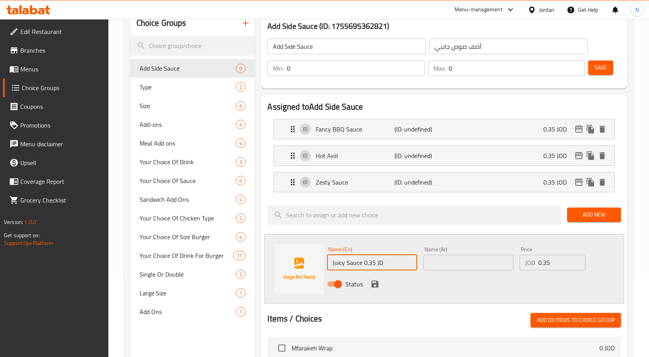
drag, startPoint x: 399, startPoint y: 264, endPoint x: 364, endPoint y: 263, distance: 34.3
click at [364, 263] on input "Juicy Sauce 0.35 JD" at bounding box center [372, 263] width 90 height 16
click at [348, 264] on input "Juicy Sauce" at bounding box center [372, 263] width 90 height 16
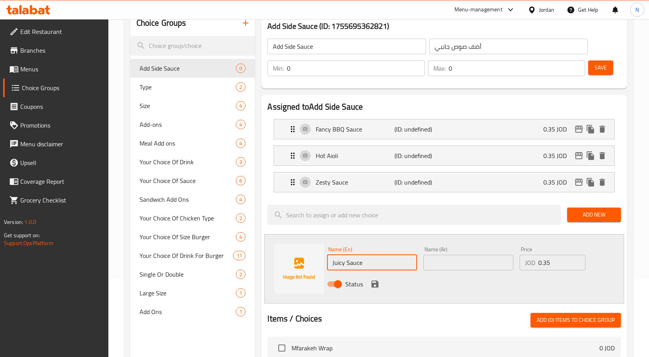
type input "Juicy Sauce"
click at [429, 266] on input "text" at bounding box center [468, 263] width 90 height 16
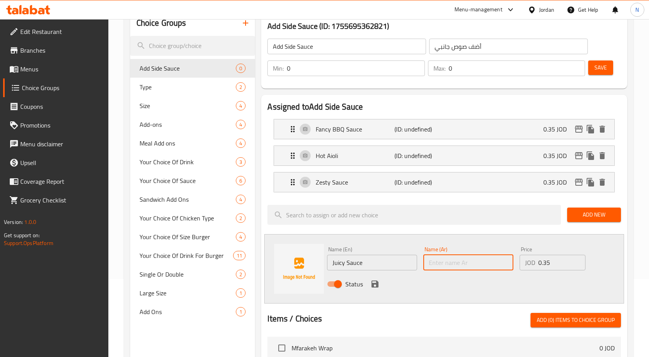
paste input "صلصة العصير"
click at [452, 266] on input "صلصة العصير" at bounding box center [468, 263] width 90 height 16
click at [441, 263] on input "صوص العصير" at bounding box center [468, 263] width 90 height 16
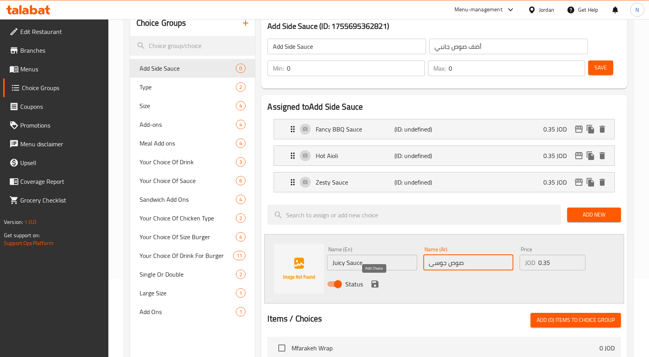
type input "صوص جوسى"
click at [377, 287] on icon "save" at bounding box center [375, 283] width 7 height 7
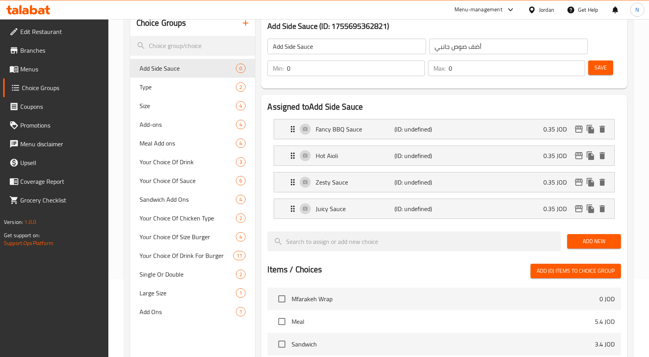
click at [588, 242] on span "Add New" at bounding box center [594, 241] width 41 height 10
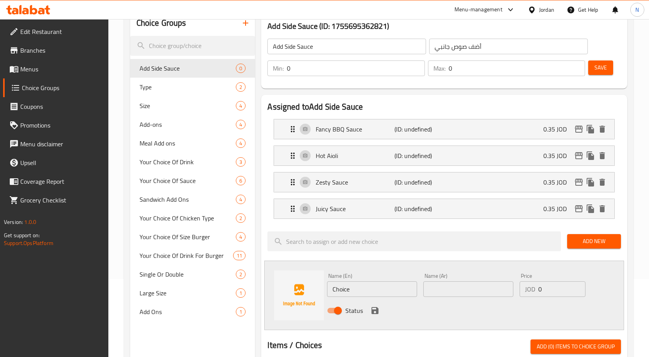
click at [381, 284] on input "Choice" at bounding box center [372, 289] width 90 height 16
paste input "eese Sauce ( 0.50 JD)"
type input "Cheese Sauce ( 0.50 JD)"
click at [546, 289] on input "0" at bounding box center [562, 289] width 47 height 16
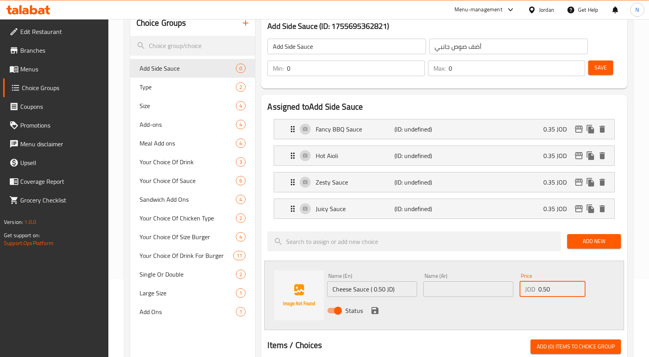
type input "0.50"
click at [410, 291] on input "Cheese Sauce ( 0.50 JD)" at bounding box center [372, 289] width 90 height 16
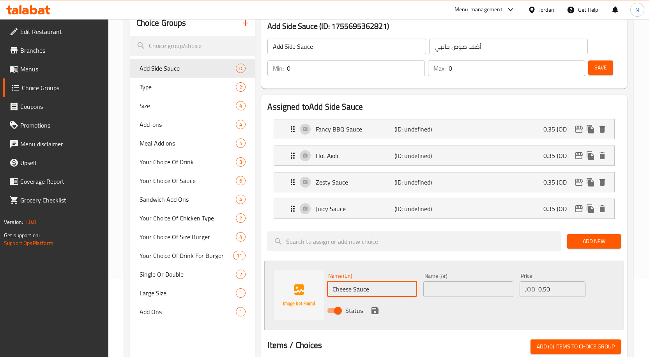
click at [365, 292] on input "Cheese Sauce" at bounding box center [372, 289] width 90 height 16
type input "Cheese Sauce"
click at [445, 296] on input "text" at bounding box center [468, 289] width 90 height 16
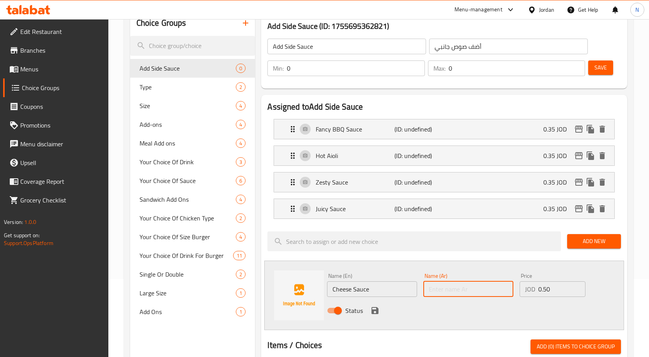
paste input "صلصة الجبن"
click at [454, 290] on input "صلصة الجبن" at bounding box center [468, 289] width 90 height 16
click at [437, 290] on input "صوص الجبن" at bounding box center [468, 289] width 90 height 16
click at [441, 289] on input "صوص الجبن" at bounding box center [468, 289] width 90 height 16
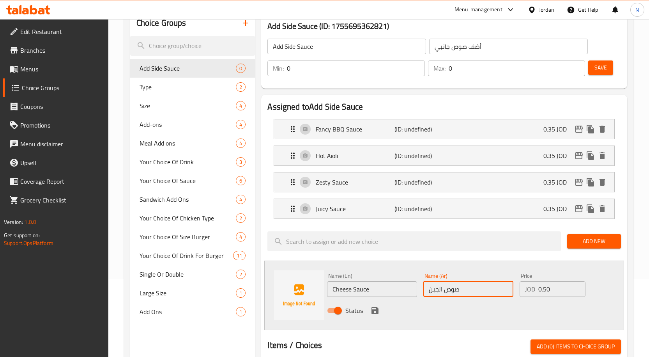
click at [441, 289] on input "صوص الجبن" at bounding box center [468, 289] width 90 height 16
type input "صوص جبنة"
click at [372, 312] on icon "save" at bounding box center [375, 310] width 7 height 7
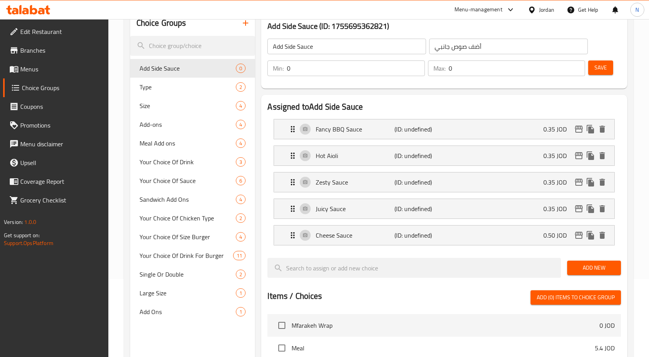
click at [580, 269] on span "Add New" at bounding box center [594, 268] width 41 height 10
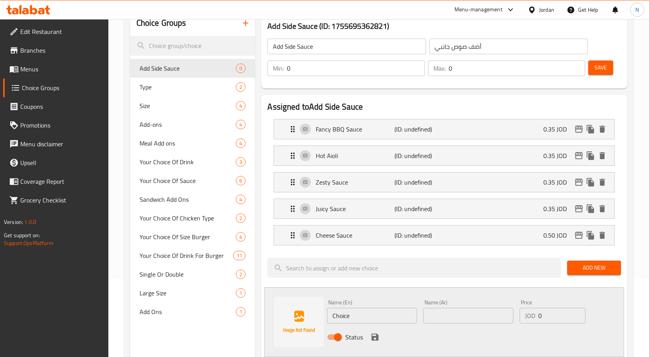
click at [360, 310] on input "Choice" at bounding box center [372, 316] width 90 height 16
paste input "Buffalo sauce ( 0.35 )"
type input "Buffalo sauce ( 0.35 )"
click at [551, 317] on input "0" at bounding box center [562, 316] width 47 height 16
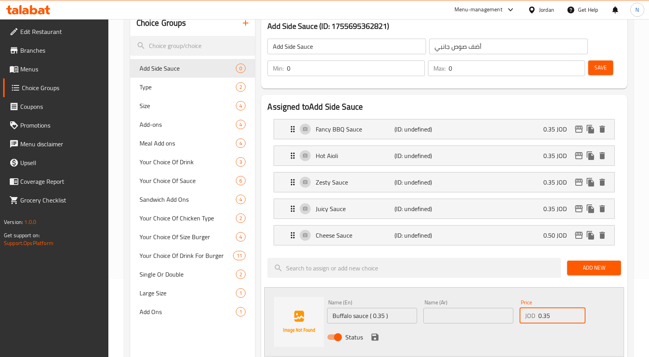
type input "0.35"
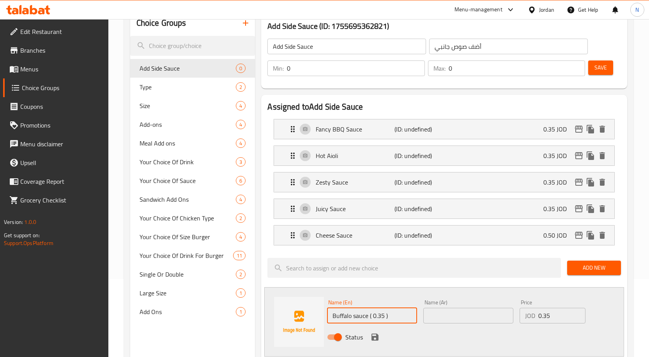
drag, startPoint x: 392, startPoint y: 315, endPoint x: 370, endPoint y: 317, distance: 21.9
click at [370, 317] on input "Buffalo sauce ( 0.35 )" at bounding box center [372, 316] width 90 height 16
click at [367, 320] on input "Buffalo sauce" at bounding box center [372, 316] width 90 height 16
drag, startPoint x: 366, startPoint y: 320, endPoint x: 362, endPoint y: 314, distance: 6.7
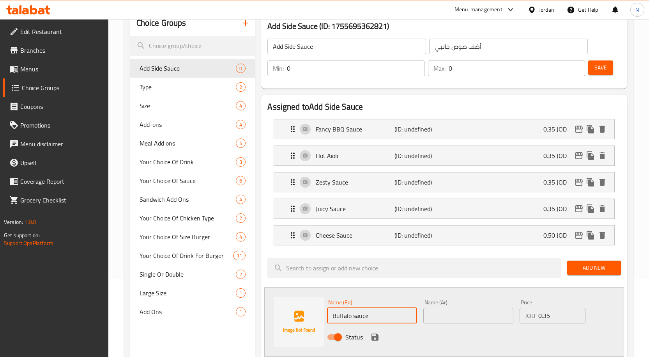
click at [362, 314] on input "Buffalo sauce" at bounding box center [372, 316] width 90 height 16
click at [357, 317] on input "Buffalo sauce" at bounding box center [372, 316] width 90 height 16
click at [356, 317] on input "Buffalo Sauce" at bounding box center [372, 316] width 90 height 16
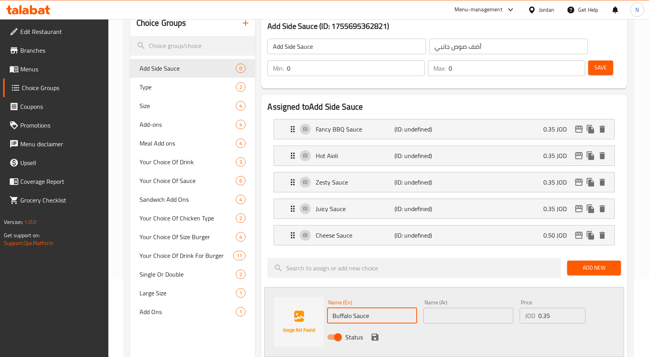
type input "Buffalo Sauce"
click at [443, 322] on input "text" at bounding box center [468, 316] width 90 height 16
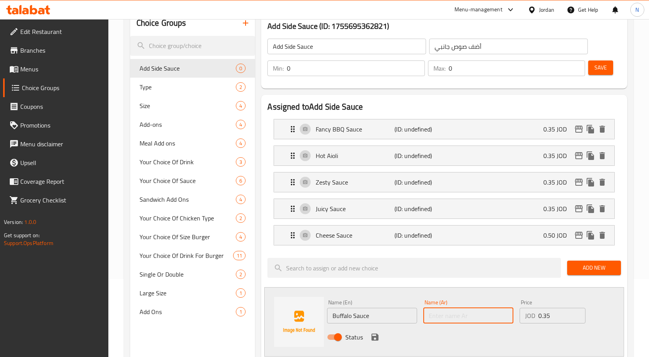
paste input "صلصة الجاموس"
click at [454, 317] on input "صلصة الجاموس" at bounding box center [468, 316] width 90 height 16
click at [463, 316] on input "صلصة الجاموس" at bounding box center [468, 316] width 90 height 16
click at [448, 316] on input "صوص الجاموس" at bounding box center [468, 316] width 90 height 16
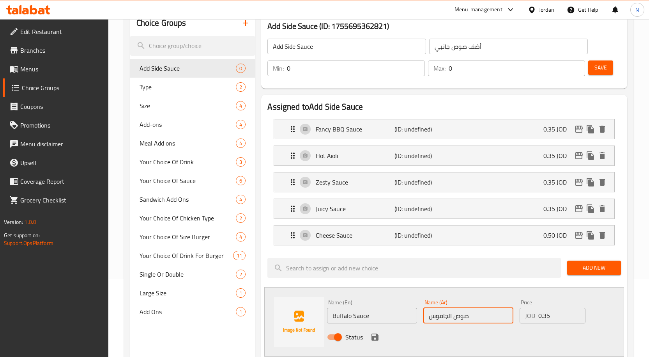
click at [448, 316] on input "صوص الجاموس" at bounding box center [468, 316] width 90 height 16
type input "صوص بافلو"
click at [376, 339] on icon "save" at bounding box center [375, 336] width 7 height 7
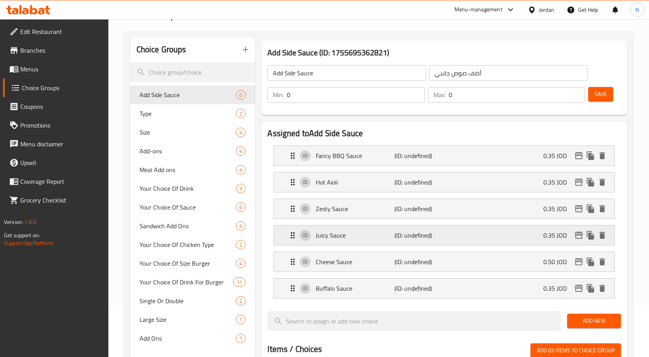
scroll to position [0, 0]
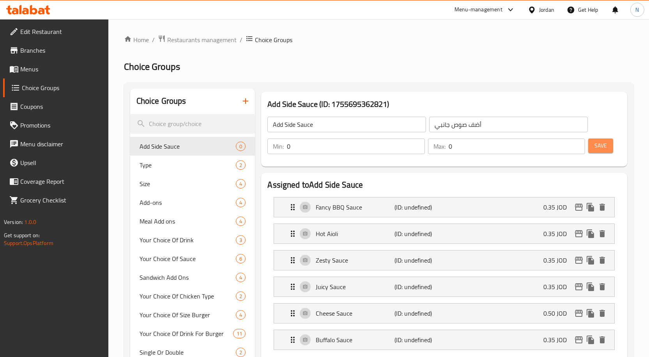
click at [599, 151] on button "Save" at bounding box center [600, 145] width 25 height 14
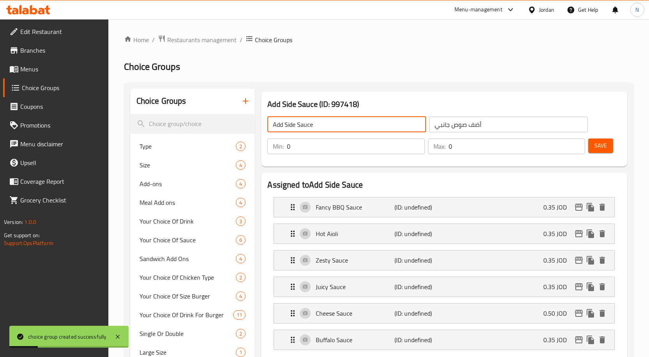
click at [298, 123] on input "Add Side Sauce" at bounding box center [347, 125] width 159 height 16
click at [240, 102] on button "button" at bounding box center [245, 101] width 19 height 19
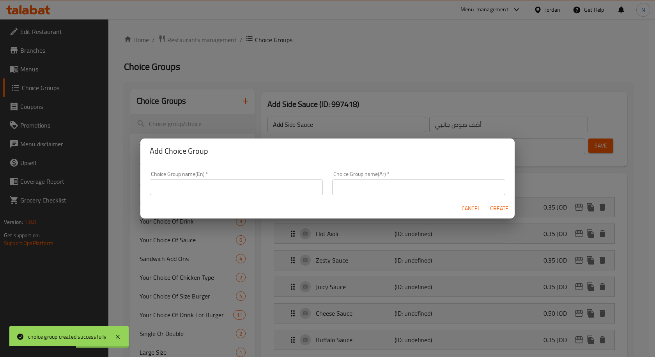
click at [260, 182] on input "text" at bounding box center [236, 187] width 173 height 16
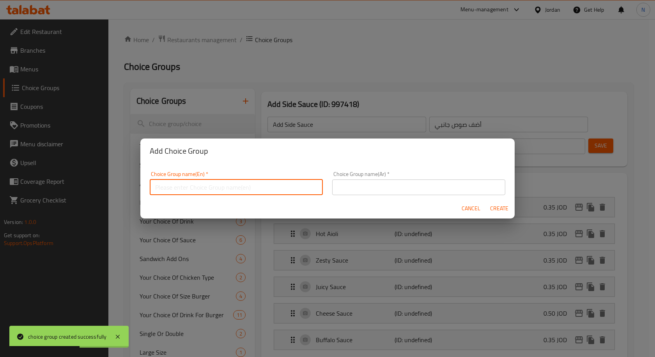
paste input "Add Side Sauce"
click at [171, 186] on input "Add Side Sauce" at bounding box center [236, 187] width 173 height 16
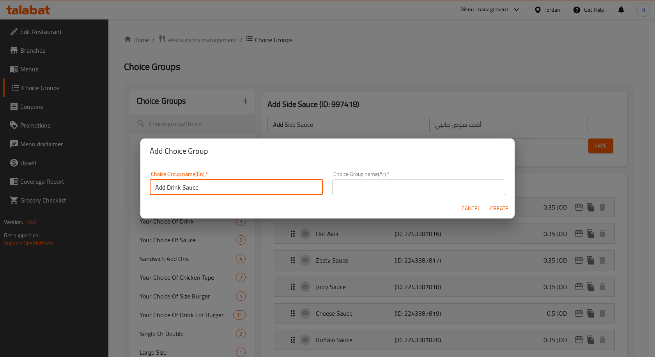
click at [189, 184] on input "Add Drink Sauce" at bounding box center [236, 187] width 173 height 16
click at [182, 186] on input "Add Drink" at bounding box center [236, 187] width 173 height 16
click at [179, 187] on input "Add Drink" at bounding box center [236, 187] width 173 height 16
click at [181, 187] on input "Add Drink" at bounding box center [236, 187] width 173 height 16
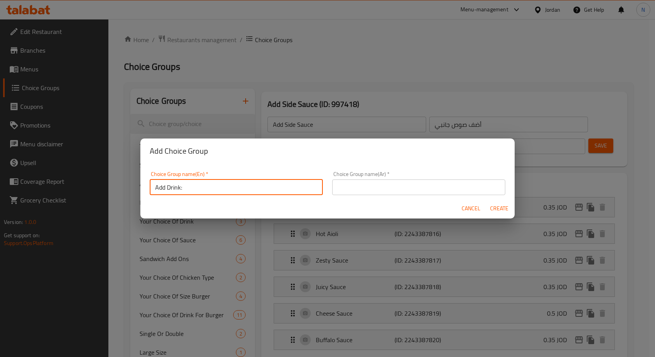
click at [176, 186] on input "Add Drink:" at bounding box center [236, 187] width 173 height 16
type input "Add Drink:"
click at [387, 178] on div "Choice Group name(Ar)   * Choice Group name(Ar) *" at bounding box center [418, 183] width 173 height 24
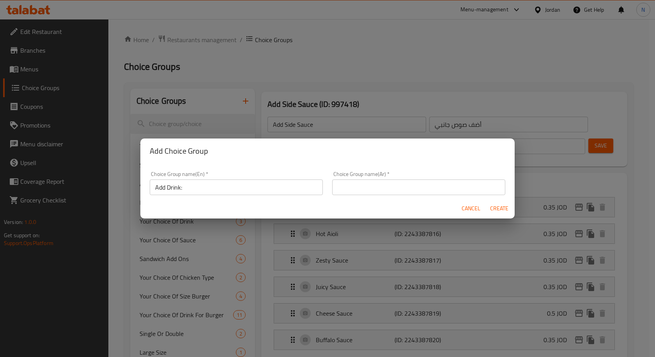
click at [397, 191] on input "text" at bounding box center [418, 187] width 173 height 16
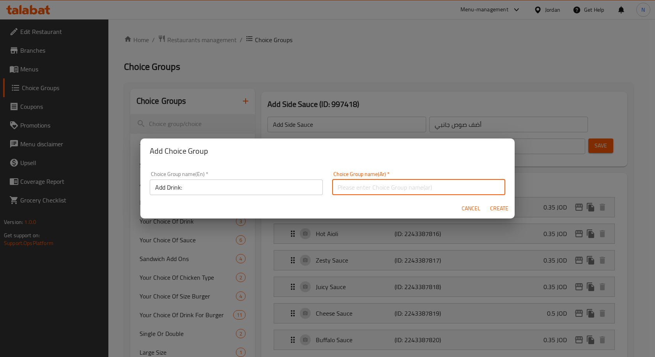
paste input "إضافة مشروب:"
type input "إضافة مشروب:"
click at [495, 209] on span "Create" at bounding box center [499, 209] width 19 height 10
type input "Add Drink:"
type input "إضافة مشروب:"
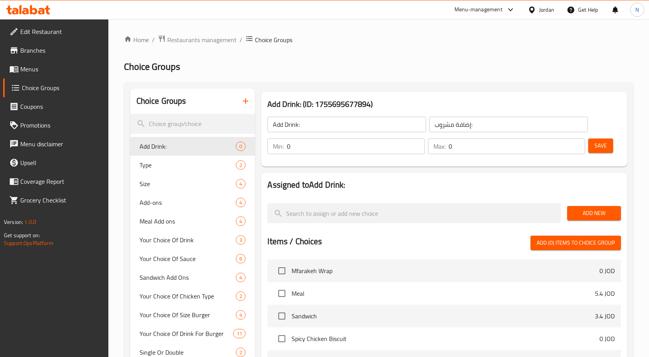
click at [588, 207] on button "Add New" at bounding box center [594, 213] width 54 height 14
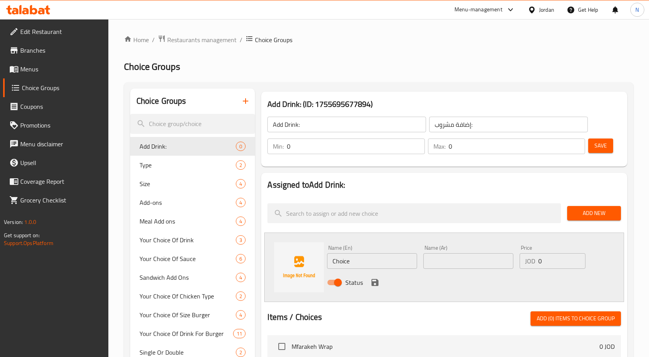
click at [385, 260] on input "Choice" at bounding box center [372, 261] width 90 height 16
paste input "Blue Can (+0.50JD)"
type input "Blue Can (+0.50JD)"
drag, startPoint x: 542, startPoint y: 258, endPoint x: 535, endPoint y: 259, distance: 6.3
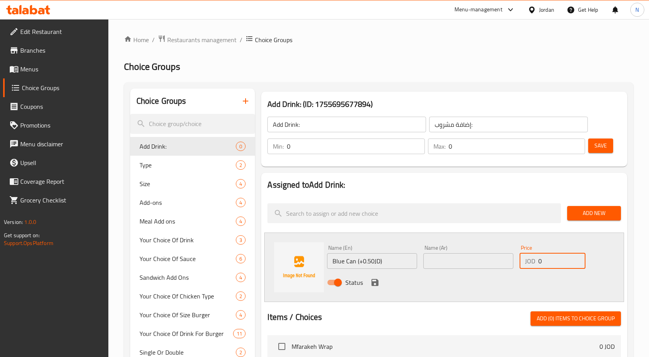
click at [535, 259] on div "JOD 0 Price" at bounding box center [553, 261] width 66 height 16
type input "0.50"
drag, startPoint x: 356, startPoint y: 262, endPoint x: 386, endPoint y: 262, distance: 30.0
click at [386, 262] on input "Blue Can (+0.50JD)" at bounding box center [372, 261] width 90 height 16
click at [357, 264] on input "Blue Can" at bounding box center [372, 261] width 90 height 16
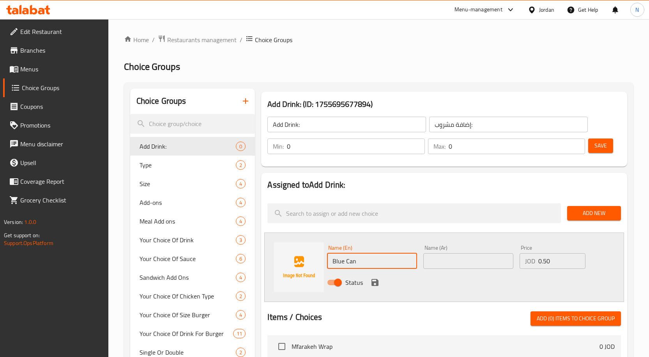
click at [348, 259] on input "Blue Can" at bounding box center [372, 261] width 90 height 16
type input "Blue Can"
click at [445, 261] on input "text" at bounding box center [468, 261] width 90 height 16
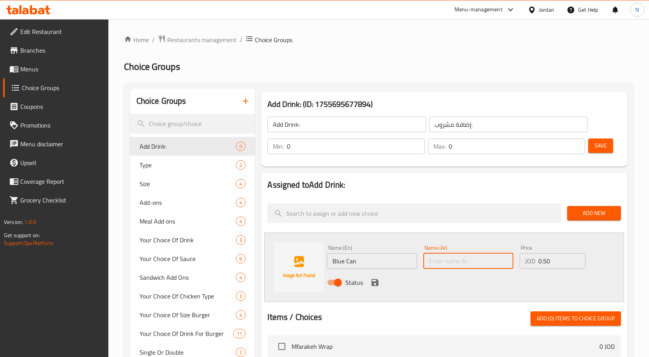
paste input "العلبة الزرقاء"
drag, startPoint x: 459, startPoint y: 261, endPoint x: 463, endPoint y: 258, distance: 5.1
click at [463, 258] on input "العلبة الزرقاء" at bounding box center [468, 261] width 90 height 16
click at [441, 263] on input "علبة الزرقاء" at bounding box center [468, 261] width 90 height 16
type input "علبة زرقاء"
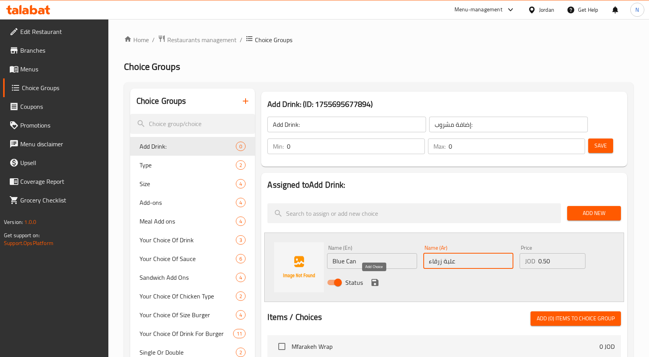
click at [379, 284] on icon "save" at bounding box center [374, 282] width 9 height 9
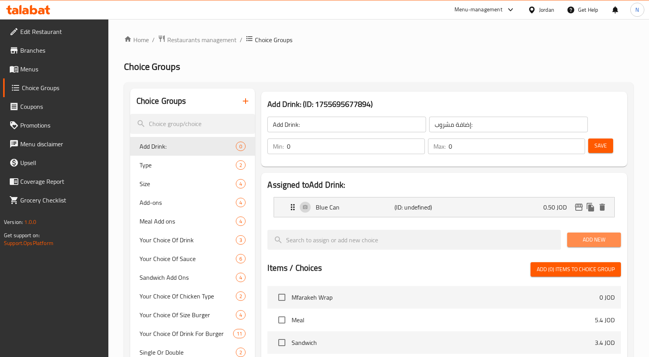
click at [594, 243] on span "Add New" at bounding box center [594, 240] width 41 height 10
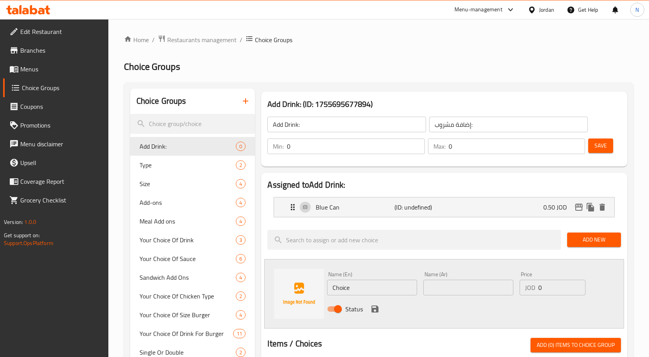
click at [368, 290] on input "Choice" at bounding box center [372, 288] width 90 height 16
paste input "Zero Blue Can (+0.50JD)"
type input "Zero Blue Can (+0.50"
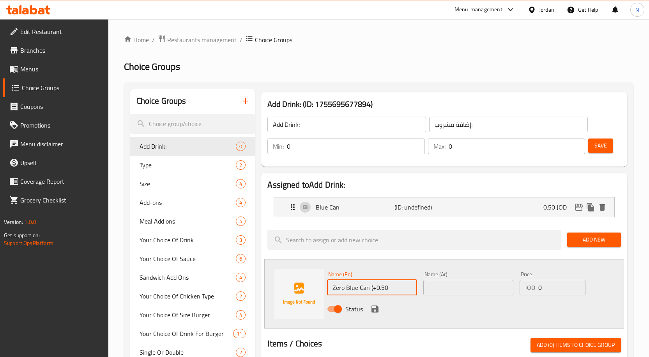
click at [558, 293] on input "0" at bounding box center [562, 288] width 47 height 16
click at [545, 289] on input "0050" at bounding box center [562, 288] width 47 height 16
type input "0.50"
click at [490, 286] on input "text" at bounding box center [468, 288] width 90 height 16
click at [382, 286] on input "Zero Blue Can (+0.50" at bounding box center [372, 288] width 90 height 16
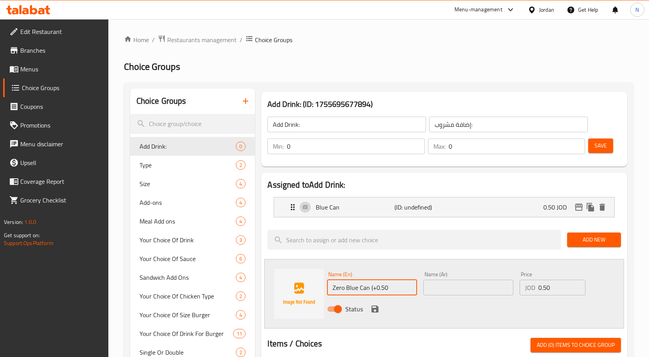
click at [382, 286] on input "Zero Blue Can (+0.50" at bounding box center [372, 288] width 90 height 16
click at [356, 287] on input "Zero Blue Can" at bounding box center [372, 288] width 90 height 16
type input "Zero Blue Can"
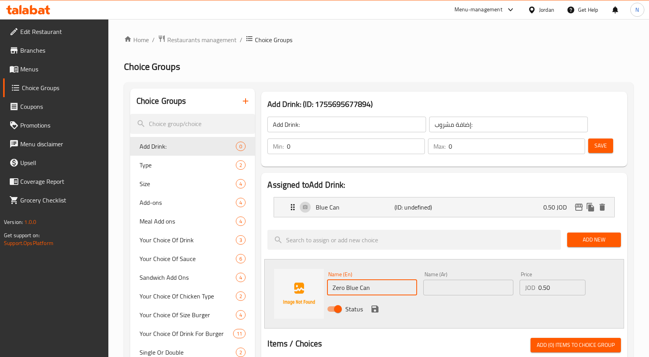
click at [462, 268] on div "Name (Ar) Name (Ar)" at bounding box center [468, 283] width 96 height 30
click at [459, 290] on input "text" at bounding box center [468, 288] width 90 height 16
paste input "علبة زرقاء صفرية"
click at [441, 289] on input "علبة زرقاء صفرية" at bounding box center [468, 288] width 90 height 16
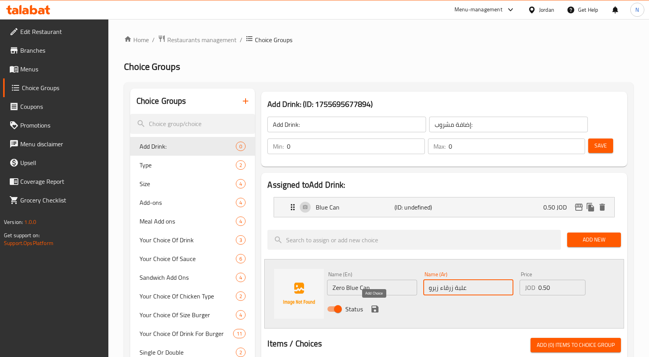
type input "علبة زرقاء زيرو"
click at [376, 308] on icon "save" at bounding box center [375, 308] width 7 height 7
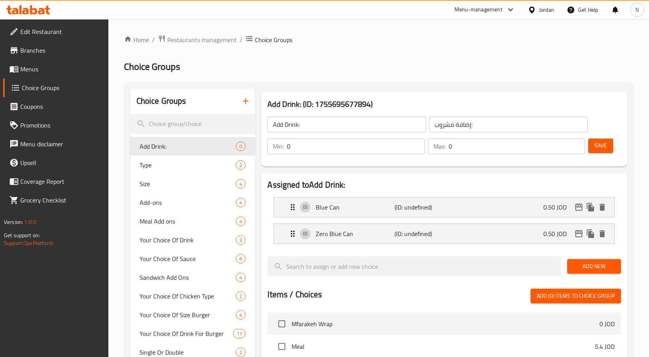
click at [578, 262] on span "Add New" at bounding box center [594, 266] width 41 height 10
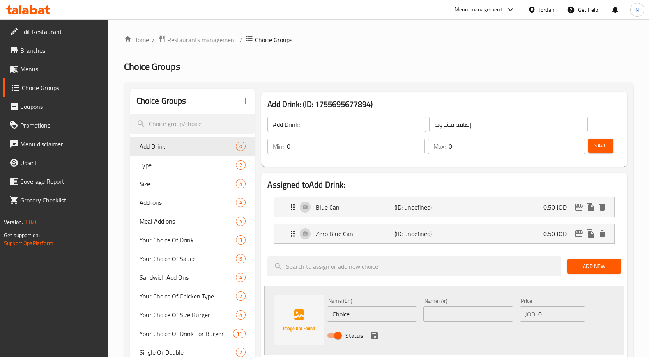
click at [362, 314] on input "Choice" at bounding box center [372, 314] width 90 height 16
paste input "Orange Can (+0.50JD)"
type input "Orange Can (+0.50JD)"
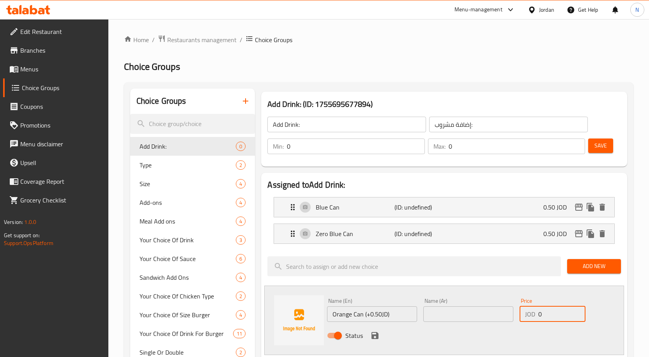
click at [550, 315] on input "0" at bounding box center [562, 314] width 47 height 16
type input "0.50"
drag, startPoint x: 384, startPoint y: 315, endPoint x: 365, endPoint y: 315, distance: 18.7
click at [365, 315] on input "Orange Can (+0.50JD)" at bounding box center [372, 314] width 90 height 16
click at [359, 314] on input "Orange Can" at bounding box center [372, 314] width 90 height 16
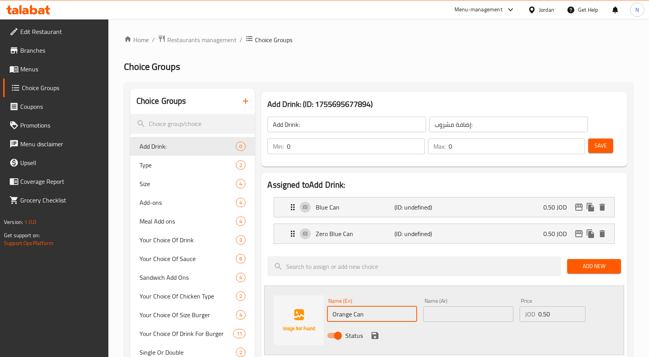
click at [359, 314] on input "Orange Can" at bounding box center [372, 314] width 90 height 16
type input "Orange Can"
click at [427, 308] on input "text" at bounding box center [468, 314] width 90 height 16
paste input "علبة برتقال"
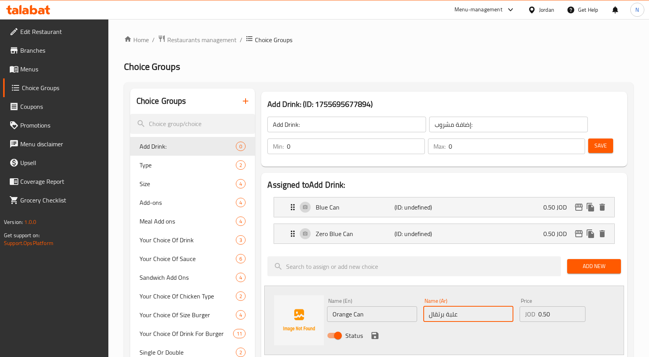
type input "علبة برتقال"
click at [376, 332] on icon "save" at bounding box center [374, 335] width 9 height 9
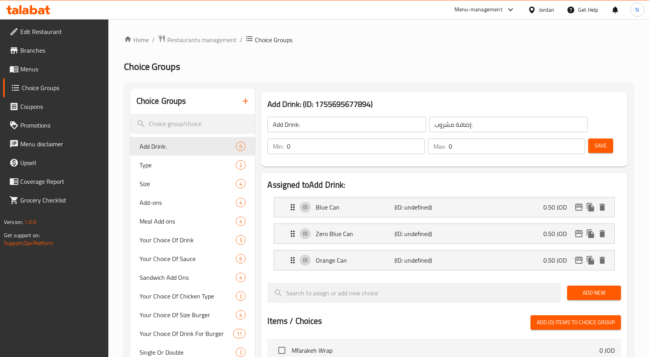
click at [585, 294] on span "Add New" at bounding box center [594, 293] width 41 height 10
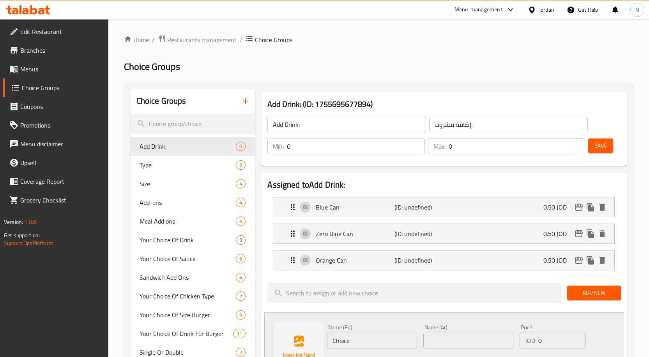
click at [355, 338] on input "Choice" at bounding box center [372, 341] width 90 height 16
paste input "Green Can (+0.50JD)"
type input "Green Can (+0.50JD)"
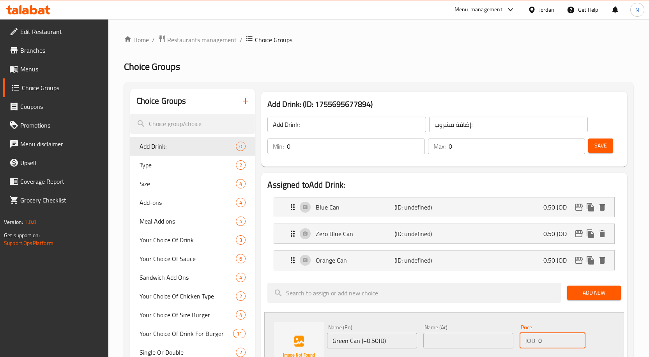
click at [545, 338] on input "0" at bounding box center [562, 341] width 47 height 16
type input "0.50"
drag, startPoint x: 388, startPoint y: 338, endPoint x: 360, endPoint y: 339, distance: 27.3
click at [360, 339] on input "Green Can (+0.50JD)" at bounding box center [372, 341] width 90 height 16
click at [351, 344] on input "Green Can" at bounding box center [372, 341] width 90 height 16
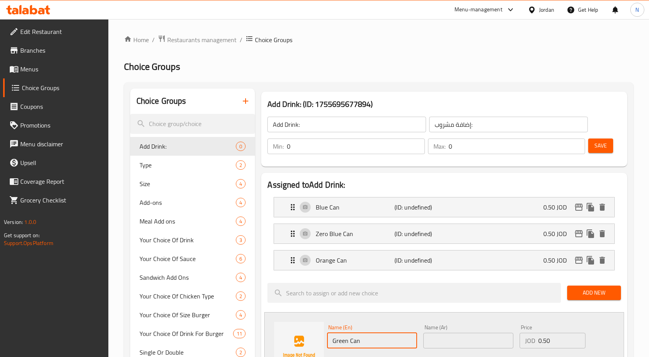
click at [351, 344] on input "Green Can" at bounding box center [372, 341] width 90 height 16
type input "Green Can"
click at [436, 341] on input "text" at bounding box center [468, 341] width 90 height 16
paste input "العلبة الخضراء"
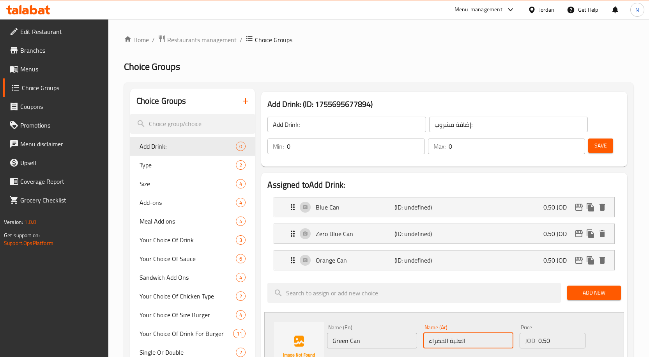
click at [461, 339] on input "العلبة الخضراء" at bounding box center [468, 341] width 90 height 16
click at [445, 341] on input "علبة الخضراء" at bounding box center [468, 341] width 90 height 16
click at [455, 339] on input "علبة خضراء" at bounding box center [468, 341] width 90 height 16
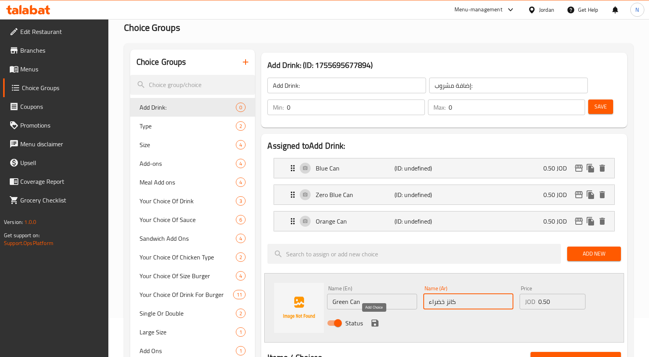
type input "كانز خضراء"
click at [372, 326] on icon "save" at bounding box center [375, 322] width 7 height 7
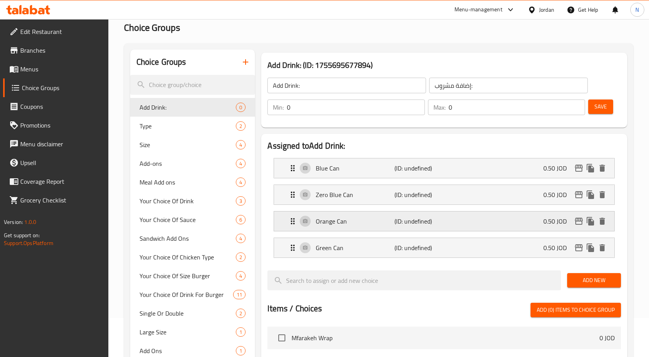
click at [470, 219] on div "Orange Can (ID: undefined) 0.50 JOD" at bounding box center [446, 220] width 317 height 19
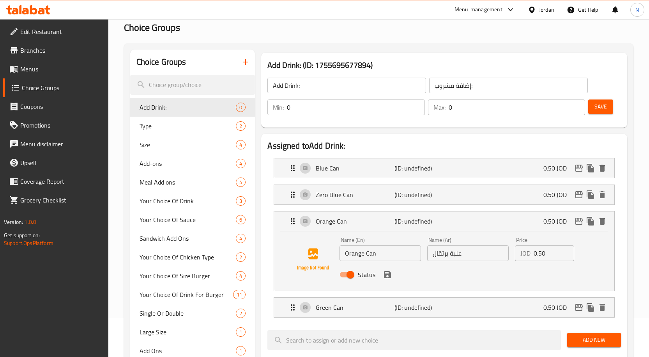
click at [373, 257] on input "Orange Can" at bounding box center [381, 253] width 82 height 16
click at [460, 258] on input "علبة برتقال" at bounding box center [468, 253] width 82 height 16
click at [457, 255] on input "علبة برتقال" at bounding box center [468, 253] width 82 height 16
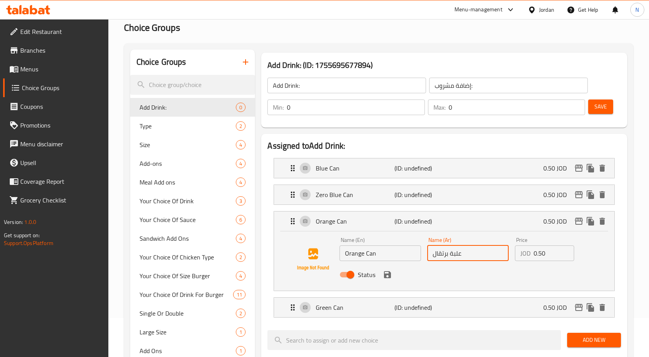
paste input "text"
click at [455, 223] on div "Orange Can (ID: undefined) 0.50 JOD" at bounding box center [446, 220] width 317 height 19
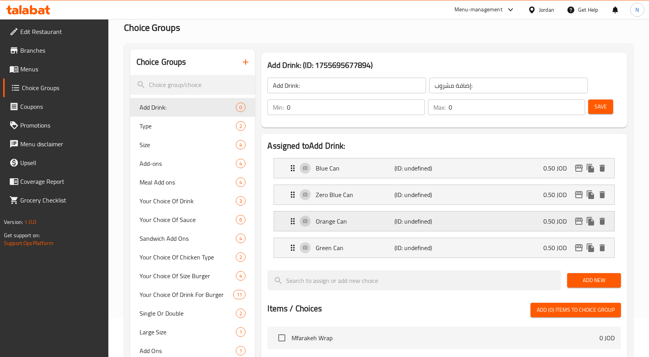
type input "علب برتقال"
click at [452, 220] on div "Orange Can (ID: undefined) 0.50 JOD" at bounding box center [446, 220] width 317 height 19
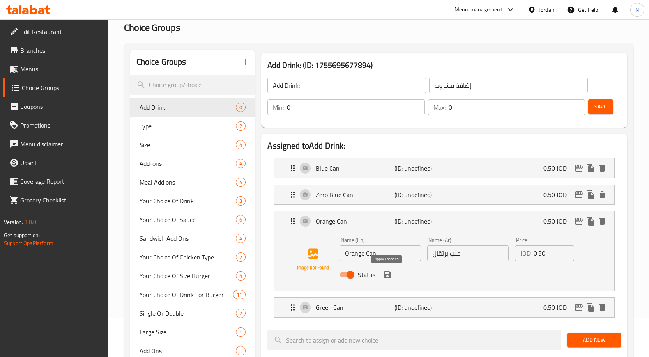
click at [385, 274] on icon "save" at bounding box center [387, 274] width 7 height 7
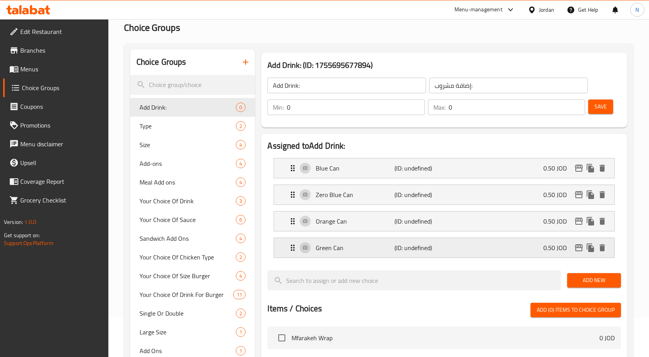
click at [455, 253] on div "Green Can (ID: undefined) 0.50 JOD" at bounding box center [446, 247] width 317 height 19
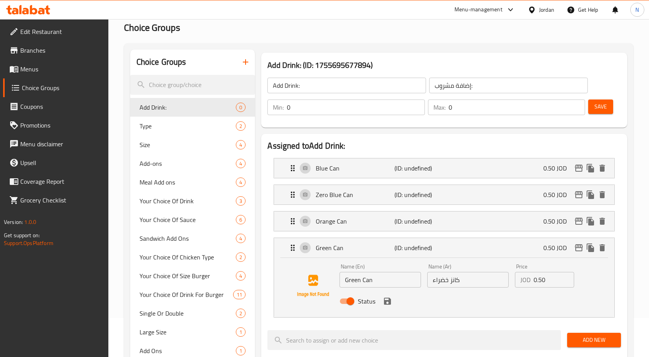
click at [452, 281] on input "كانز خضراء" at bounding box center [468, 280] width 82 height 16
paste input "علب"
click at [390, 305] on icon "save" at bounding box center [387, 300] width 9 height 9
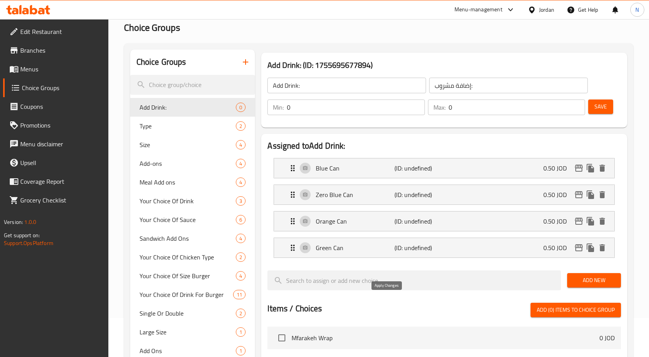
type input "علب خضراء"
click at [476, 220] on div "Orange Can (ID: undefined) 0.50 JOD" at bounding box center [446, 220] width 317 height 19
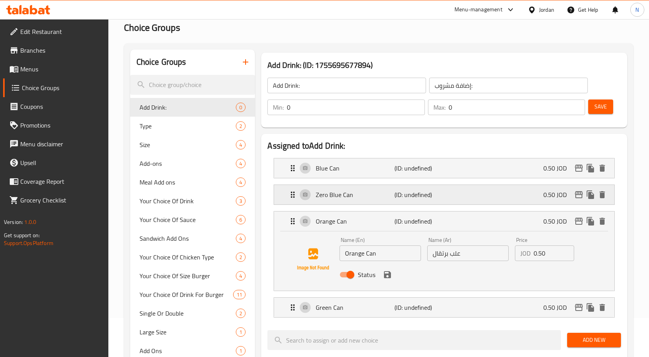
click at [476, 199] on div "Zero Blue Can (ID: undefined) 0.50 JOD" at bounding box center [446, 194] width 317 height 19
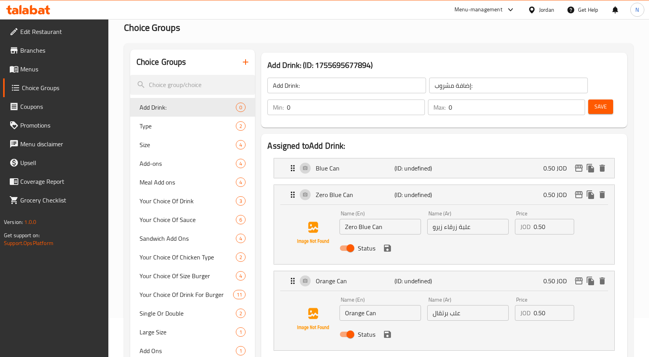
click at [464, 228] on input "علبة زرقاء زيرو" at bounding box center [468, 227] width 82 height 16
click at [465, 175] on div "Blue Can (ID: undefined) 0.50 JOD" at bounding box center [446, 167] width 317 height 19
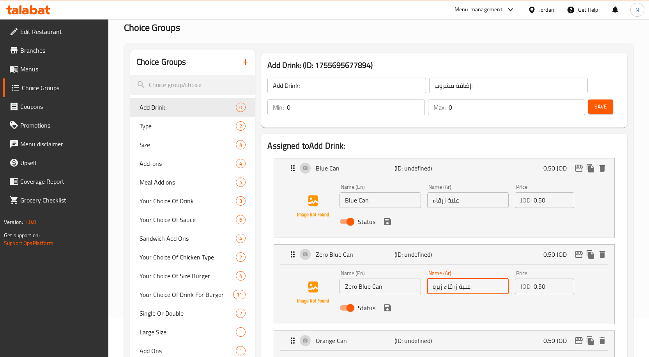
click at [388, 225] on icon "save" at bounding box center [387, 221] width 9 height 9
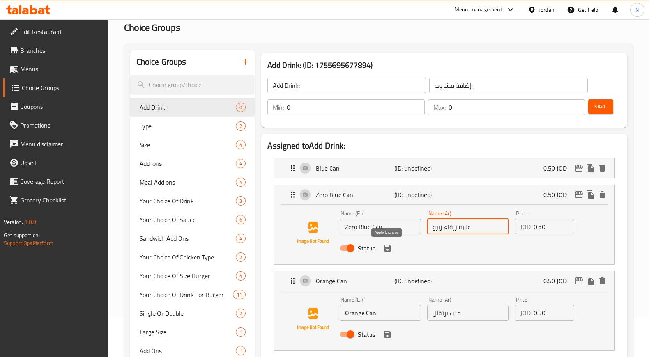
click at [388, 252] on icon "save" at bounding box center [387, 247] width 9 height 9
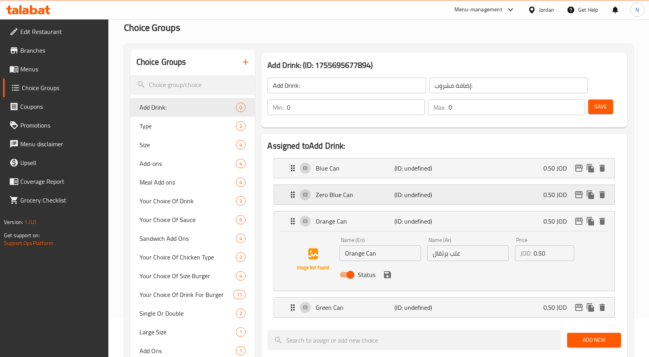
click at [479, 196] on div "Zero Blue Can (ID: undefined) 0.50 JOD" at bounding box center [446, 194] width 317 height 19
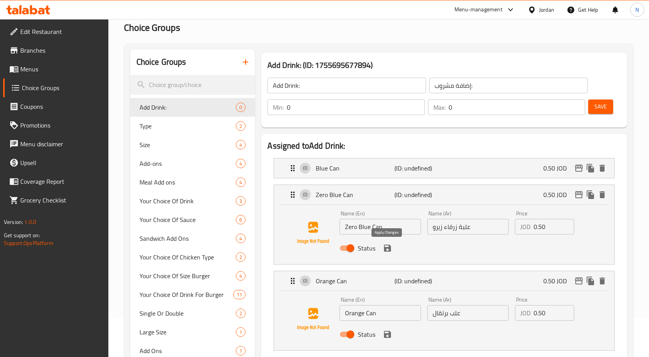
click at [390, 250] on icon "save" at bounding box center [387, 248] width 7 height 7
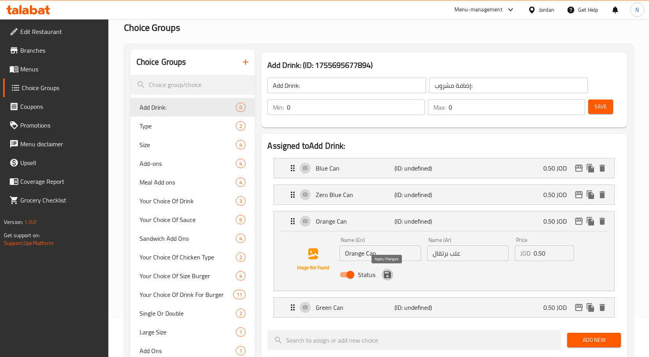
click at [389, 280] on button "save" at bounding box center [388, 275] width 12 height 12
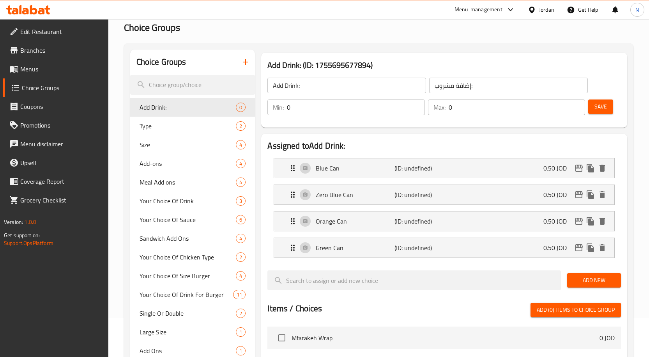
click at [576, 282] on span "Add New" at bounding box center [594, 280] width 41 height 10
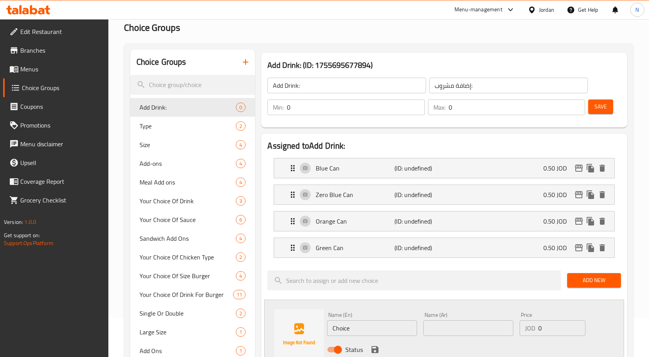
click at [359, 329] on input "Choice" at bounding box center [372, 328] width 90 height 16
paste input "Zero Green Can (+0.50JD)"
type input "Zero Green Can (+0.50JD)"
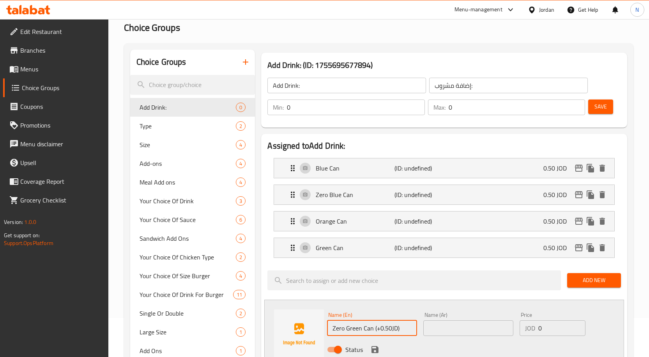
click at [542, 328] on input "0" at bounding box center [562, 328] width 47 height 16
type input "0.50"
drag, startPoint x: 400, startPoint y: 330, endPoint x: 374, endPoint y: 328, distance: 25.8
click at [374, 328] on input "Zero Green Can (+0.50JD)" at bounding box center [372, 328] width 90 height 16
click at [361, 334] on input "Zero Green Can" at bounding box center [372, 328] width 90 height 16
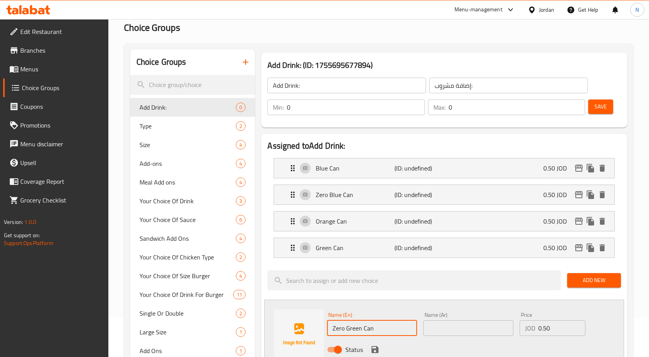
click at [361, 334] on input "Zero Green Can" at bounding box center [372, 328] width 90 height 16
type input "Zero Green Can"
click at [452, 324] on input "text" at bounding box center [468, 328] width 90 height 16
paste input "علبة خضراء صفرية"
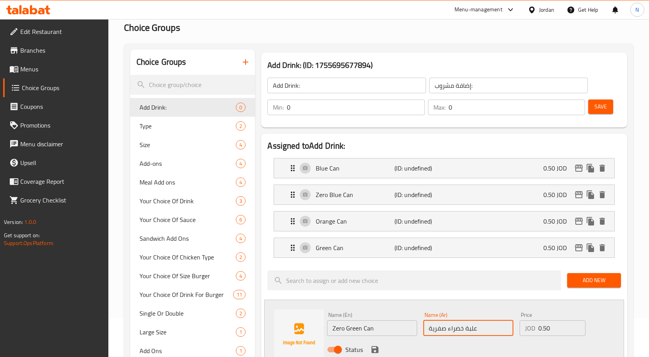
click at [441, 328] on input "علبة خضراء صفرية" at bounding box center [468, 328] width 90 height 16
type input "علبة خضراء زيرو"
click at [370, 351] on icon "save" at bounding box center [374, 349] width 9 height 9
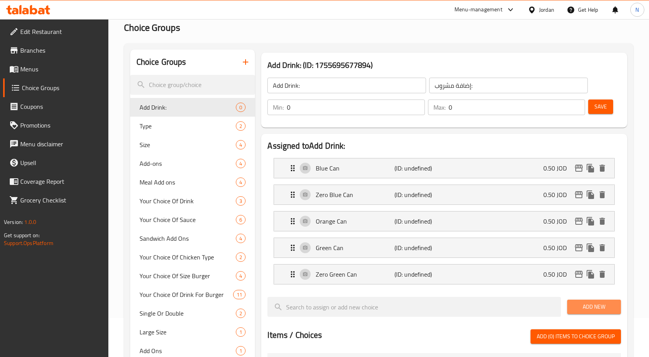
click at [574, 299] on button "Add New" at bounding box center [594, 306] width 54 height 14
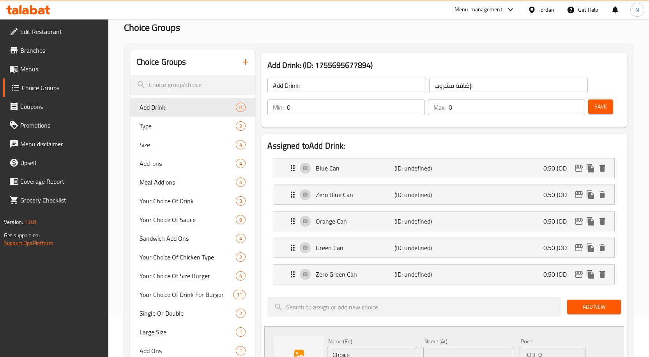
click at [354, 349] on input "Choice" at bounding box center [372, 355] width 90 height 16
paste input "Red Can (+0.50JD)"
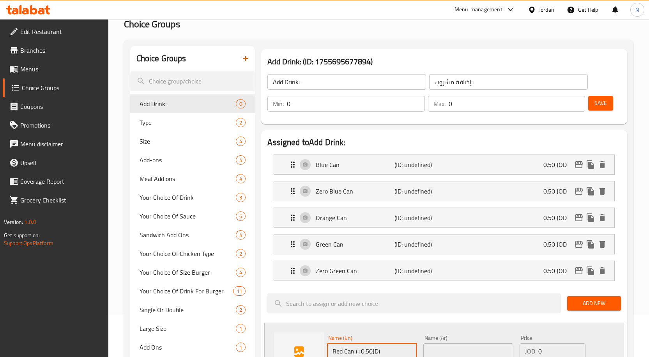
scroll to position [82, 0]
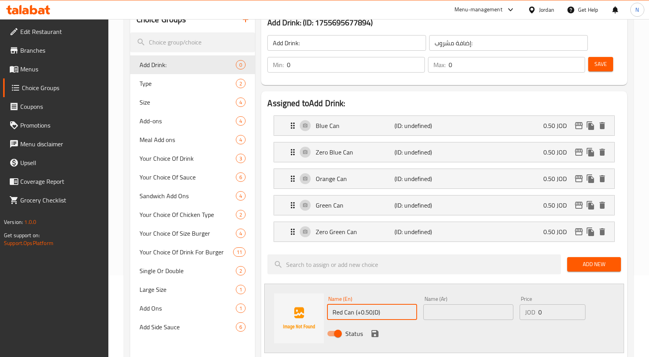
type input "Red Can (+0.50JD)"
click at [549, 314] on input "0" at bounding box center [562, 312] width 47 height 16
type input "0.50"
click at [397, 313] on input "Red Can (+0.50JD)" at bounding box center [372, 312] width 90 height 16
type input "Red Can"
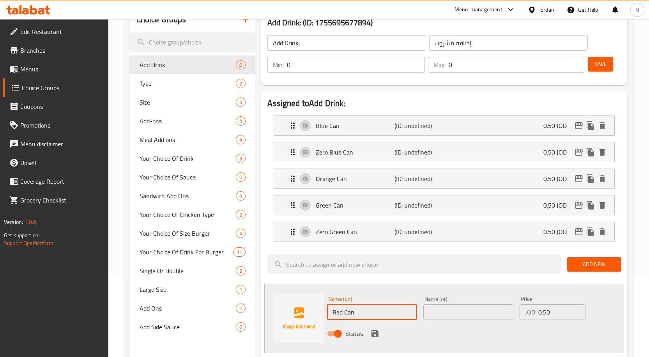
click at [437, 304] on input "text" at bounding box center [468, 312] width 90 height 16
type input "علبة حمراء"
click at [374, 330] on icon "save" at bounding box center [375, 333] width 7 height 7
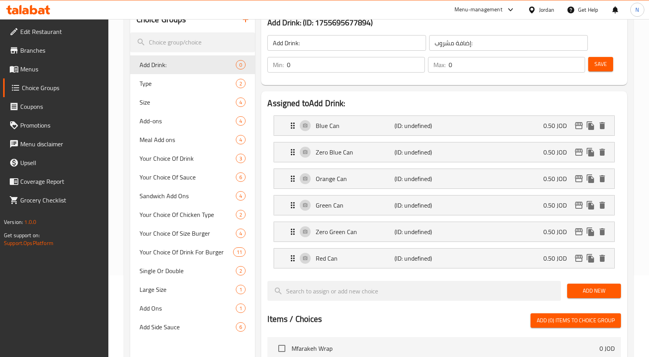
click at [602, 288] on span "Add New" at bounding box center [594, 291] width 41 height 10
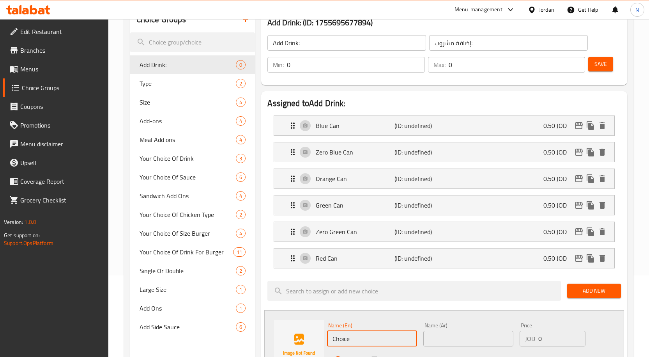
click at [391, 344] on input "Choice" at bounding box center [372, 339] width 90 height 16
paste input "Bottle Wate (+0.50JD)"
type input "Bottle Wate (+0.50JD)"
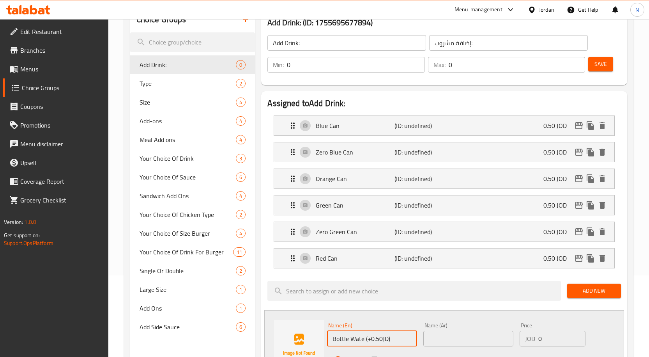
click at [565, 340] on input "0" at bounding box center [562, 339] width 47 height 16
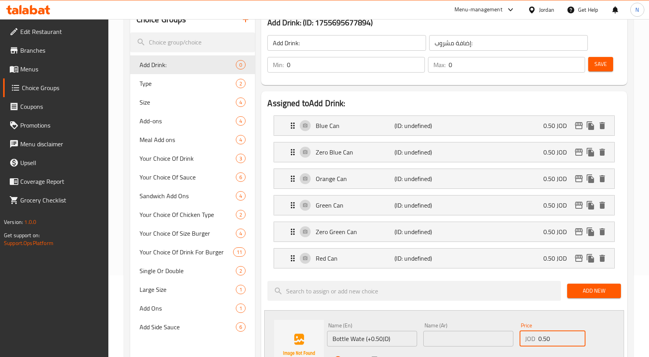
type input "0.50"
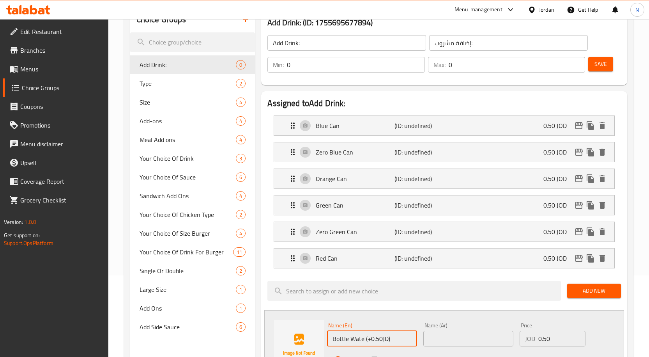
drag, startPoint x: 404, startPoint y: 339, endPoint x: 365, endPoint y: 340, distance: 38.2
click at [365, 340] on input "Bottle Wate (+0.50JD)" at bounding box center [372, 339] width 90 height 16
click at [340, 342] on input "Bottle Wate" at bounding box center [372, 339] width 90 height 16
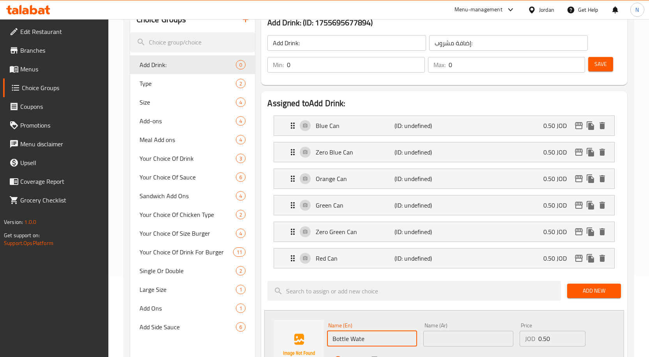
type input "Bottle Wate"
click at [434, 340] on input "text" at bounding box center [468, 339] width 90 height 16
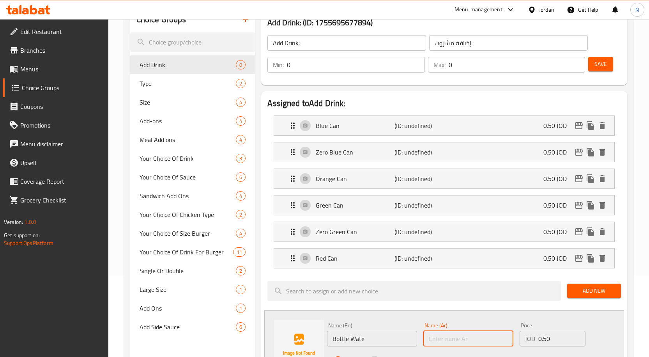
paste input "المياه المعبأة"
type input "المياه المعبأة"
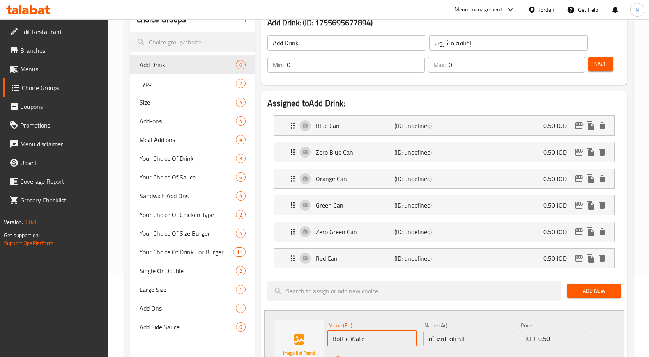
click at [363, 340] on input "Bottle Wate" at bounding box center [372, 339] width 90 height 16
click at [344, 338] on input "Bottle Water" at bounding box center [372, 339] width 90 height 16
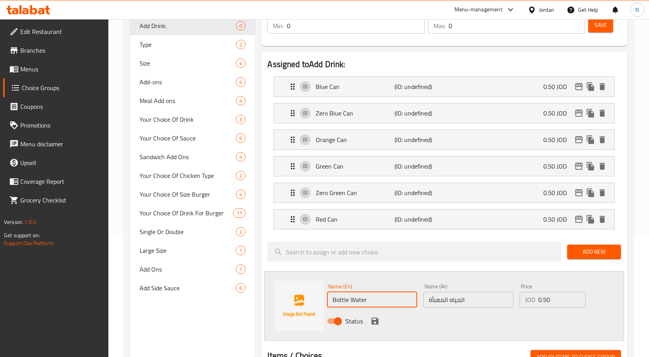
type input "Bottle Water"
click at [379, 320] on icon "save" at bounding box center [374, 320] width 9 height 9
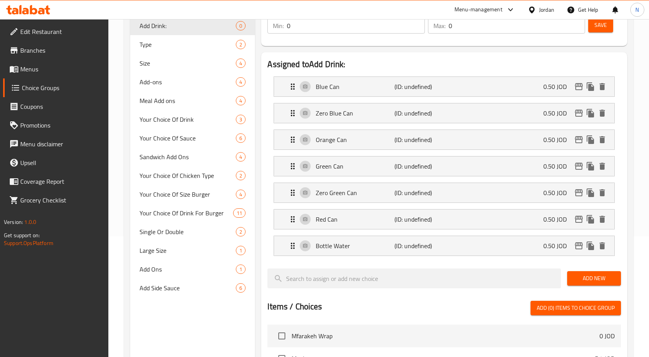
click at [570, 282] on button "Add New" at bounding box center [594, 278] width 54 height 14
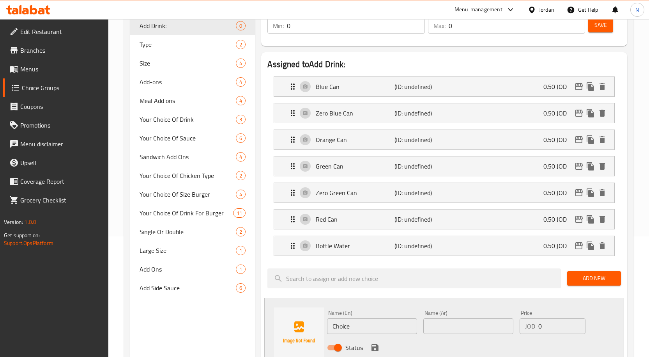
click at [384, 330] on input "Choice" at bounding box center [372, 326] width 90 height 16
paste input "Agua Fresca (+2.50 JD)"
type input "Agua Fresca (+2.50 JD)"
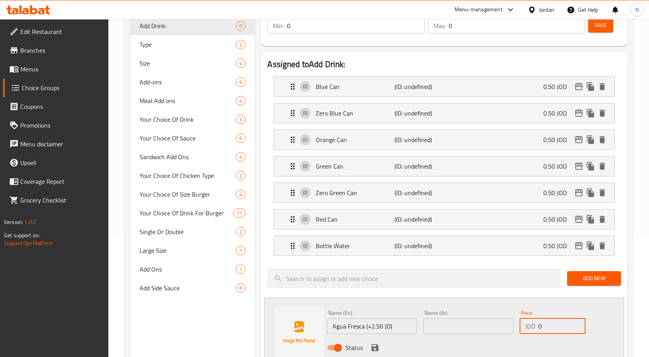
drag, startPoint x: 541, startPoint y: 326, endPoint x: 537, endPoint y: 326, distance: 4.3
click at [537, 326] on div "JOD 0 Price" at bounding box center [553, 326] width 66 height 16
type input "2.50"
drag, startPoint x: 395, startPoint y: 326, endPoint x: 365, endPoint y: 328, distance: 30.1
click at [365, 328] on input "Agua Fresca (+2.50 JD)" at bounding box center [372, 326] width 90 height 16
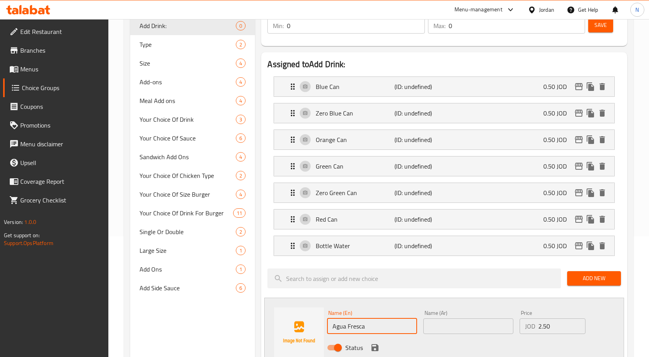
click at [365, 328] on input "Agua Fresca" at bounding box center [372, 326] width 90 height 16
type input "Agua Fresca"
click at [442, 328] on input "text" at bounding box center [468, 326] width 90 height 16
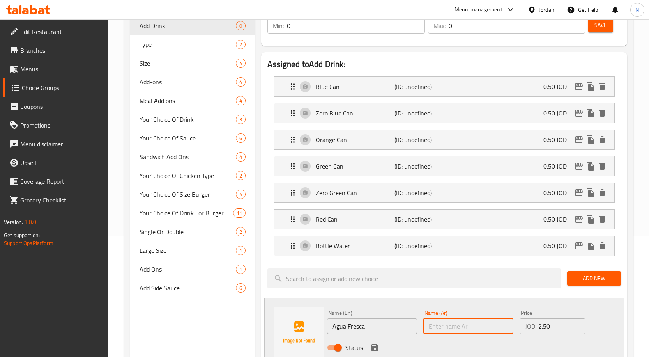
paste input "[PERSON_NAME]"
type input "[PERSON_NAME]"
click at [373, 346] on icon "save" at bounding box center [375, 347] width 7 height 7
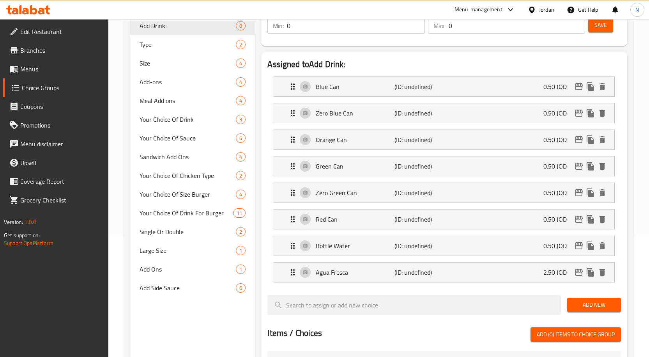
click at [575, 308] on span "Add New" at bounding box center [594, 305] width 41 height 10
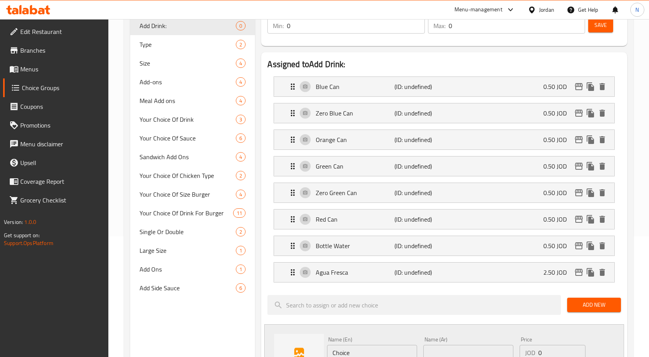
click at [349, 353] on input "Choice" at bounding box center [372, 353] width 90 height 16
paste input "Sweet Jamaica (+1.50 JD)"
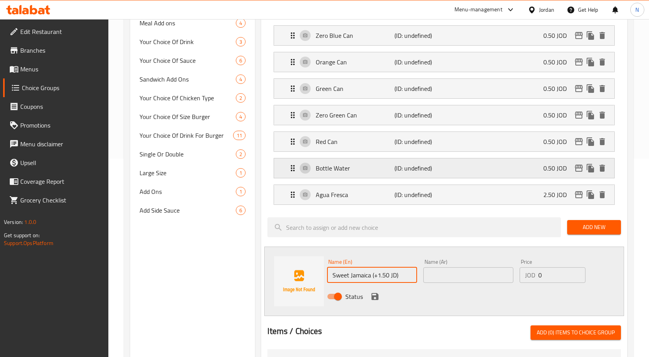
scroll to position [200, 0]
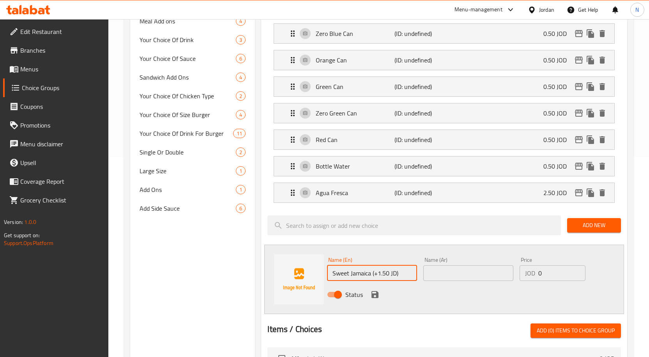
type input "Sweet Jamaica (+1.50 JD)"
drag, startPoint x: 550, startPoint y: 278, endPoint x: 537, endPoint y: 277, distance: 12.9
click at [537, 277] on div "JOD 0 Price" at bounding box center [553, 273] width 66 height 16
type input "1.50"
drag, startPoint x: 370, startPoint y: 273, endPoint x: 448, endPoint y: 268, distance: 78.2
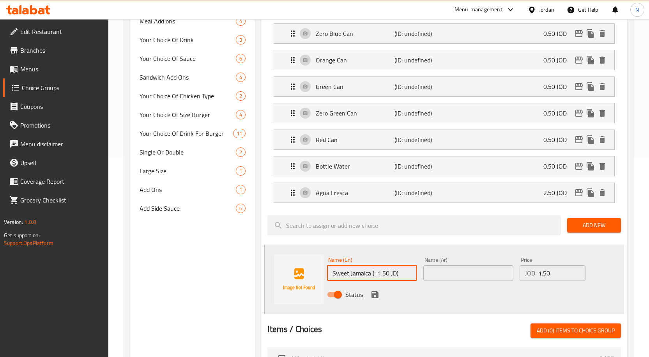
click at [448, 268] on div "Name (En) Sweet Jamaica (+1.50 JD) Name (En) Name (Ar) Name (Ar) Price JOD 1.50…" at bounding box center [468, 279] width 289 height 51
click at [341, 276] on input "Sweet Jamaica" at bounding box center [372, 273] width 90 height 16
type input "Sweet Jamaica"
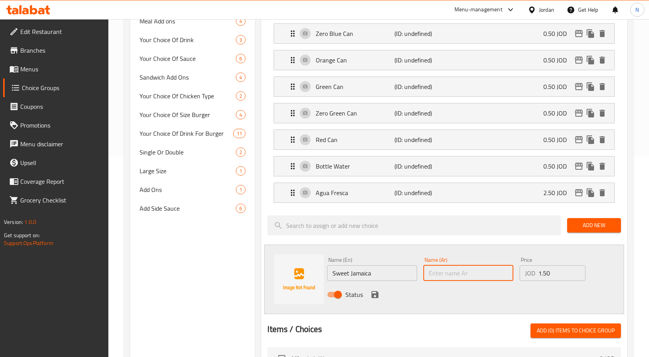
click at [436, 272] on input "text" at bounding box center [468, 273] width 90 height 16
paste input "جامايكا الحلوة"
click at [441, 272] on input "جامايكا الحلوة" at bounding box center [468, 273] width 90 height 16
type input "جامايكا حلوة"
click at [374, 292] on icon "save" at bounding box center [374, 294] width 9 height 9
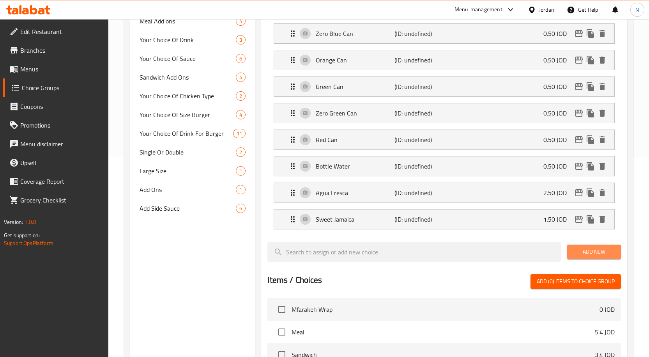
click at [574, 251] on span "Add New" at bounding box center [594, 252] width 41 height 10
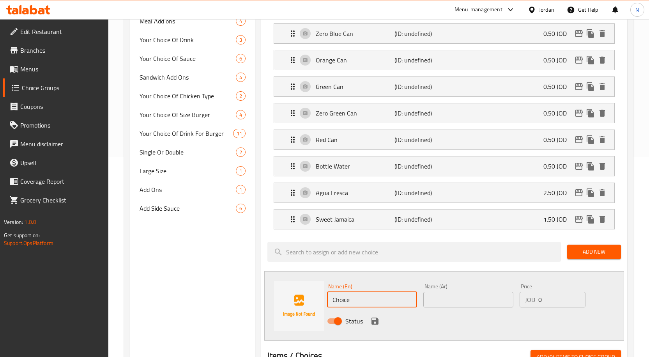
click at [377, 297] on input "Choice" at bounding box center [372, 300] width 90 height 16
paste input "Hibiscus Lemonade (+1.50 JD)"
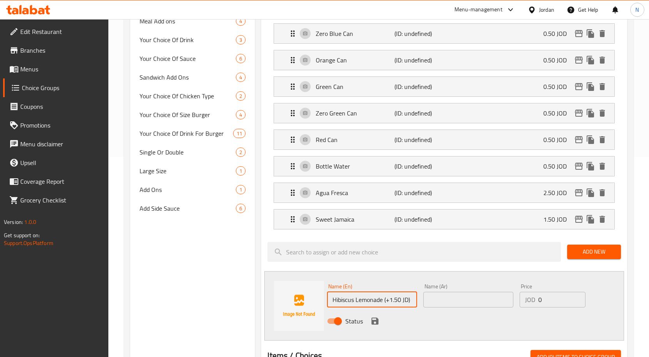
type input "Hibiscus Lemonade (+1.50 JD)"
click at [549, 298] on input "0" at bounding box center [562, 300] width 47 height 16
type input "1.50"
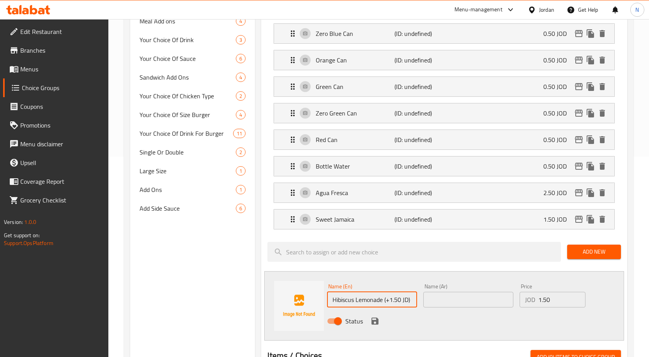
drag, startPoint x: 413, startPoint y: 304, endPoint x: 381, endPoint y: 303, distance: 32.4
click at [381, 303] on input "Hibiscus Lemonade (+1.50 JD)" at bounding box center [372, 300] width 90 height 16
click at [374, 301] on input "Hibiscus Lemonade" at bounding box center [372, 300] width 90 height 16
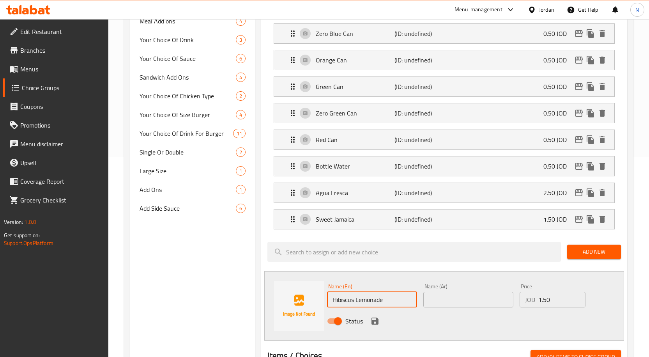
click at [374, 301] on input "Hibiscus Lemonade" at bounding box center [372, 300] width 90 height 16
type input "Hibiscus Lemonade"
click at [441, 298] on input "text" at bounding box center [468, 300] width 90 height 16
paste input "ليموناضة الكركديه"
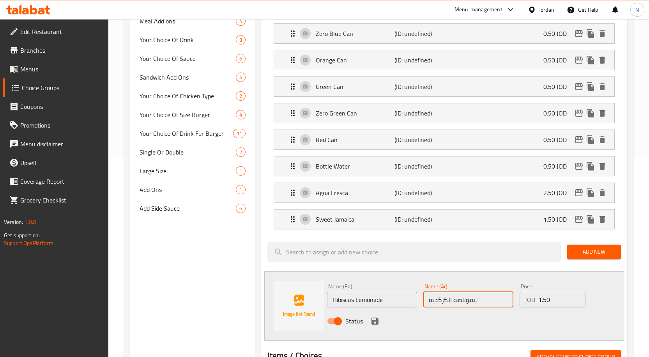
click at [448, 299] on input "ليموناضة الكركديه" at bounding box center [468, 300] width 90 height 16
type input "ليموناضة كركديه"
click at [465, 324] on div "Status" at bounding box center [468, 320] width 289 height 21
click at [375, 322] on icon "save" at bounding box center [374, 320] width 9 height 9
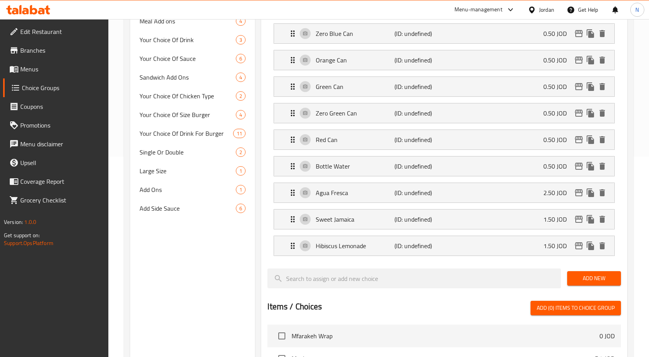
click at [594, 271] on div "Add New" at bounding box center [594, 278] width 60 height 26
click at [594, 276] on span "Add New" at bounding box center [594, 278] width 41 height 10
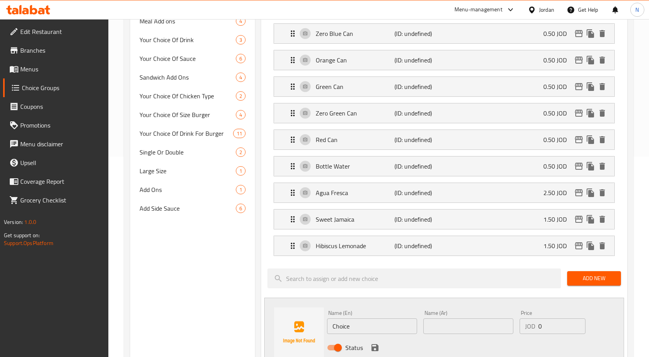
click at [341, 326] on input "Choice" at bounding box center [372, 326] width 90 height 16
paste input "Fresh Lemonade (+1.50 JD)"
type input "Fresh Lemonade (+1.50 JD)"
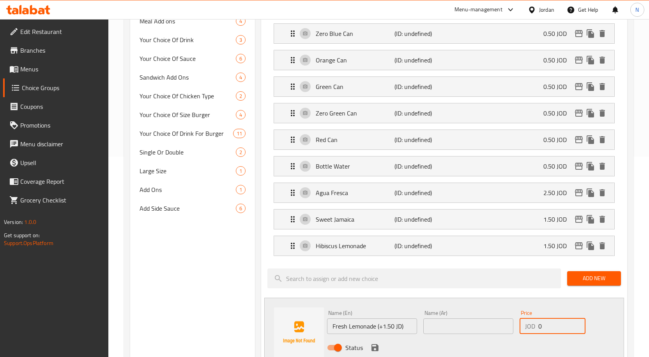
click at [541, 326] on input "0" at bounding box center [562, 326] width 47 height 16
type input "1.50"
drag, startPoint x: 411, startPoint y: 331, endPoint x: 377, endPoint y: 332, distance: 33.9
click at [377, 332] on input "Fresh Lemonade (+1.50 JD)" at bounding box center [372, 326] width 90 height 16
click at [357, 330] on input "Fresh Lemonade" at bounding box center [372, 326] width 90 height 16
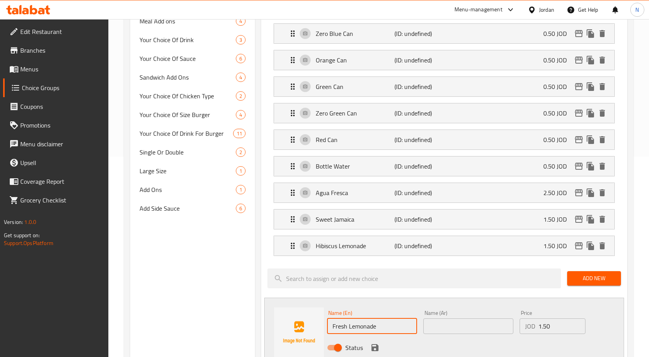
click at [357, 330] on input "Fresh Lemonade" at bounding box center [372, 326] width 90 height 16
type input "Fresh Lemonade"
click at [430, 328] on input "text" at bounding box center [468, 326] width 90 height 16
paste input "عصير ليمون طازج"
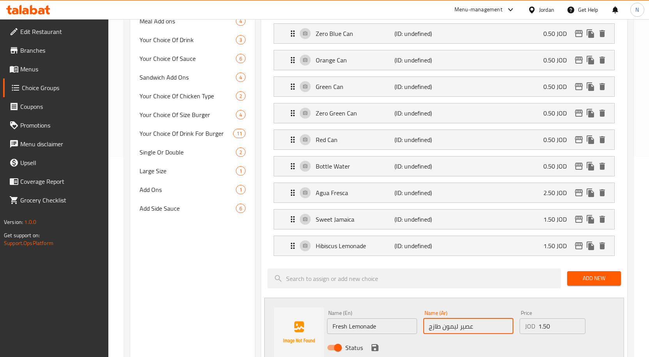
click at [465, 328] on input "عصير ليمون طازج" at bounding box center [468, 326] width 90 height 16
click at [365, 325] on input "Fresh Lemonade" at bounding box center [372, 326] width 90 height 16
click at [452, 326] on input "ليمون طازج" at bounding box center [468, 326] width 90 height 16
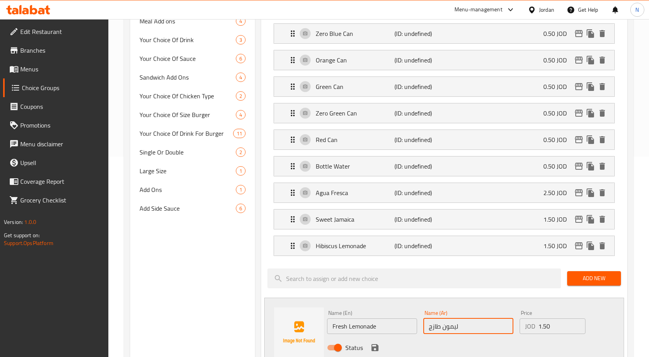
click at [452, 326] on input "ليمون طازج" at bounding box center [468, 326] width 90 height 16
paste input "اضة"
type input "ليموناضة طازج"
click at [370, 346] on button "save" at bounding box center [375, 348] width 12 height 12
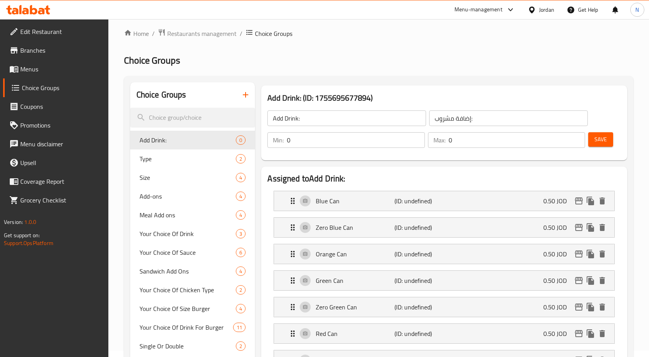
scroll to position [5, 0]
click at [600, 139] on span "Save" at bounding box center [601, 141] width 12 height 10
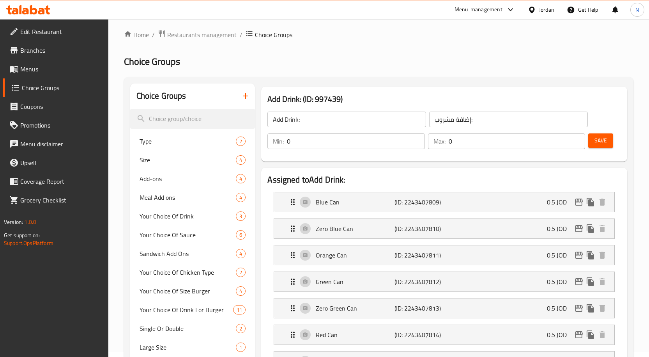
click at [602, 141] on span "Save" at bounding box center [601, 141] width 12 height 10
click at [609, 142] on button "Save" at bounding box center [600, 140] width 25 height 14
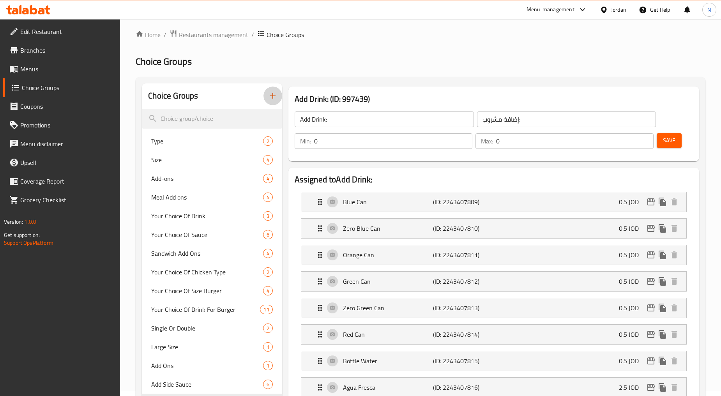
click at [273, 99] on icon "button" at bounding box center [272, 95] width 9 height 9
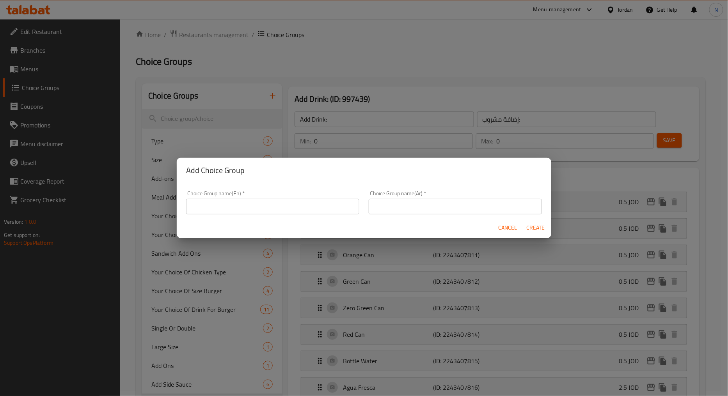
click at [246, 205] on input "text" at bounding box center [272, 207] width 173 height 16
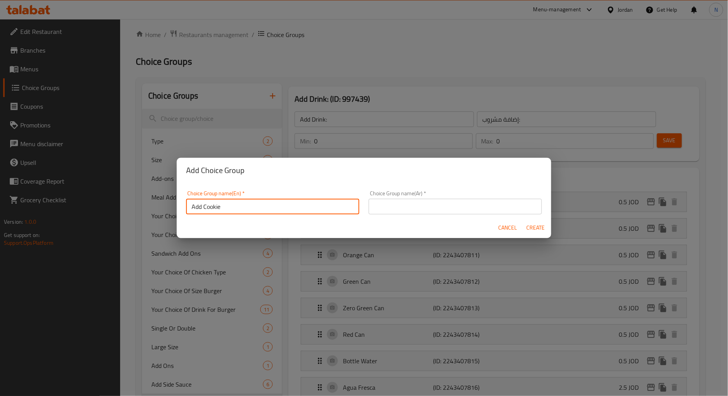
click at [199, 210] on input "Add Cookie" at bounding box center [272, 207] width 173 height 16
type input "Add Cookie"
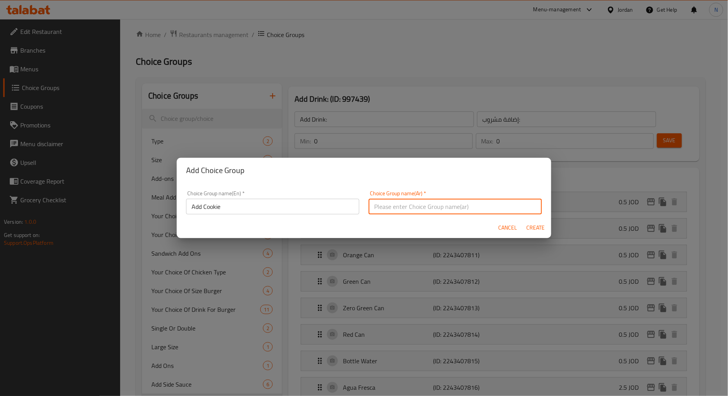
click at [462, 202] on input "text" at bounding box center [455, 207] width 173 height 16
type input "H"
type input "أضافة كوكيز"
click at [537, 229] on span "Create" at bounding box center [535, 228] width 19 height 10
type input "Add Cookie"
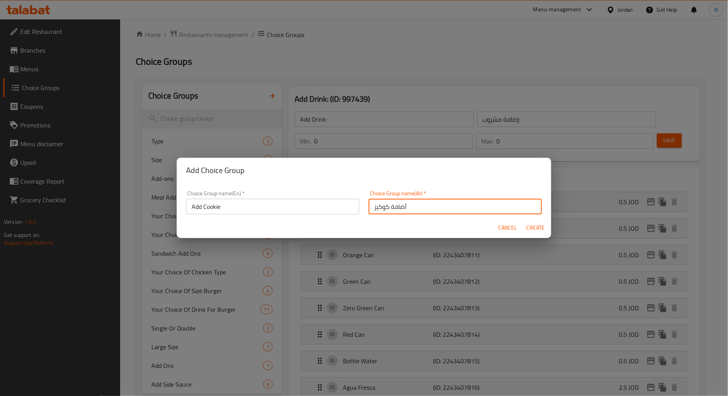
type input "أضافة كوكيز"
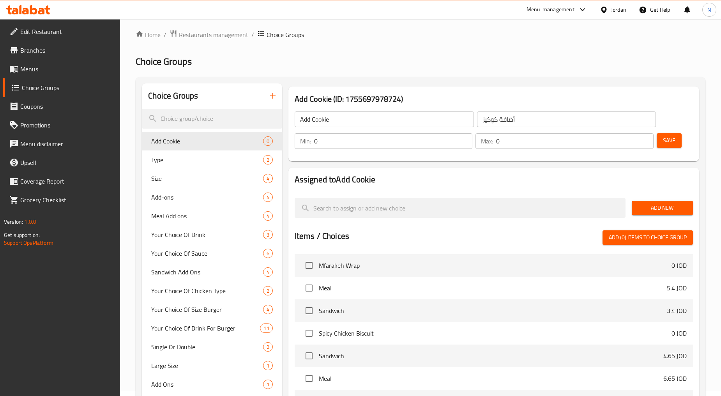
click at [310, 124] on input "Add Cookie" at bounding box center [384, 120] width 179 height 16
click at [648, 206] on span "Add New" at bounding box center [662, 208] width 49 height 10
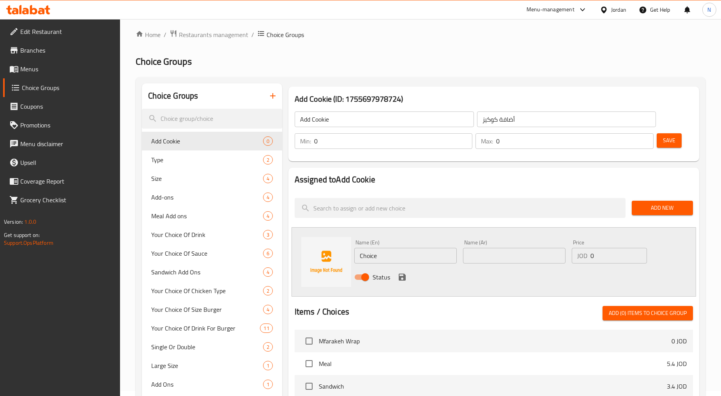
click at [400, 253] on input "Choice" at bounding box center [405, 256] width 103 height 16
click at [646, 143] on input "0" at bounding box center [575, 141] width 158 height 16
click at [645, 139] on input "1" at bounding box center [575, 141] width 158 height 16
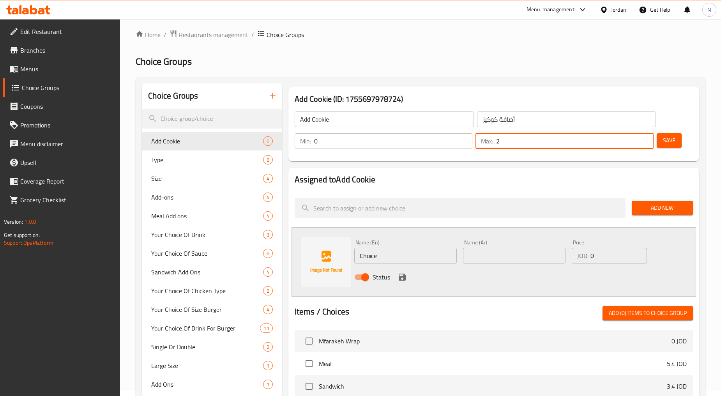
click at [645, 138] on input "2" at bounding box center [575, 141] width 158 height 16
click at [645, 138] on input "3" at bounding box center [575, 141] width 158 height 16
click at [645, 138] on input "4" at bounding box center [575, 141] width 158 height 16
type input "5"
click at [645, 138] on input "5" at bounding box center [575, 141] width 158 height 16
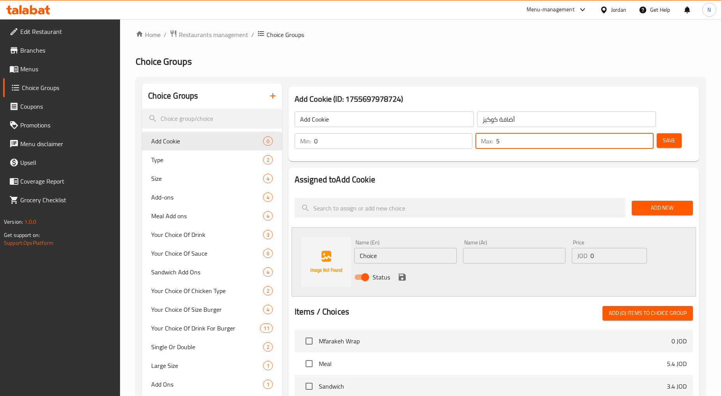
click at [411, 252] on input "Choice" at bounding box center [405, 256] width 103 height 16
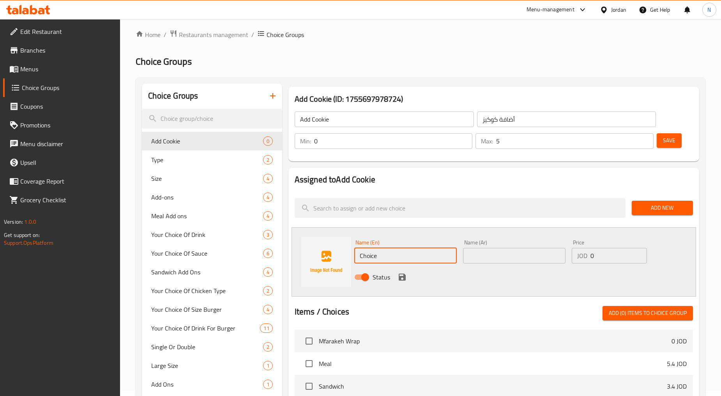
click at [411, 252] on input "Choice" at bounding box center [405, 256] width 103 height 16
click at [328, 121] on input "Add Cookie" at bounding box center [384, 120] width 179 height 16
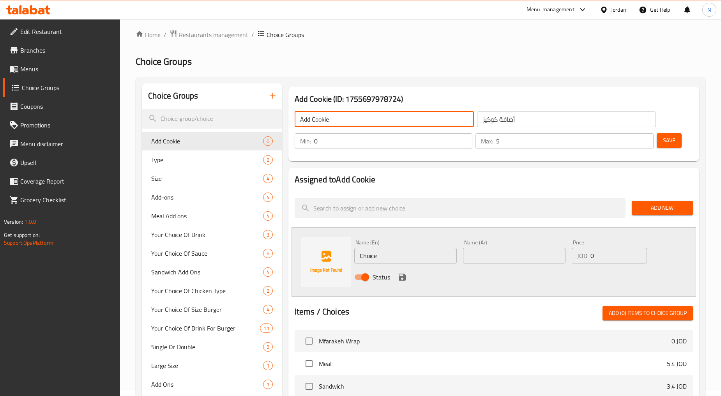
click at [326, 121] on input "Add Cookie" at bounding box center [384, 120] width 179 height 16
click at [368, 252] on input "Choice" at bounding box center [405, 256] width 103 height 16
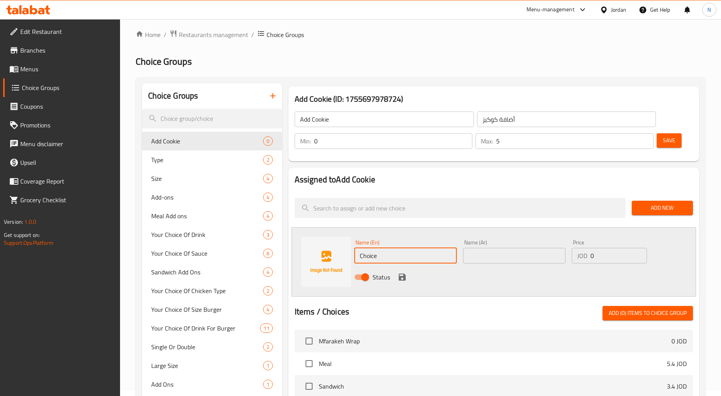
click at [368, 252] on input "Choice" at bounding box center [405, 256] width 103 height 16
paste input "ooki"
type input "Cookie"
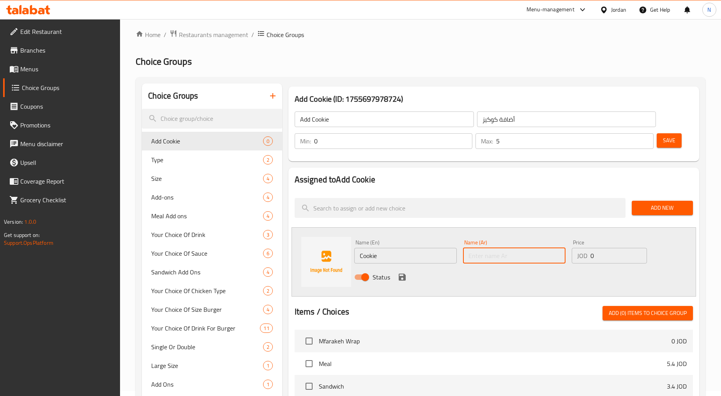
click at [497, 257] on input "text" at bounding box center [514, 256] width 103 height 16
type input "كوكيز"
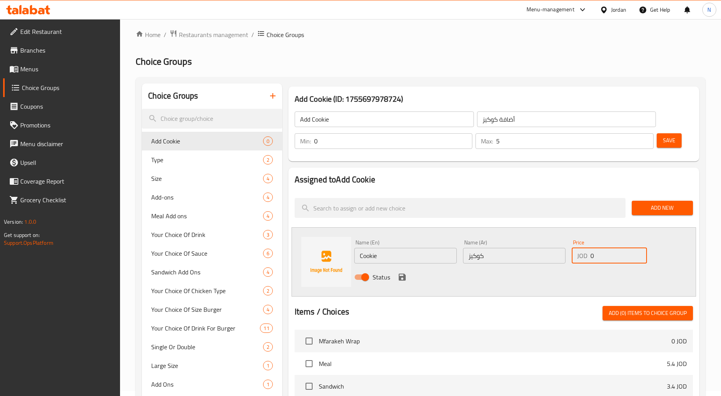
drag, startPoint x: 601, startPoint y: 256, endPoint x: 591, endPoint y: 261, distance: 11.7
click at [591, 261] on input "0" at bounding box center [619, 256] width 57 height 16
type input "1"
click at [403, 279] on icon "save" at bounding box center [402, 277] width 7 height 7
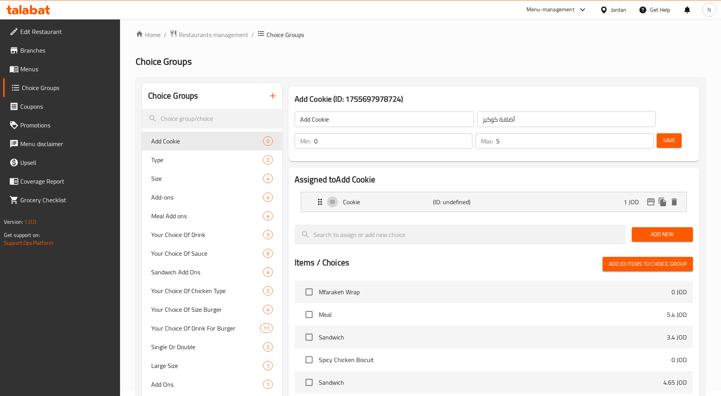
click at [649, 146] on button "Save" at bounding box center [669, 140] width 25 height 14
